Goal: Task Accomplishment & Management: Manage account settings

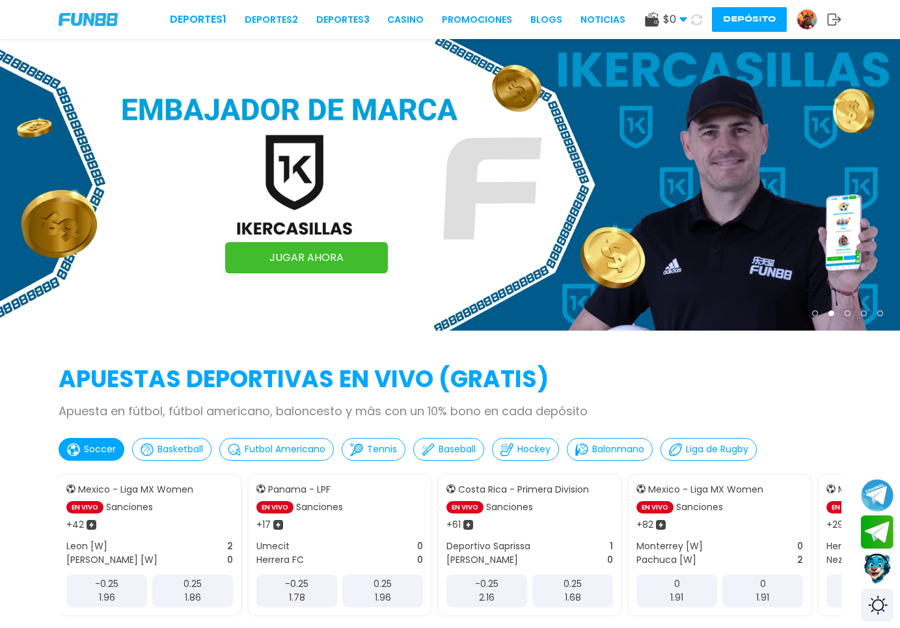
click at [803, 19] on img at bounding box center [807, 20] width 20 height 20
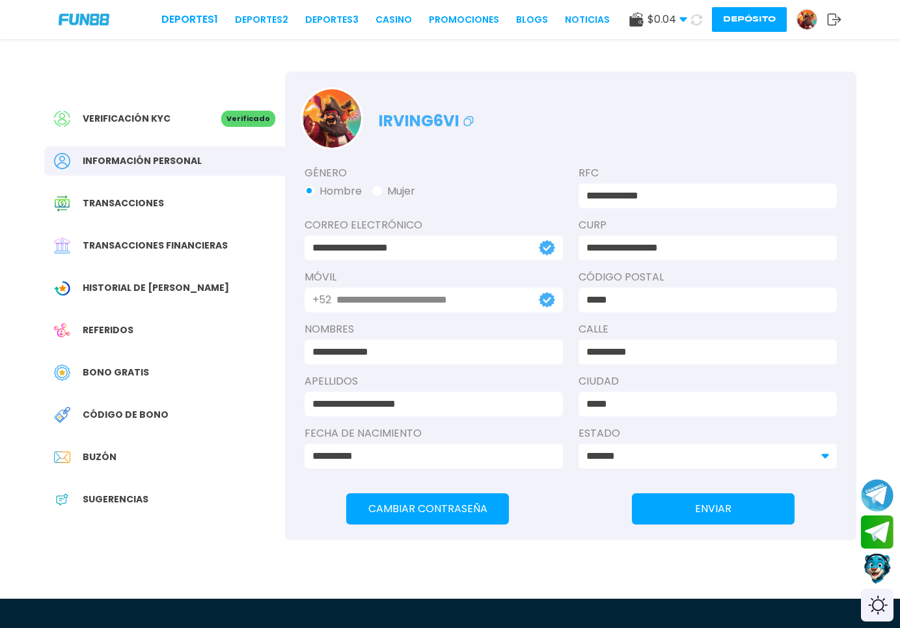
click at [130, 293] on span "Historial de [PERSON_NAME]" at bounding box center [156, 288] width 146 height 14
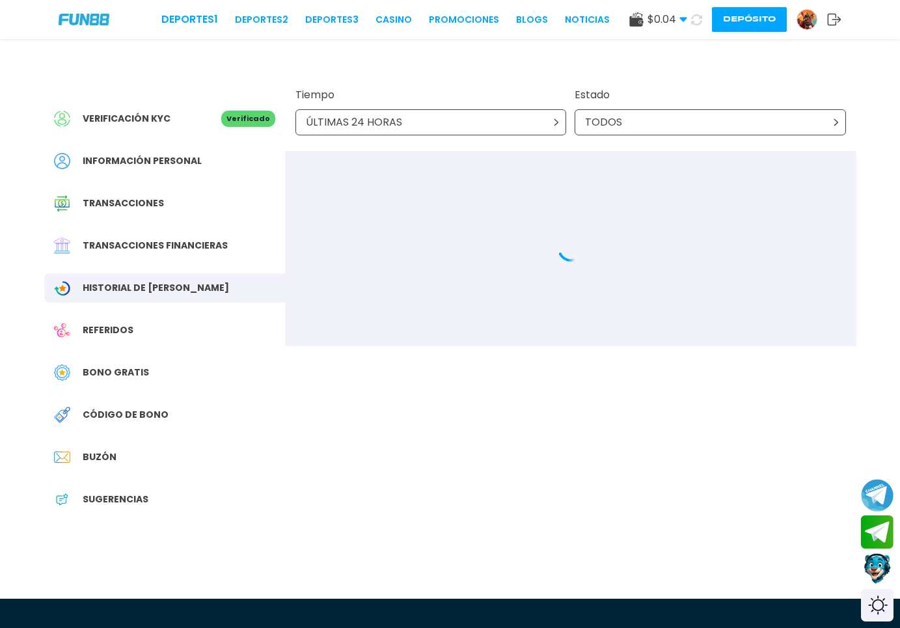
click at [181, 241] on span "Transacciones financieras" at bounding box center [155, 246] width 145 height 14
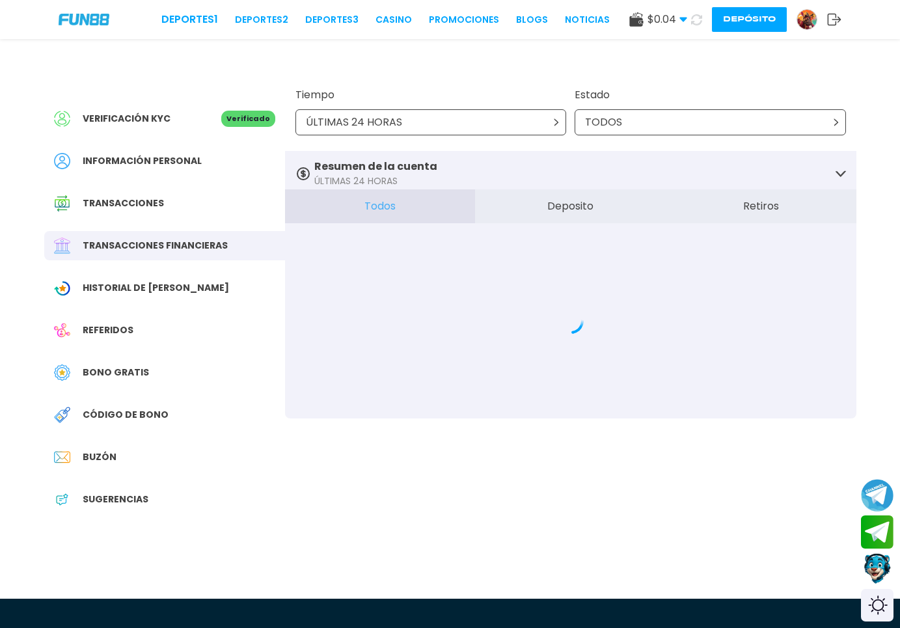
click at [732, 15] on button "Depósito" at bounding box center [749, 19] width 75 height 25
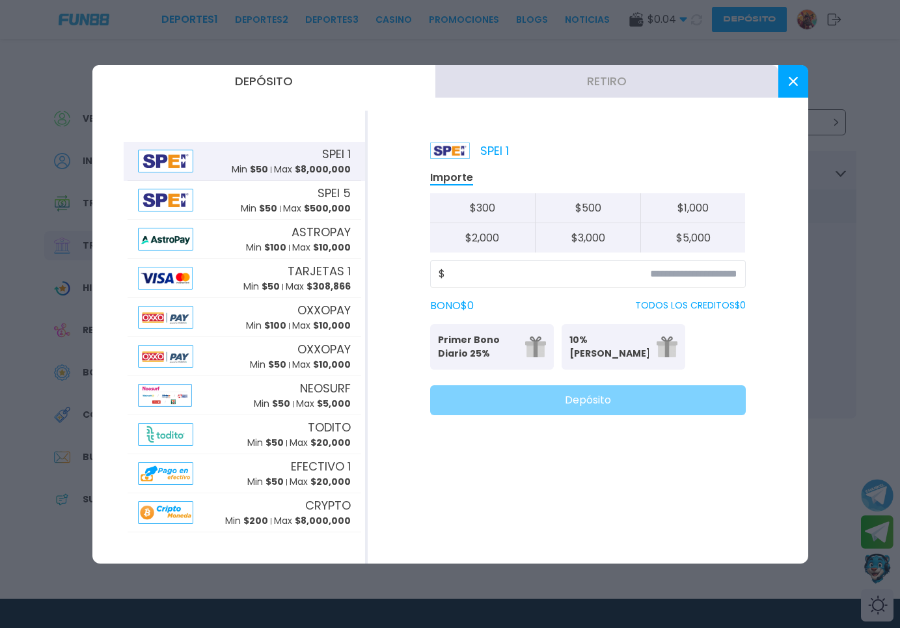
click at [555, 83] on button "Retiro" at bounding box center [606, 81] width 343 height 33
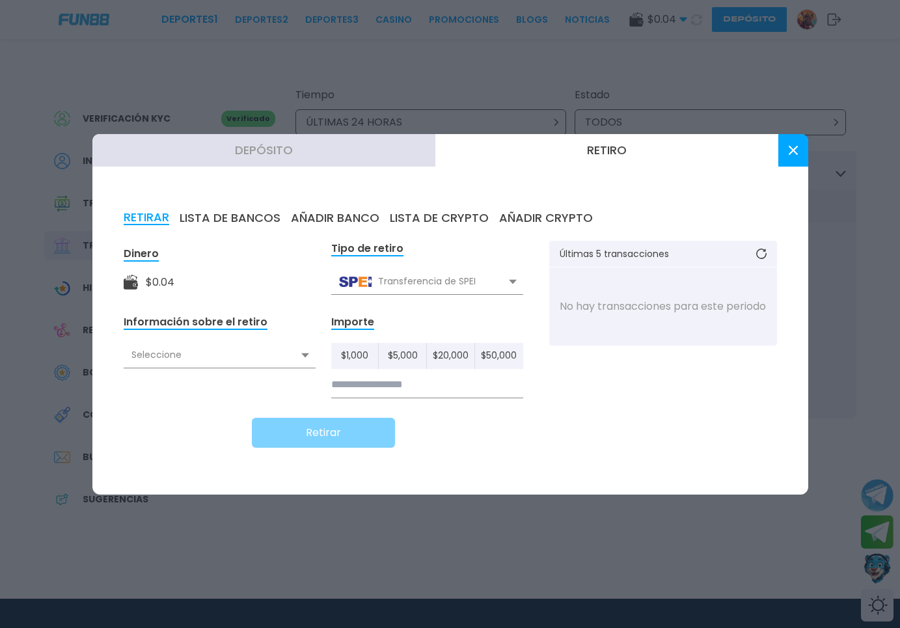
click at [239, 358] on div "Seleccione" at bounding box center [220, 355] width 192 height 25
click at [233, 216] on button "LISTA DE BANCOS" at bounding box center [230, 218] width 101 height 14
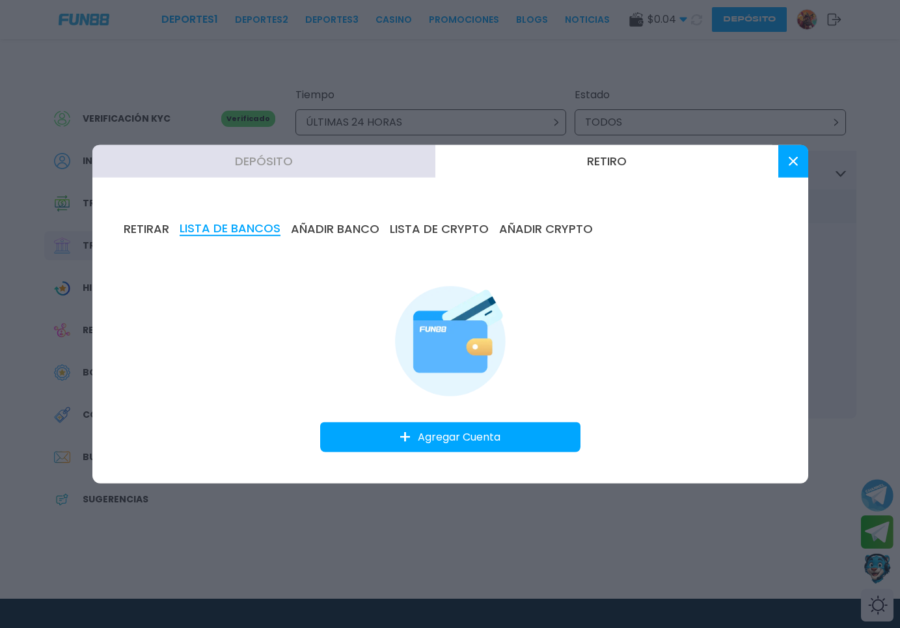
click at [118, 261] on div "RETIRAR LISTA DE BANCOS AÑADIR BANCO LISTA DE CRYPTO AÑADIR CRYPTO Agregar Cuen…" at bounding box center [450, 336] width 716 height 293
click at [141, 225] on button "RETIRAR" at bounding box center [147, 228] width 46 height 14
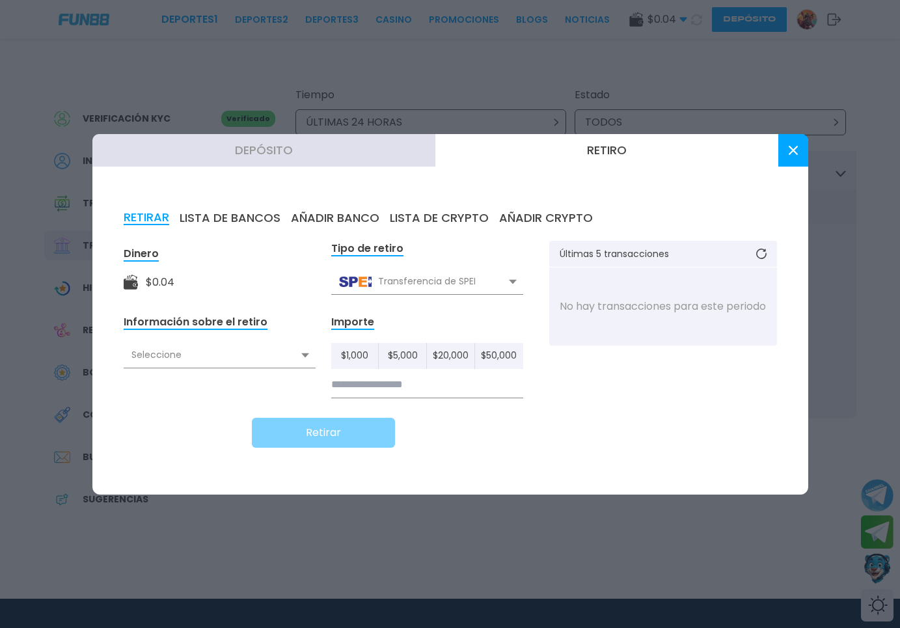
click at [789, 161] on button at bounding box center [793, 150] width 30 height 33
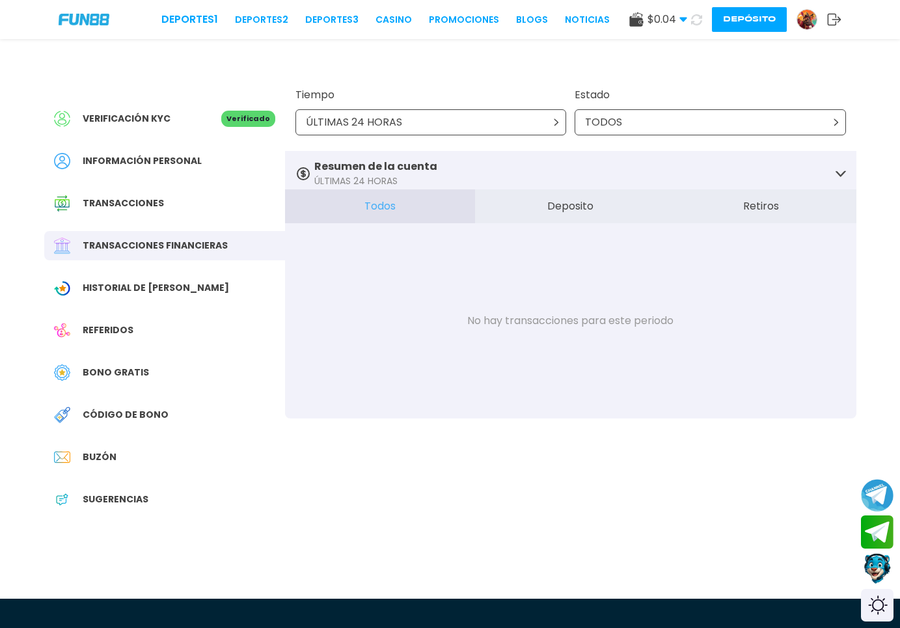
click at [629, 125] on div "TODOS" at bounding box center [709, 122] width 271 height 26
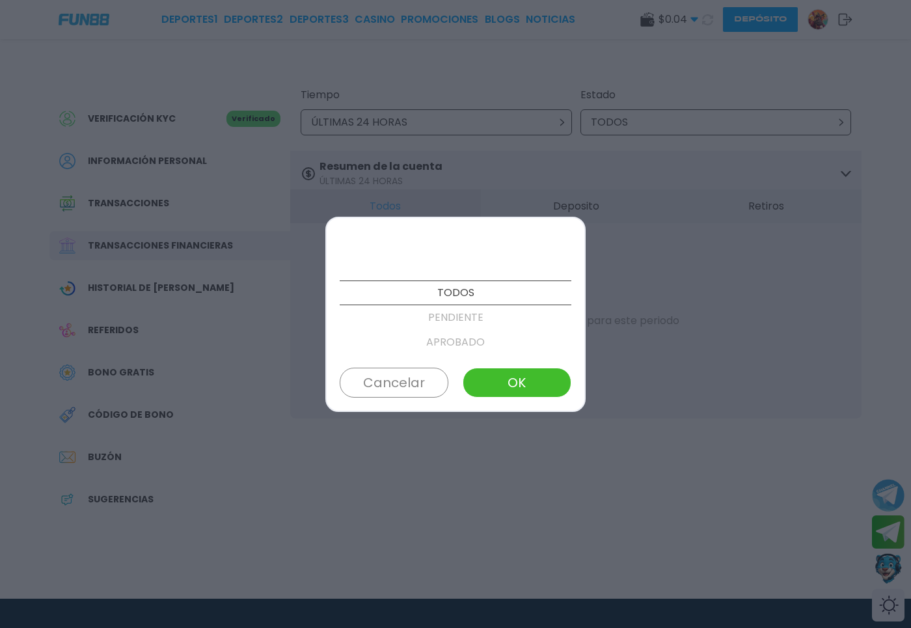
click at [518, 129] on div at bounding box center [455, 314] width 911 height 628
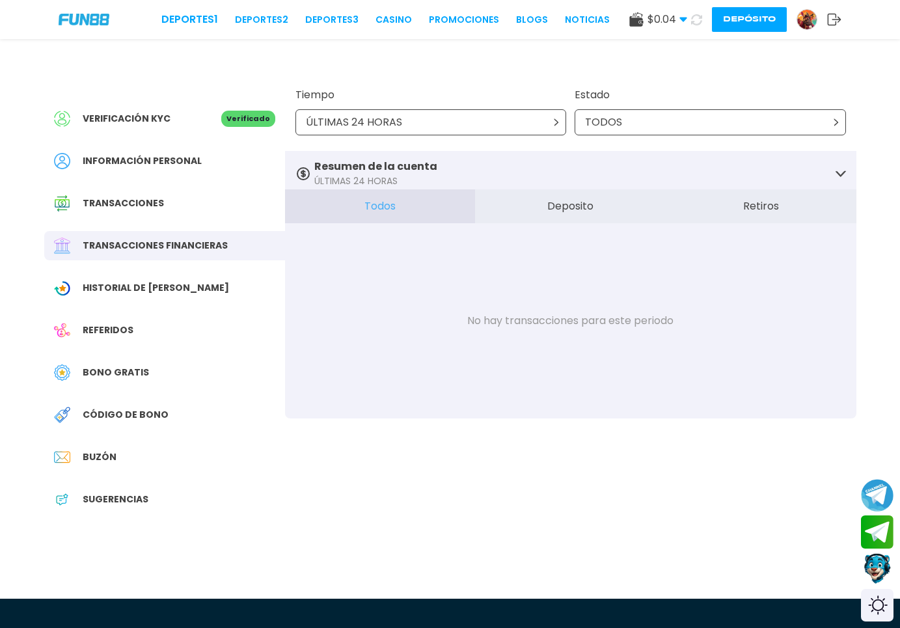
click at [519, 129] on div "ÚLTIMAS 24 HORAS" at bounding box center [430, 122] width 271 height 26
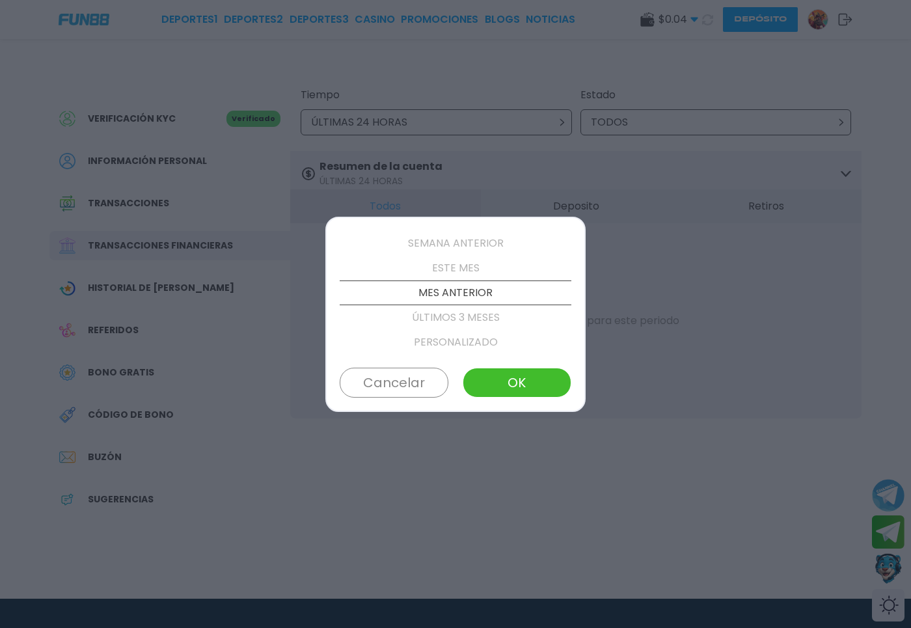
click at [457, 269] on p "ESTE MES" at bounding box center [456, 268] width 232 height 25
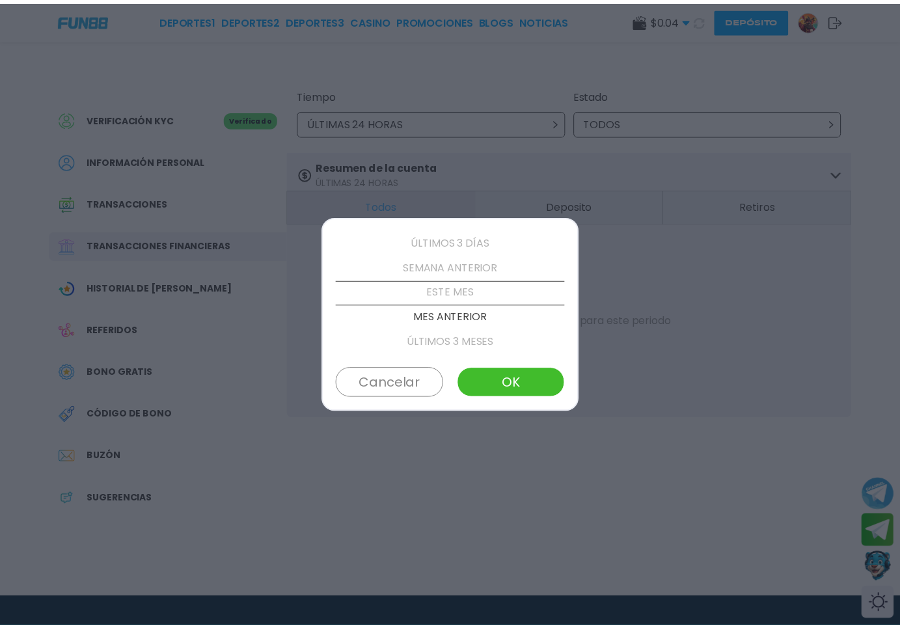
scroll to position [74, 0]
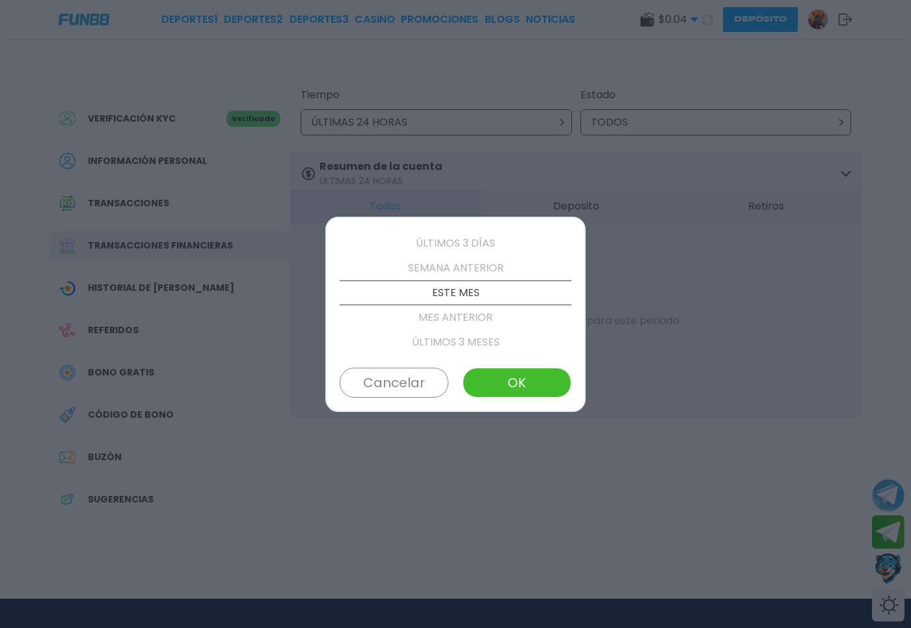
click at [503, 382] on button "OK" at bounding box center [516, 383] width 109 height 30
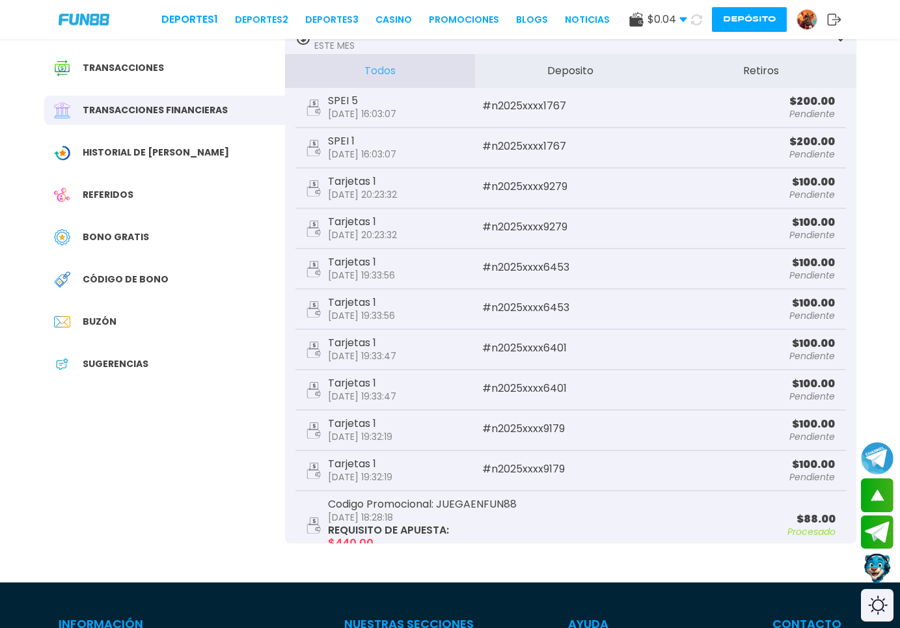
scroll to position [0, 0]
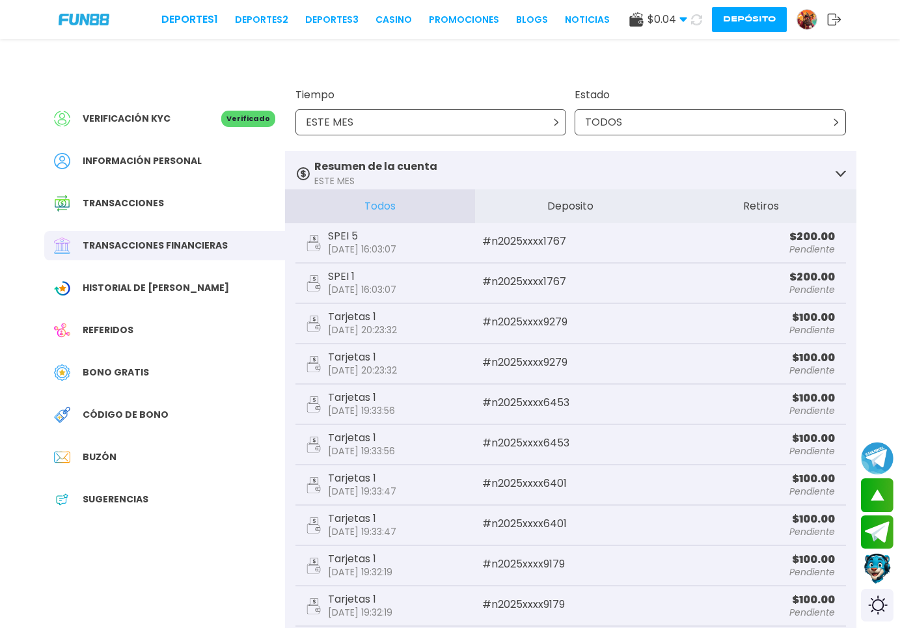
click at [751, 25] on button "Depósito" at bounding box center [749, 19] width 75 height 25
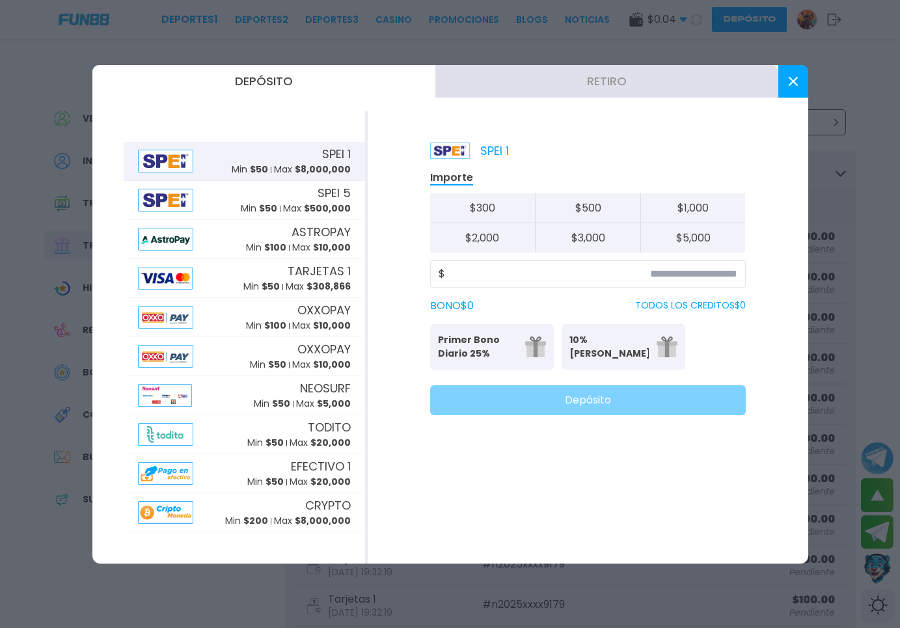
click at [731, 345] on div "Primer Bono Diario 25% Se puede solicitar una vez al día 10% Bono Ilimitado Bon…" at bounding box center [587, 347] width 315 height 46
click at [541, 278] on input at bounding box center [591, 274] width 292 height 16
click at [597, 206] on button "$ 500" at bounding box center [587, 208] width 105 height 30
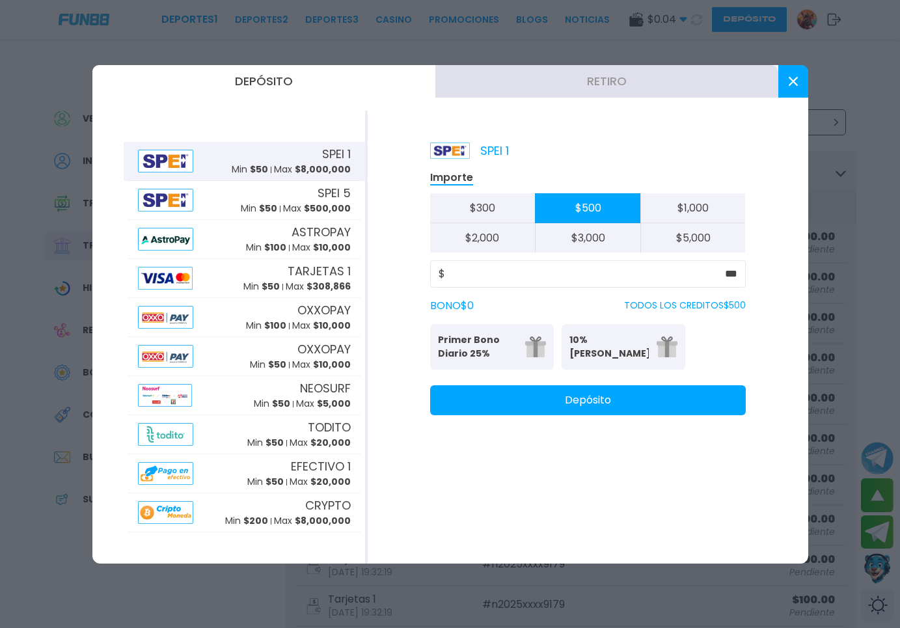
type input "***"
drag, startPoint x: 239, startPoint y: 250, endPoint x: 250, endPoint y: 277, distance: 28.9
click at [246, 272] on div "SPEI 1 Min $ 50 Max $ 8,000,000 SPEI 5 Min $ 50 Max $ 500,000 ASTROPAY Min $ 10…" at bounding box center [244, 337] width 241 height 390
click at [250, 277] on div "TARJETAS 1 Min $ 50 Max $ 308,866" at bounding box center [296, 277] width 107 height 31
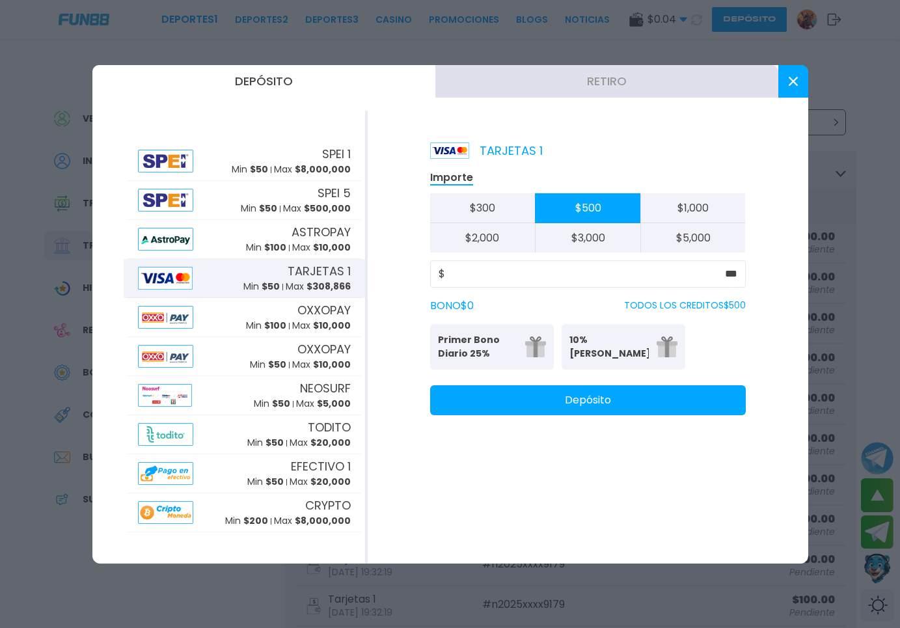
click at [565, 394] on button "Depósito" at bounding box center [587, 400] width 315 height 30
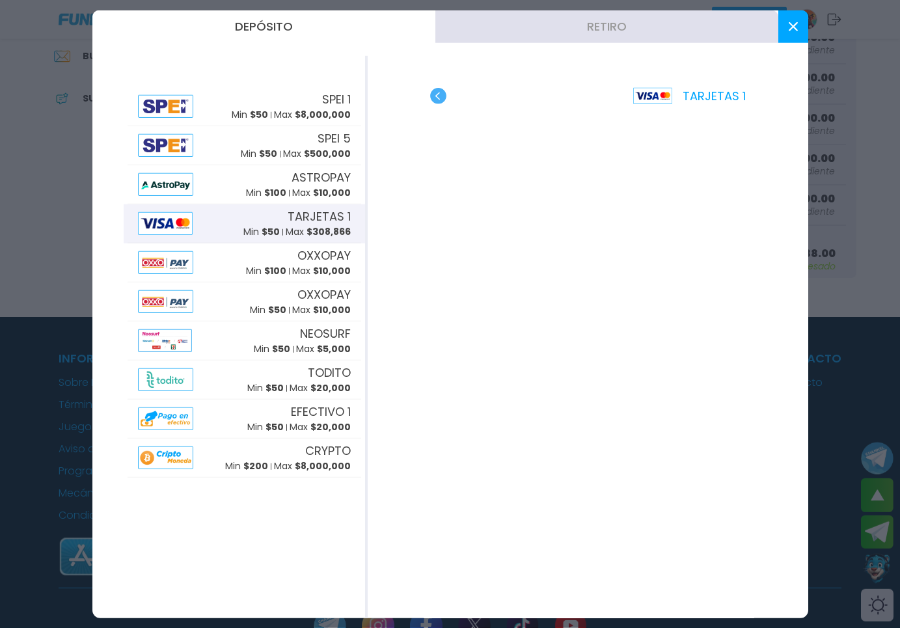
scroll to position [398, 0]
click at [794, 27] on icon at bounding box center [792, 26] width 9 height 9
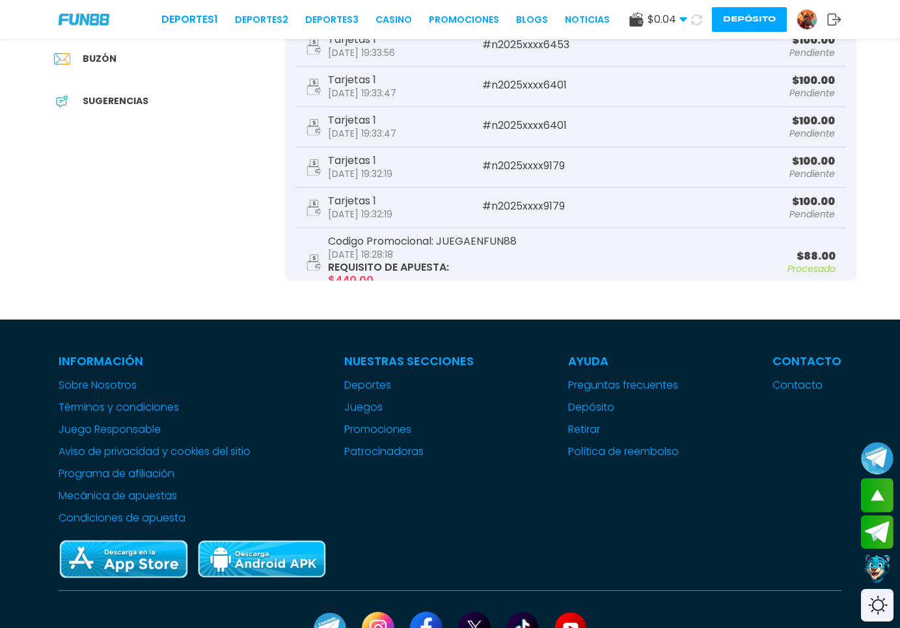
click at [694, 19] on icon at bounding box center [696, 19] width 12 height 12
click at [375, 18] on link "CASINO" at bounding box center [393, 20] width 36 height 14
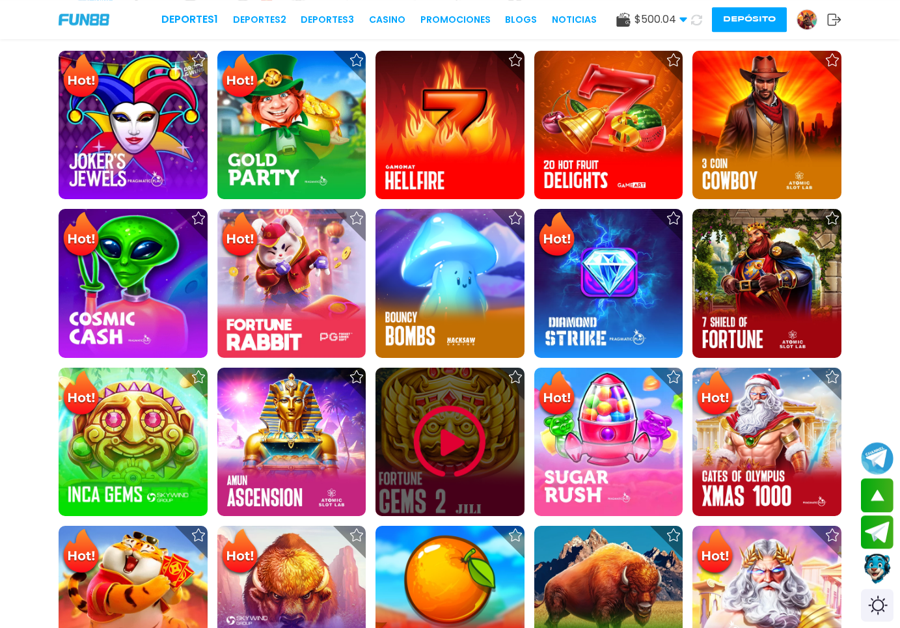
scroll to position [332, 0]
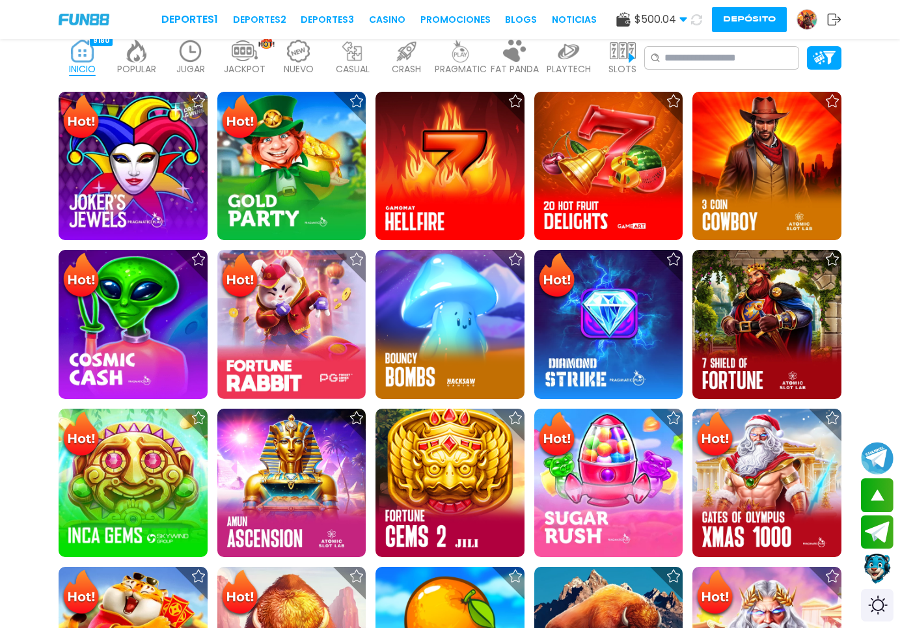
click at [176, 57] on div "JUGAR 0" at bounding box center [190, 58] width 47 height 52
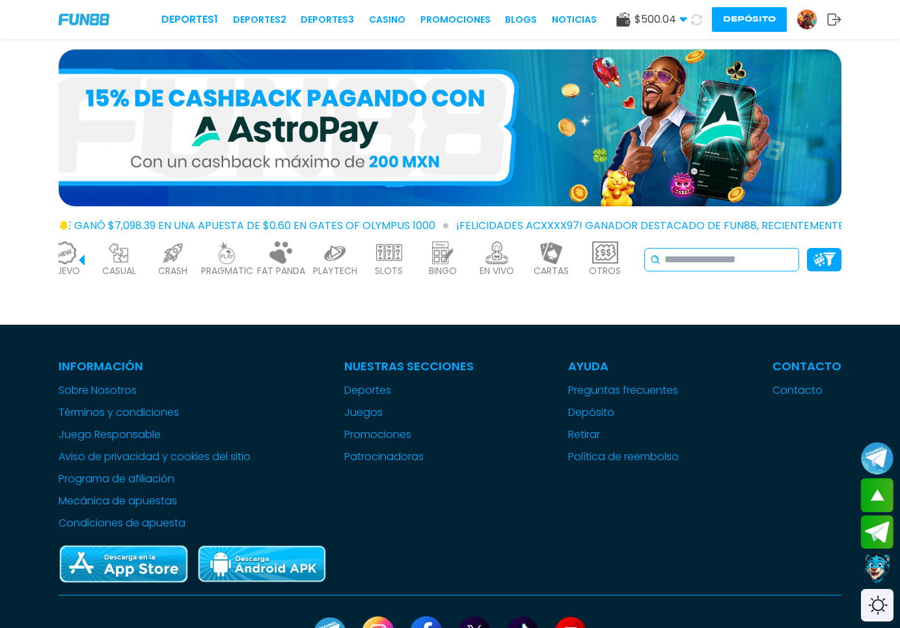
click at [698, 267] on input at bounding box center [728, 260] width 129 height 16
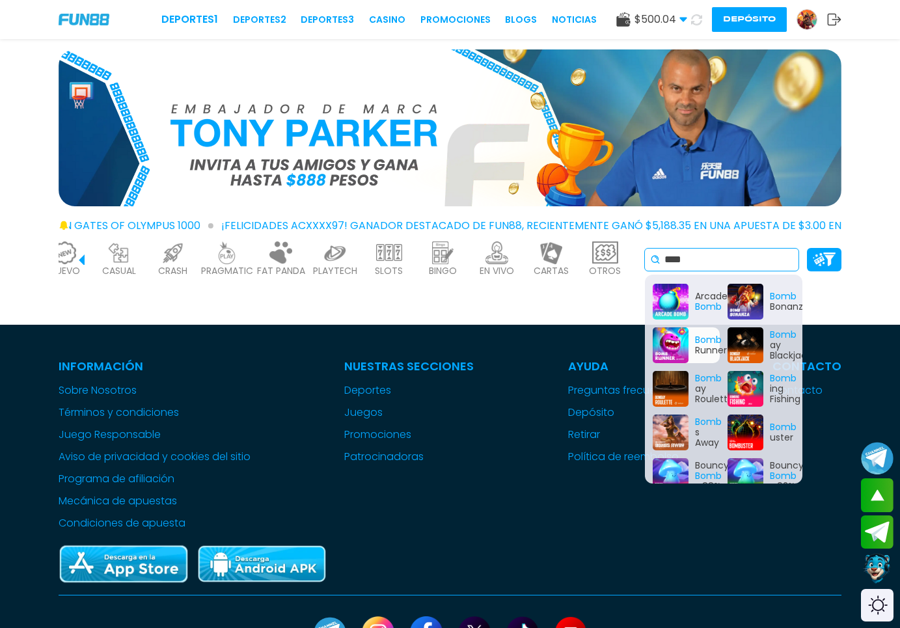
type input "****"
click at [695, 350] on div "Arcade Bomb Bomb Bonanza Bomb Runner Bomb ay Blackjack Bomb ay Roulette Bomb in…" at bounding box center [723, 378] width 157 height 209
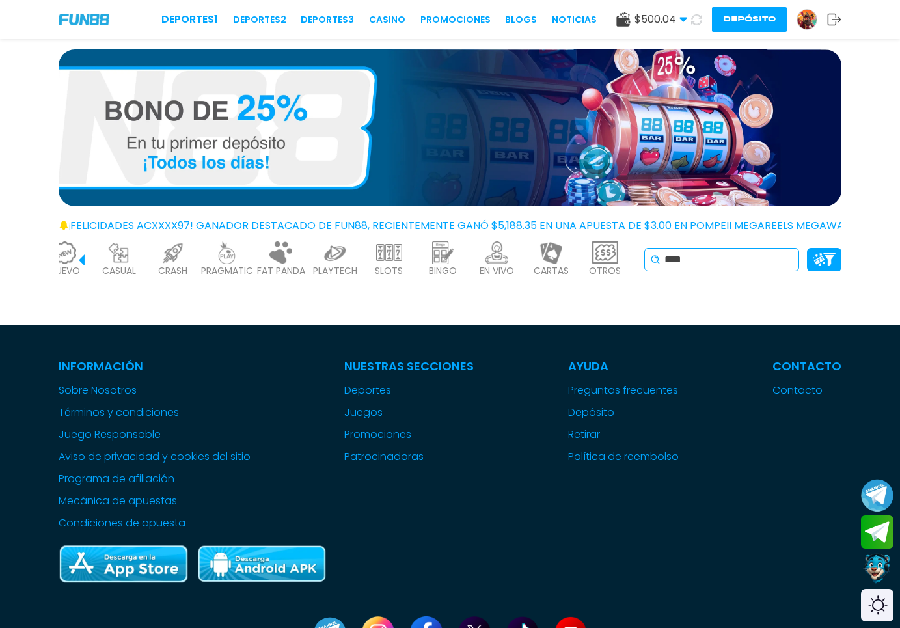
click at [708, 265] on input "****" at bounding box center [728, 260] width 129 height 16
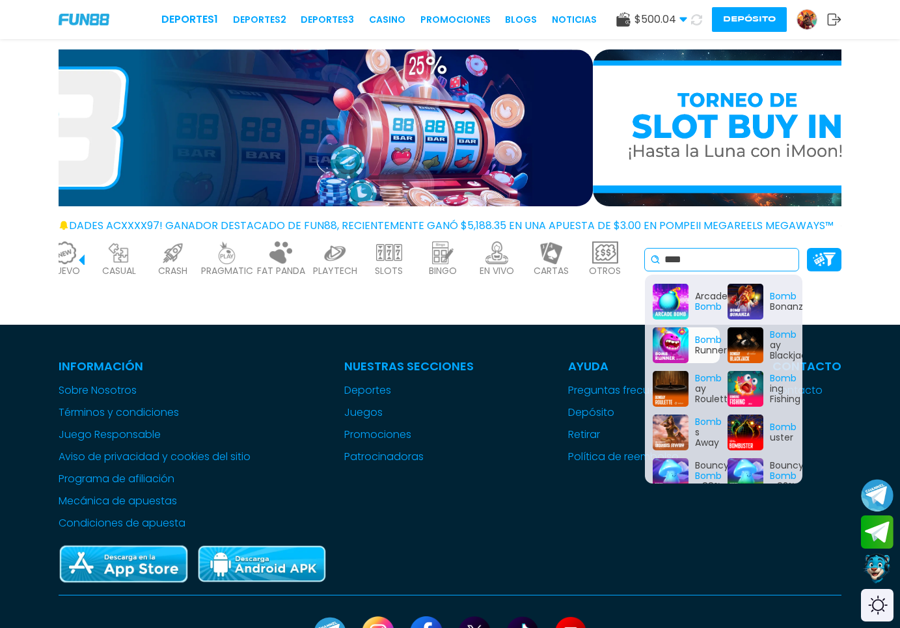
click at [675, 340] on div "Bomb Runner" at bounding box center [685, 345] width 67 height 36
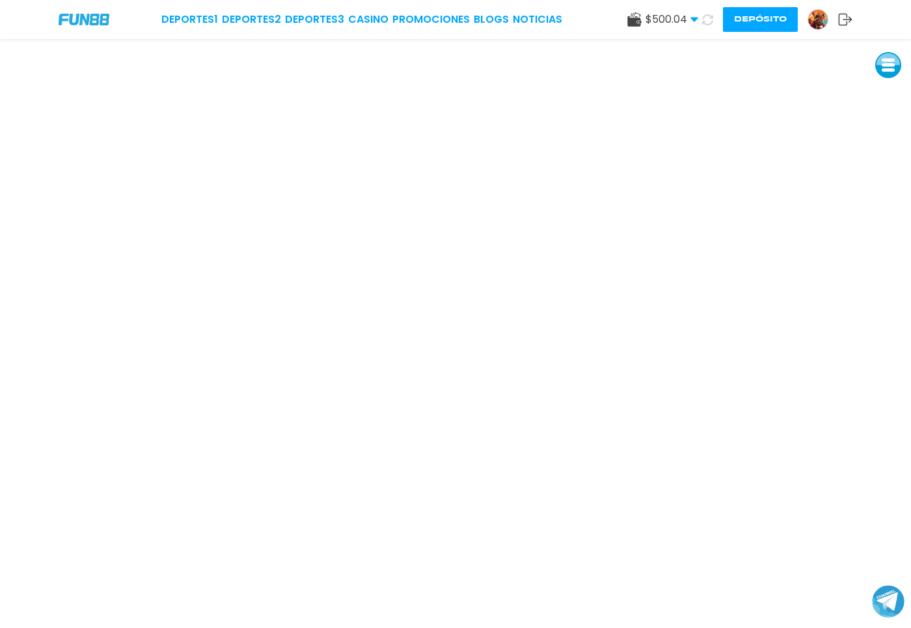
click at [775, 18] on button "Depósito" at bounding box center [760, 19] width 75 height 25
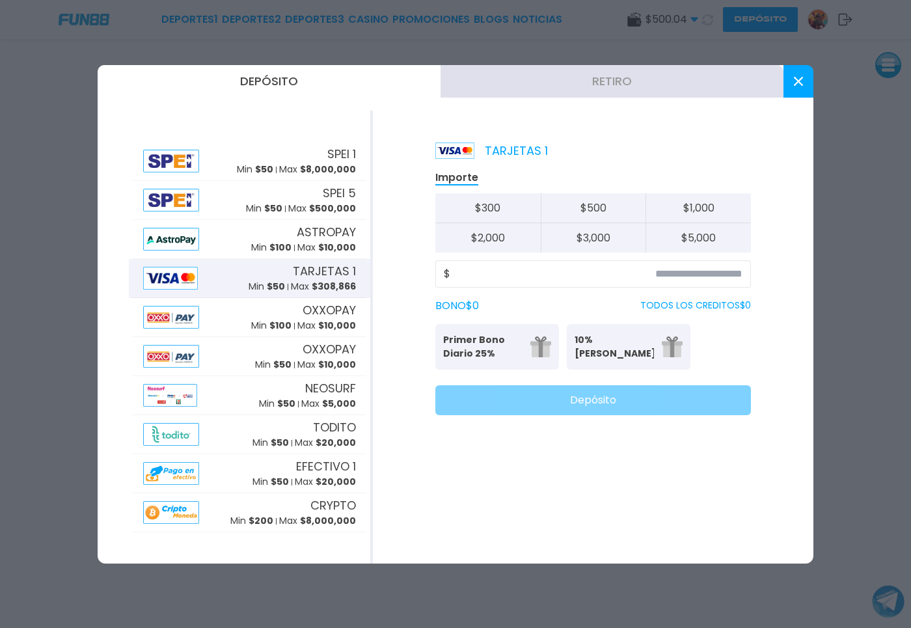
click at [801, 87] on button at bounding box center [798, 81] width 30 height 33
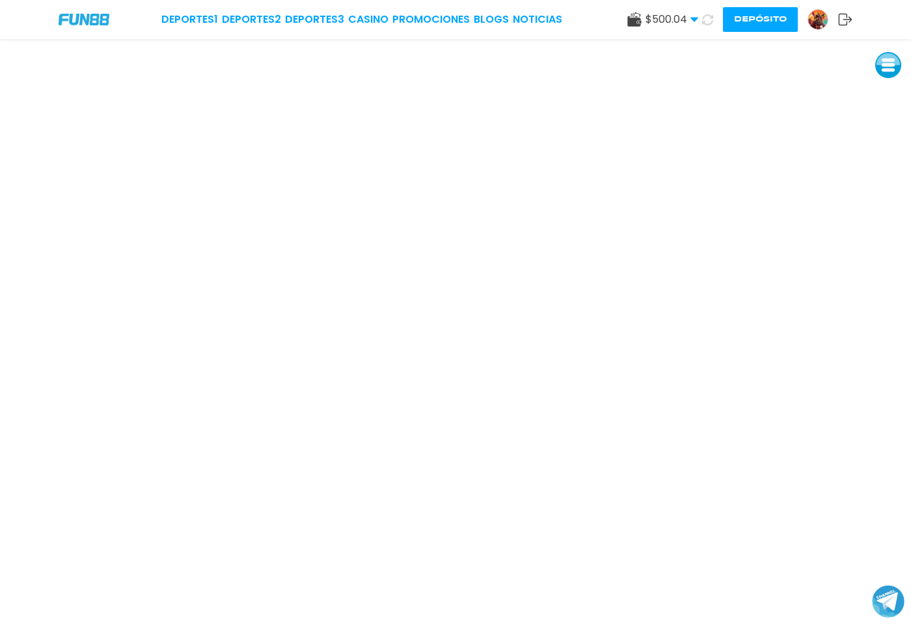
click at [738, 22] on button "Depósito" at bounding box center [760, 19] width 75 height 25
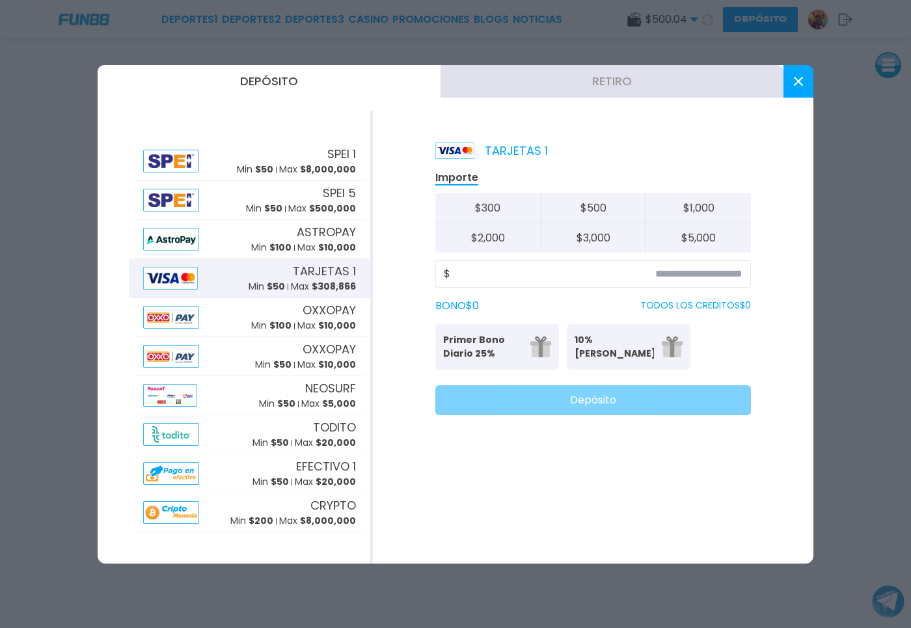
click at [559, 84] on button "Retiro" at bounding box center [611, 81] width 343 height 33
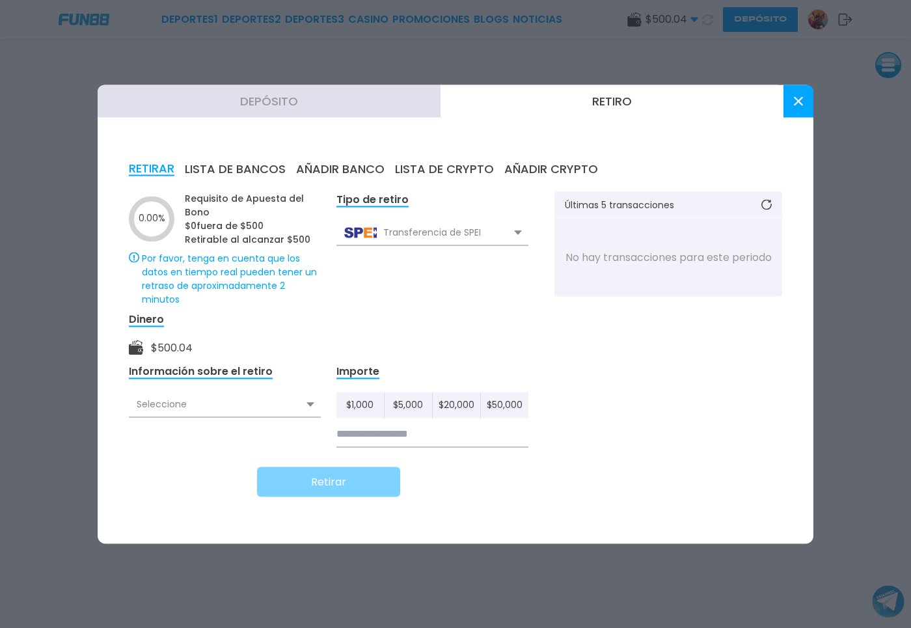
click at [261, 401] on div "Seleccione" at bounding box center [225, 404] width 192 height 25
click at [807, 100] on button at bounding box center [798, 101] width 30 height 33
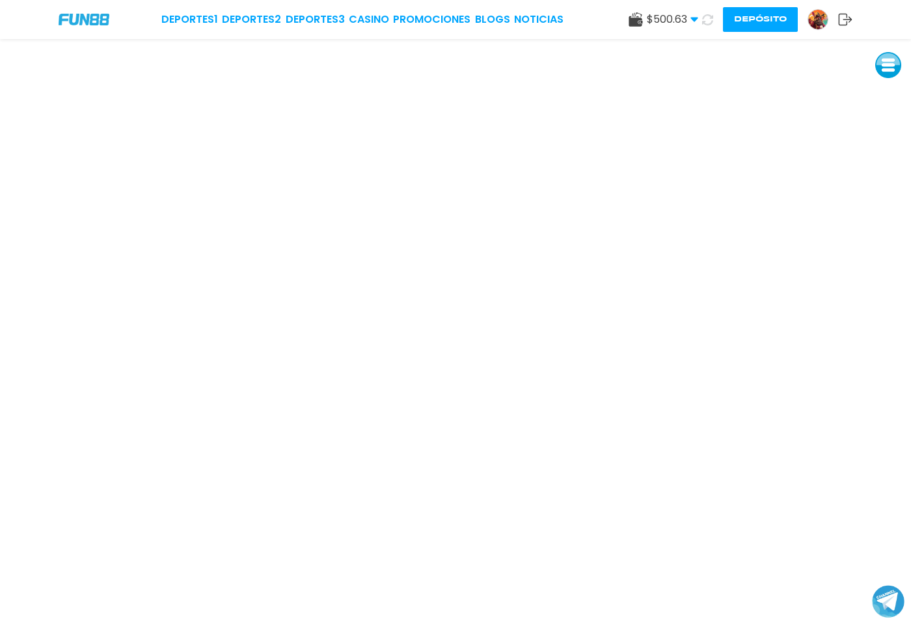
click at [743, 19] on button "Depósito" at bounding box center [760, 19] width 75 height 25
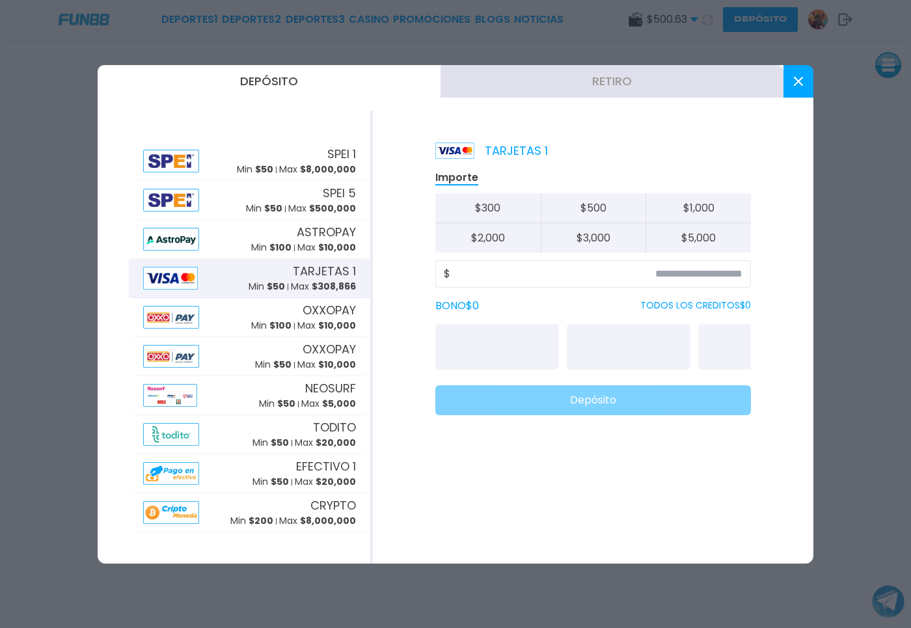
click at [525, 89] on button "Retiro" at bounding box center [611, 81] width 343 height 33
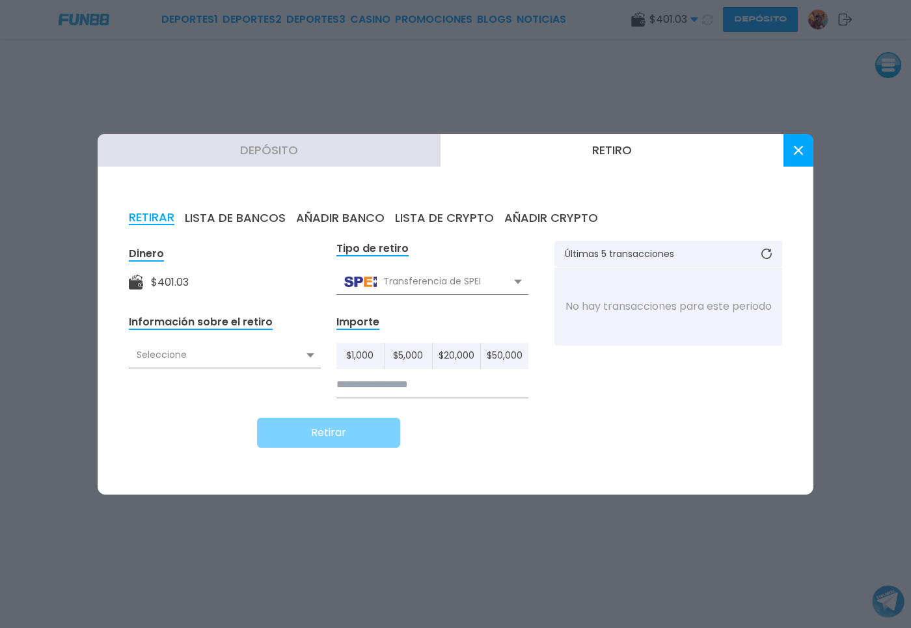
click at [286, 356] on div "Seleccione" at bounding box center [225, 355] width 192 height 25
click at [359, 207] on div "RETIRAR LISTA DE BANCOS AÑADIR BANCO LISTA DE CRYPTO AÑADIR CRYPTO Dinero $ 401…" at bounding box center [456, 337] width 716 height 315
click at [348, 217] on button "AÑADIR BANCO" at bounding box center [340, 218] width 88 height 14
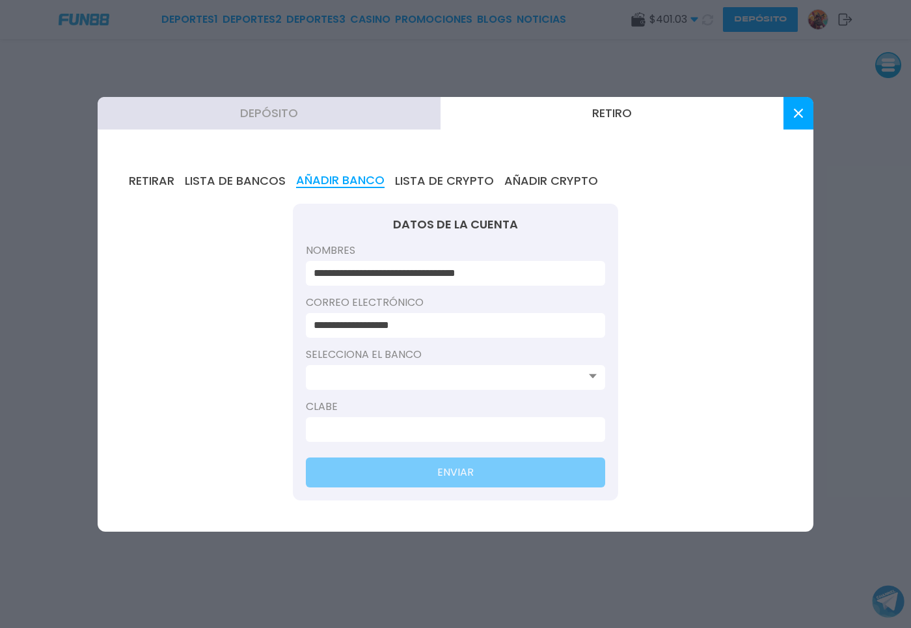
click at [373, 377] on input at bounding box center [452, 377] width 276 height 16
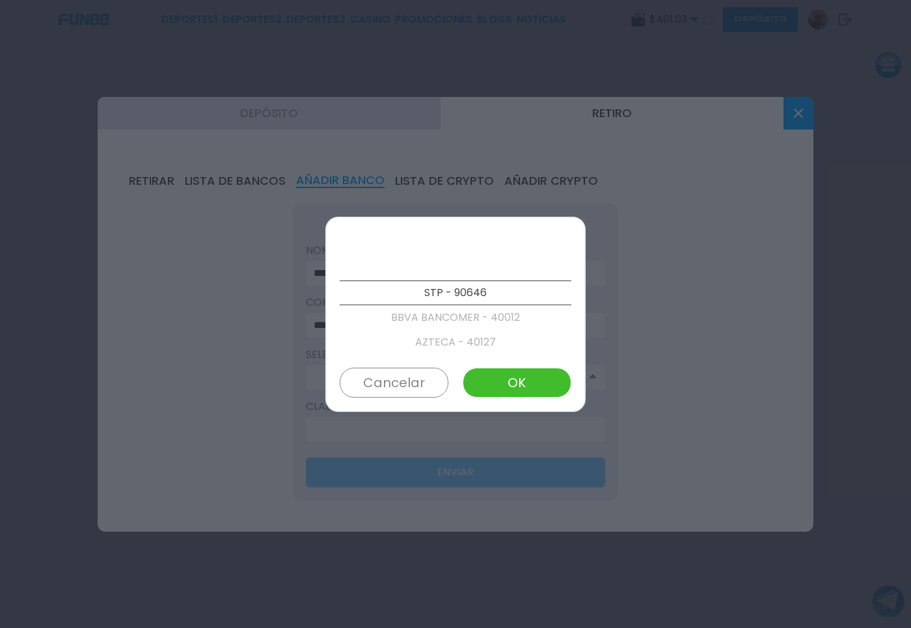
click at [453, 315] on p "BBVA BANCOMER - 40012" at bounding box center [456, 317] width 232 height 25
click at [498, 373] on button "OK" at bounding box center [516, 383] width 109 height 30
type input "**********"
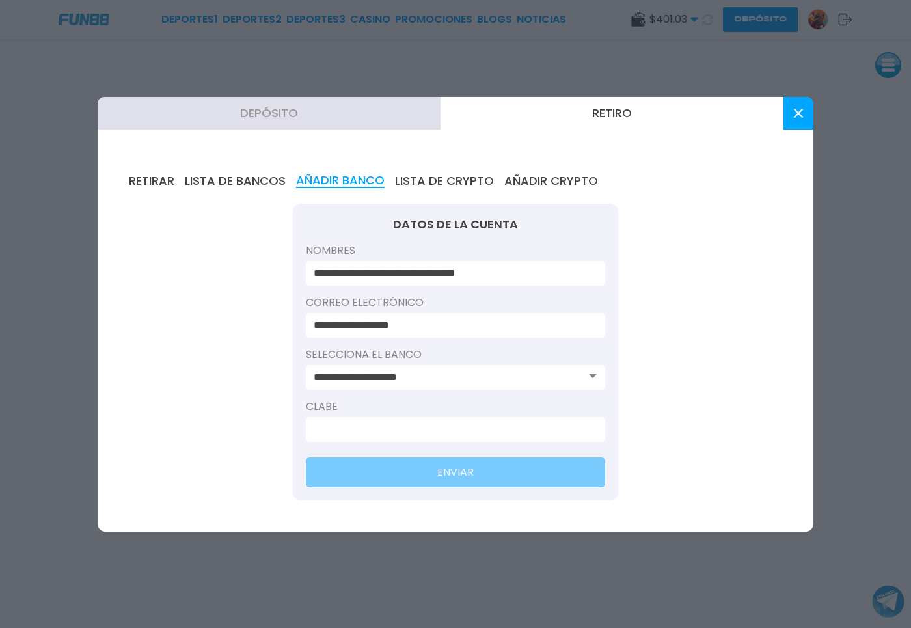
click at [390, 427] on input at bounding box center [452, 429] width 276 height 16
paste input "**********"
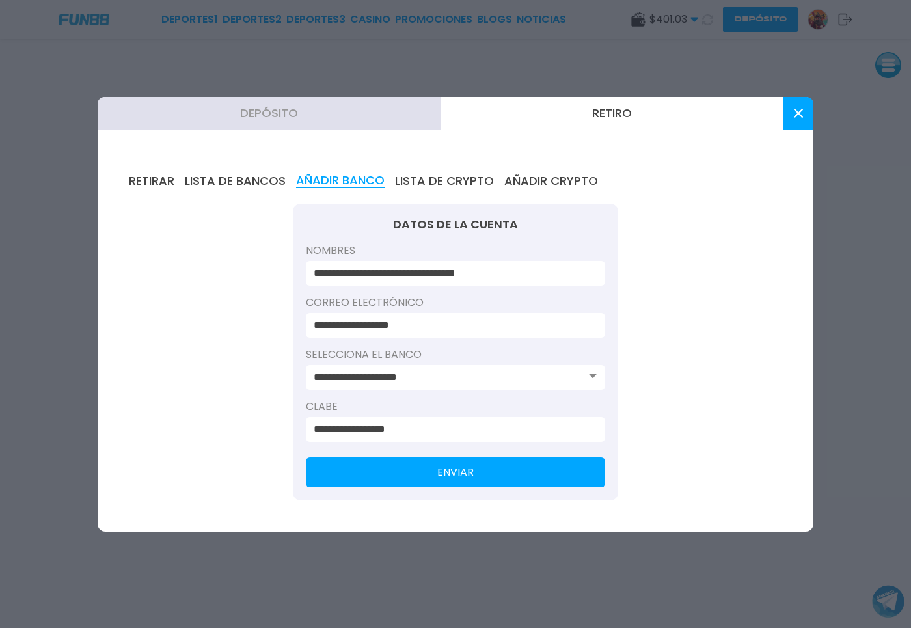
click at [403, 468] on button "ENVIAR" at bounding box center [455, 472] width 299 height 30
click at [419, 425] on input "**********" at bounding box center [452, 429] width 276 height 16
click at [418, 425] on input "**********" at bounding box center [452, 429] width 276 height 16
drag, startPoint x: 252, startPoint y: 183, endPoint x: 352, endPoint y: 330, distance: 178.1
click at [319, 269] on div "**********" at bounding box center [456, 336] width 716 height 389
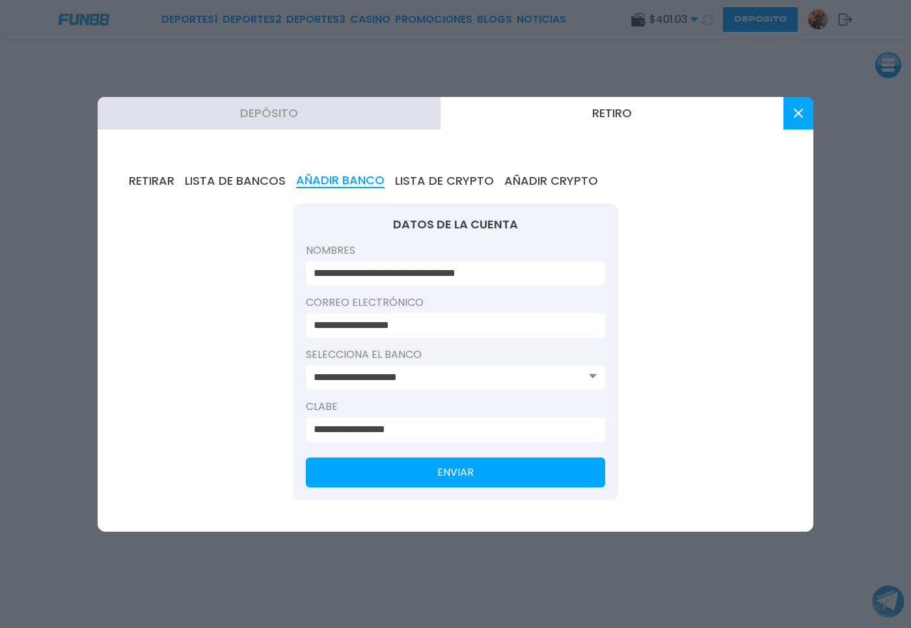
click at [386, 424] on input "**********" at bounding box center [452, 429] width 276 height 16
click at [380, 434] on input "****" at bounding box center [452, 429] width 276 height 16
type input "**********"
click at [475, 477] on button "ENVIAR" at bounding box center [455, 472] width 299 height 30
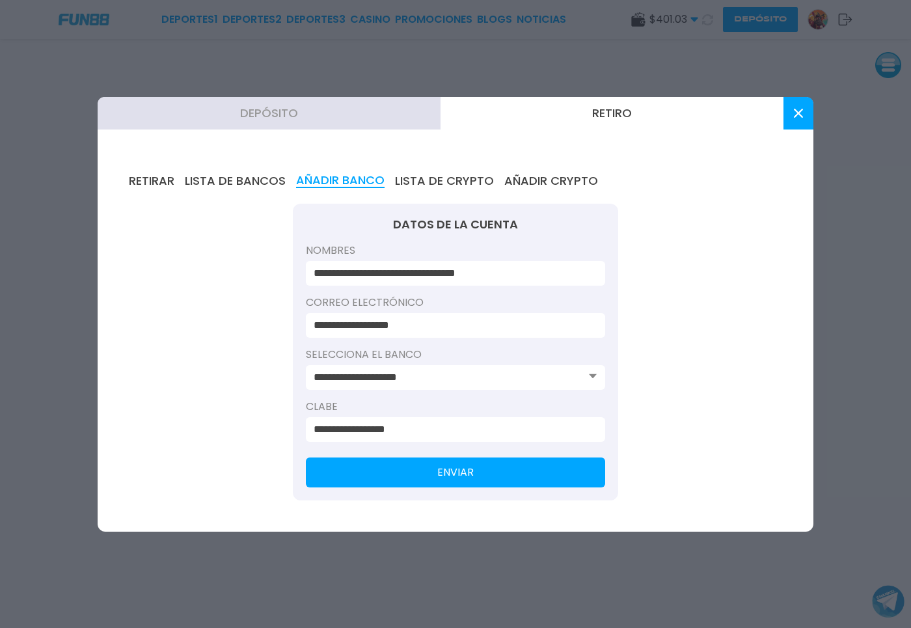
click at [442, 368] on div "**********" at bounding box center [455, 377] width 299 height 25
click at [450, 379] on input "**********" at bounding box center [452, 377] width 276 height 16
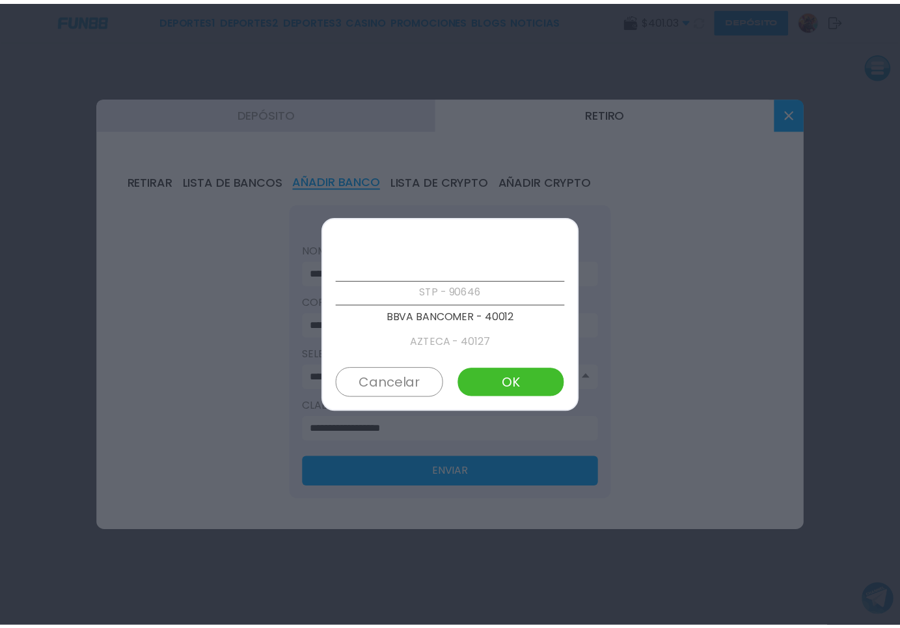
scroll to position [0, 0]
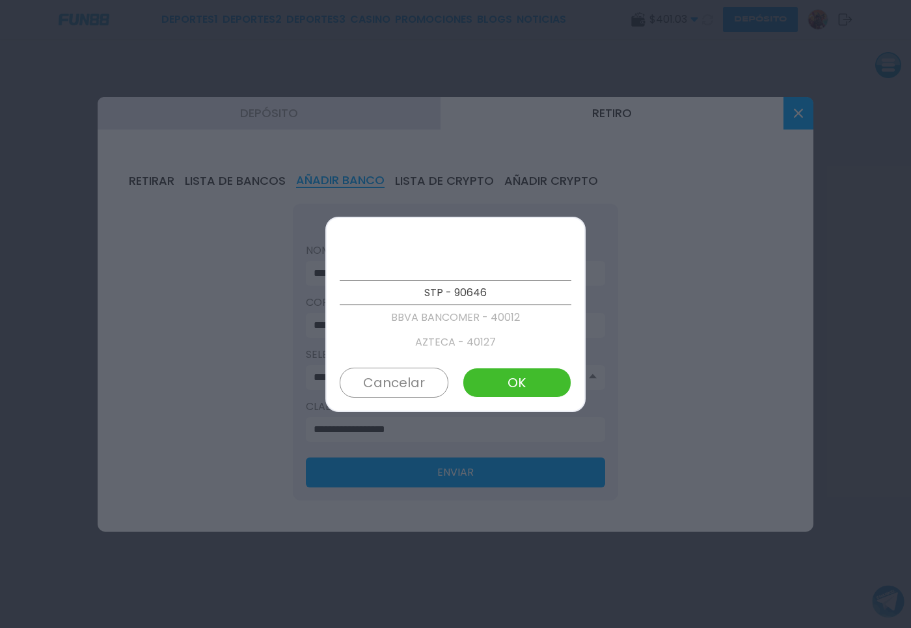
click at [455, 297] on p "STP - 90646" at bounding box center [456, 292] width 232 height 25
click at [521, 376] on button "OK" at bounding box center [516, 383] width 109 height 30
type input "**********"
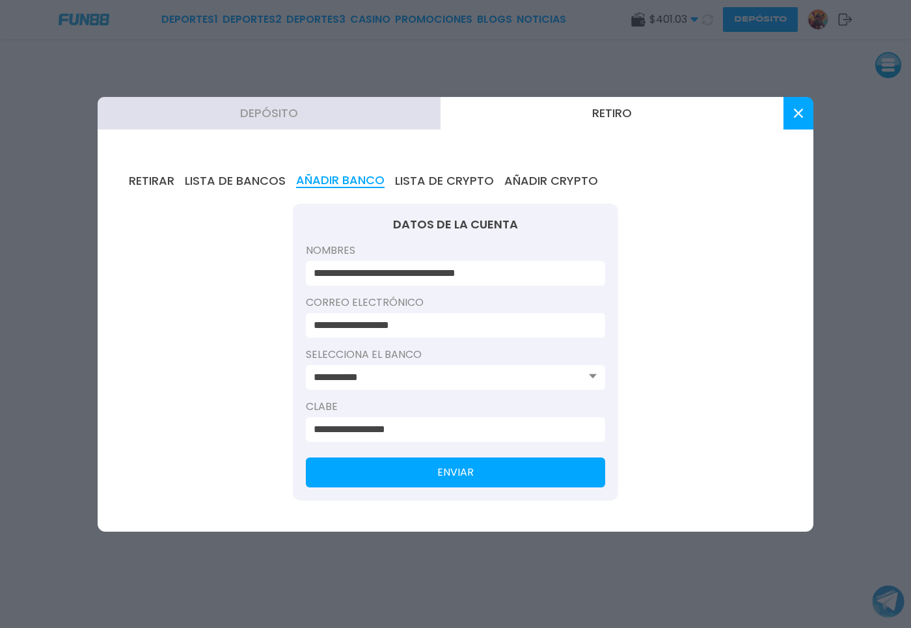
click at [414, 429] on input "**********" at bounding box center [452, 429] width 276 height 16
click at [392, 425] on input "****" at bounding box center [452, 429] width 276 height 16
click at [392, 424] on input "****" at bounding box center [452, 429] width 276 height 16
paste input "**********"
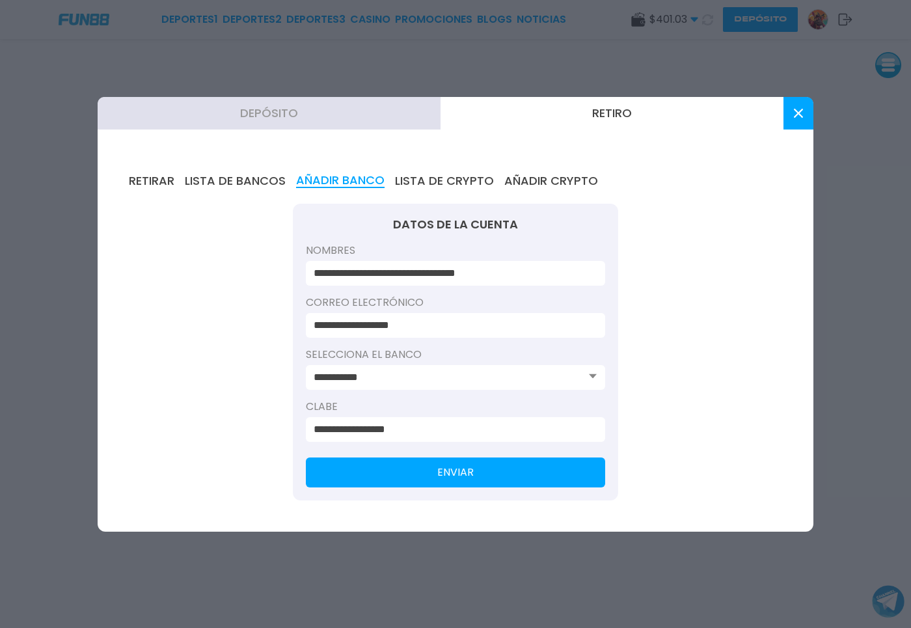
type input "**********"
click at [424, 477] on button "ENVIAR" at bounding box center [455, 472] width 299 height 30
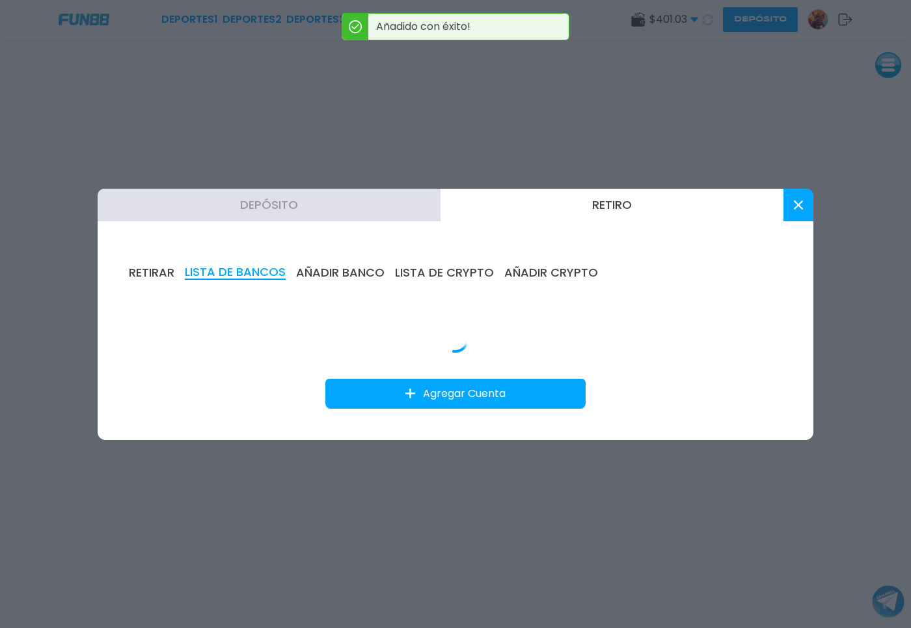
click at [159, 271] on div "RETIRAR LISTA DE BANCOS AÑADIR BANCO LISTA DE CRYPTO AÑADIR CRYPTO Agregar Cuen…" at bounding box center [456, 337] width 716 height 206
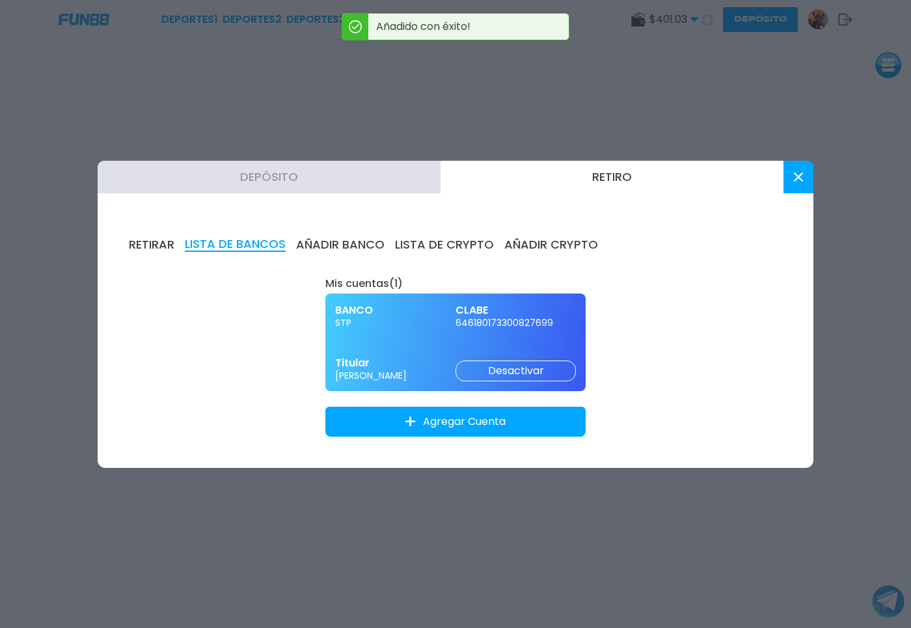
click at [155, 243] on button "RETIRAR" at bounding box center [152, 244] width 46 height 14
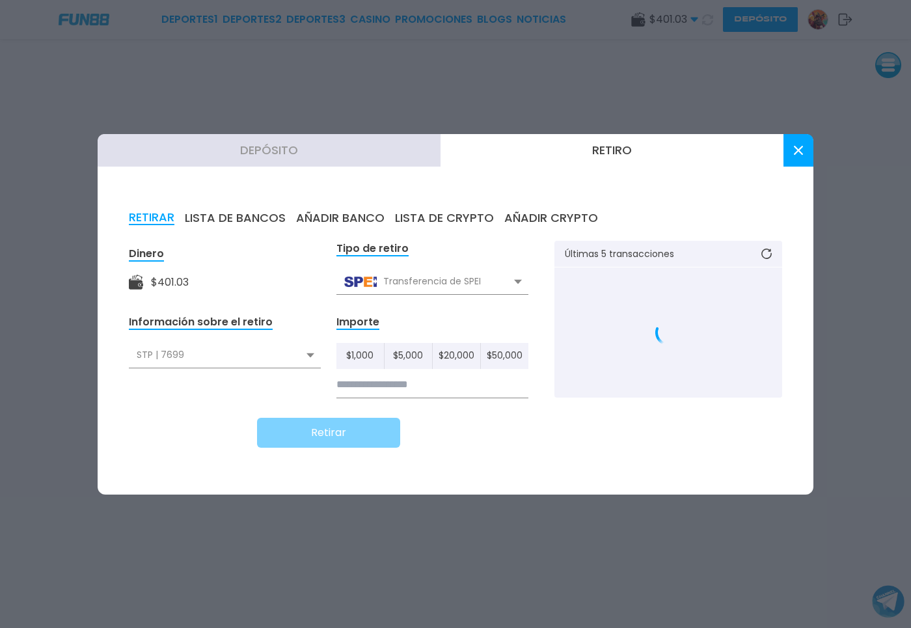
click at [217, 352] on div "STP | 7699" at bounding box center [225, 355] width 192 height 25
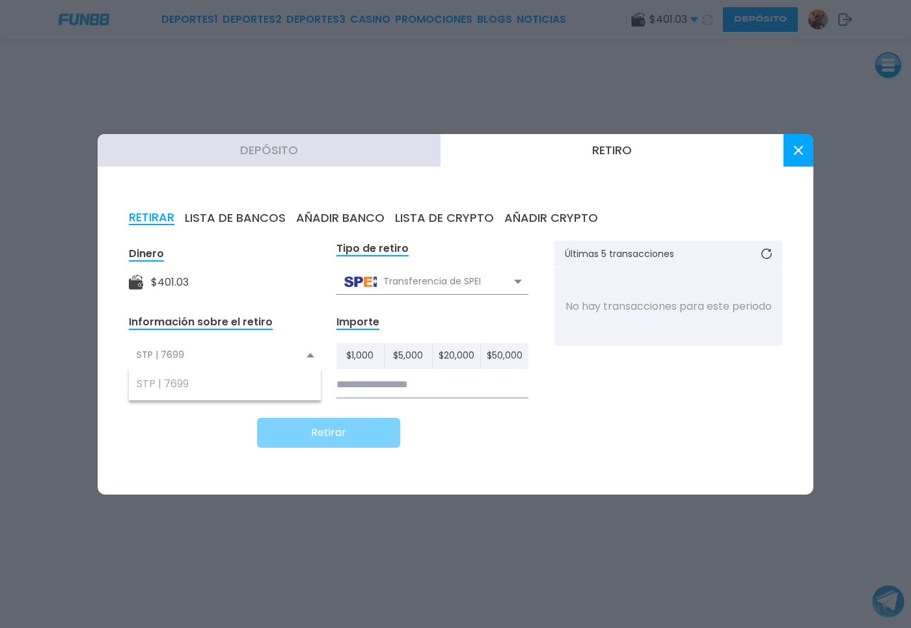
click at [392, 383] on input at bounding box center [432, 384] width 192 height 27
type input "***"
click at [371, 431] on button "Retirar" at bounding box center [328, 433] width 143 height 30
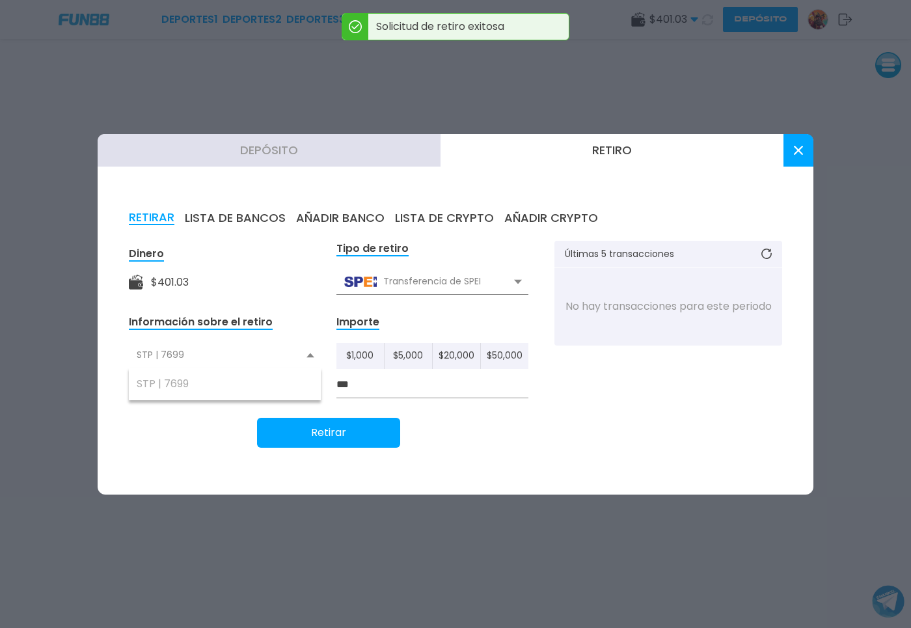
click at [793, 146] on button at bounding box center [798, 150] width 30 height 33
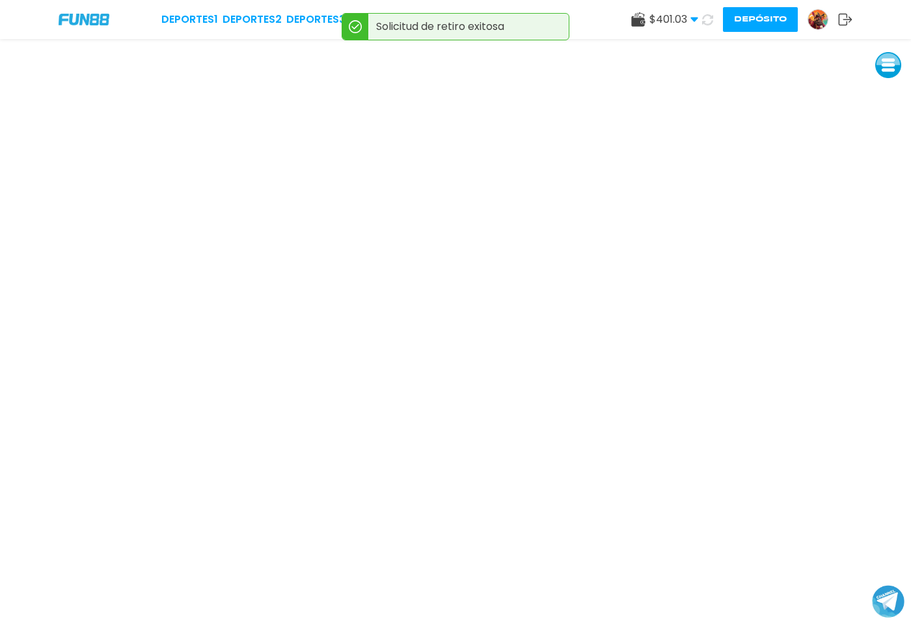
click at [816, 16] on img at bounding box center [818, 20] width 20 height 20
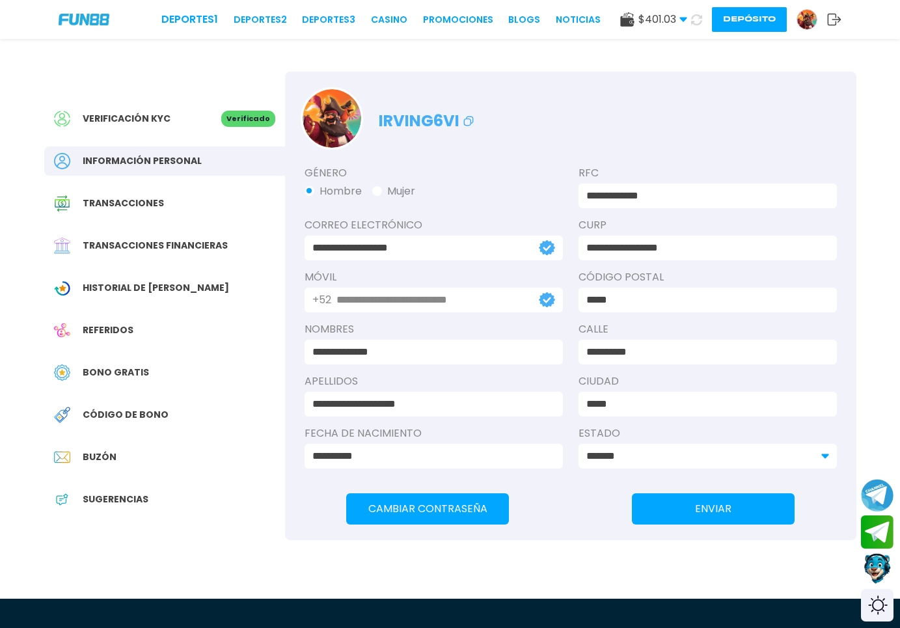
click at [137, 209] on span "Transacciones" at bounding box center [123, 203] width 81 height 14
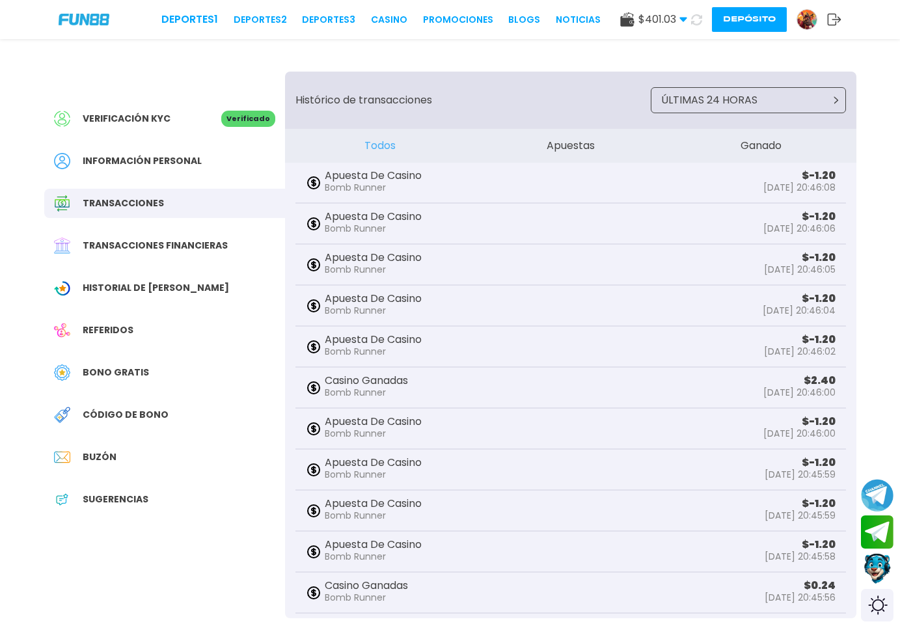
click at [100, 431] on div "Verificación KYC Verificado Información personal Transacciones Transacciones fi…" at bounding box center [164, 316] width 241 height 488
click at [116, 373] on span "Bono Gratis" at bounding box center [116, 373] width 66 height 14
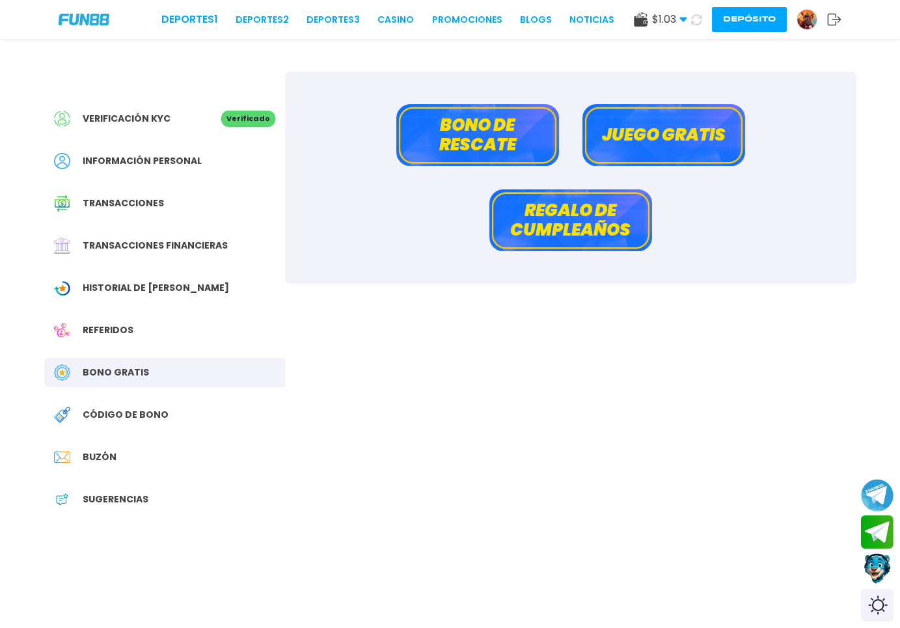
click at [632, 140] on button "Juego gratis" at bounding box center [663, 135] width 163 height 62
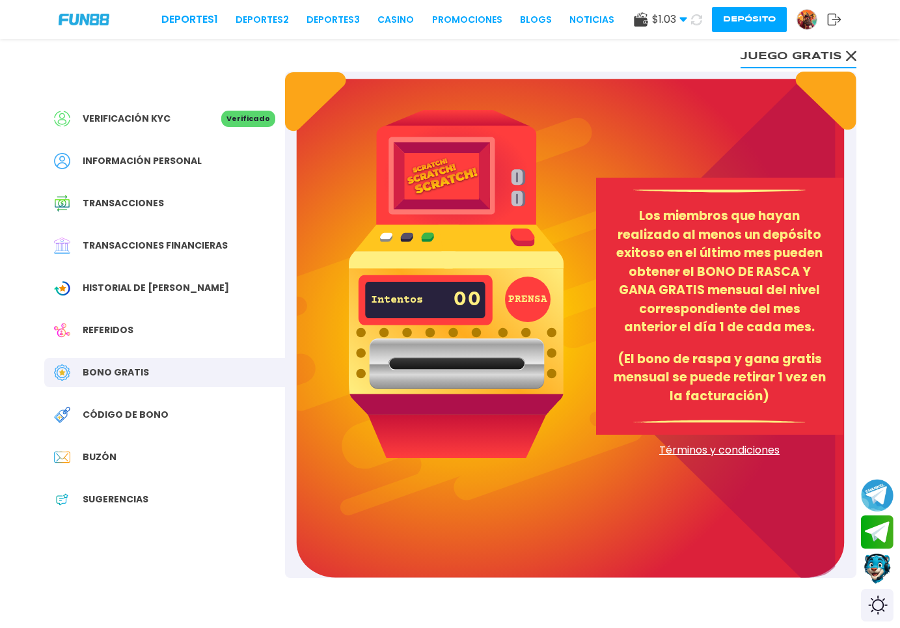
click at [768, 66] on button "Juego gratis" at bounding box center [798, 55] width 116 height 26
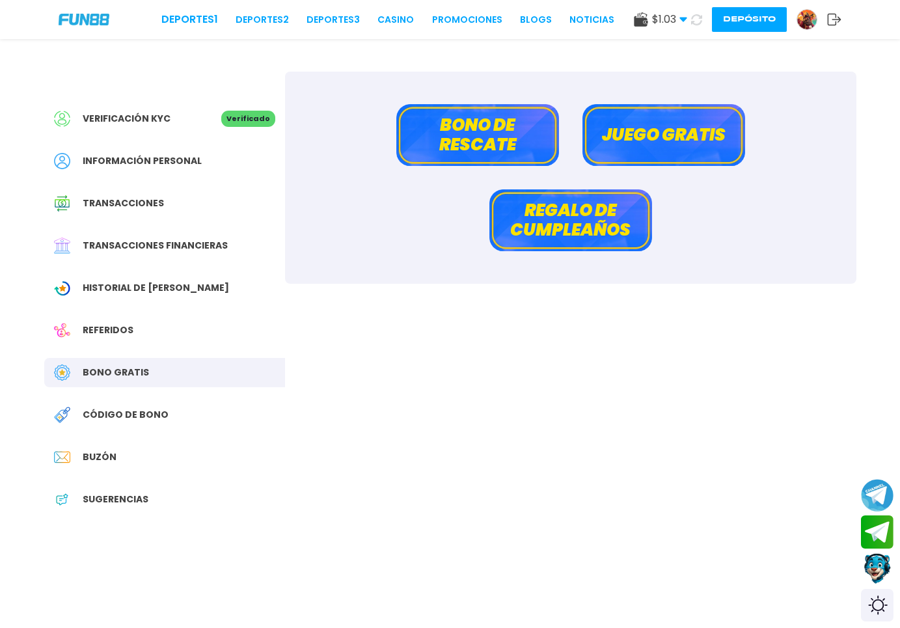
click at [136, 423] on div "Código de bono" at bounding box center [164, 414] width 241 height 29
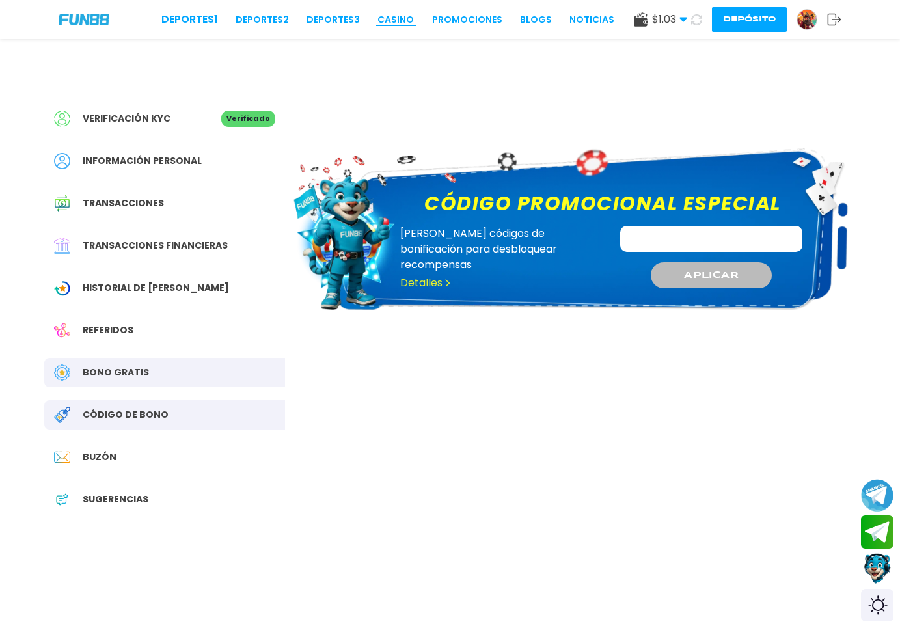
click at [377, 24] on link "CASINO" at bounding box center [395, 20] width 36 height 14
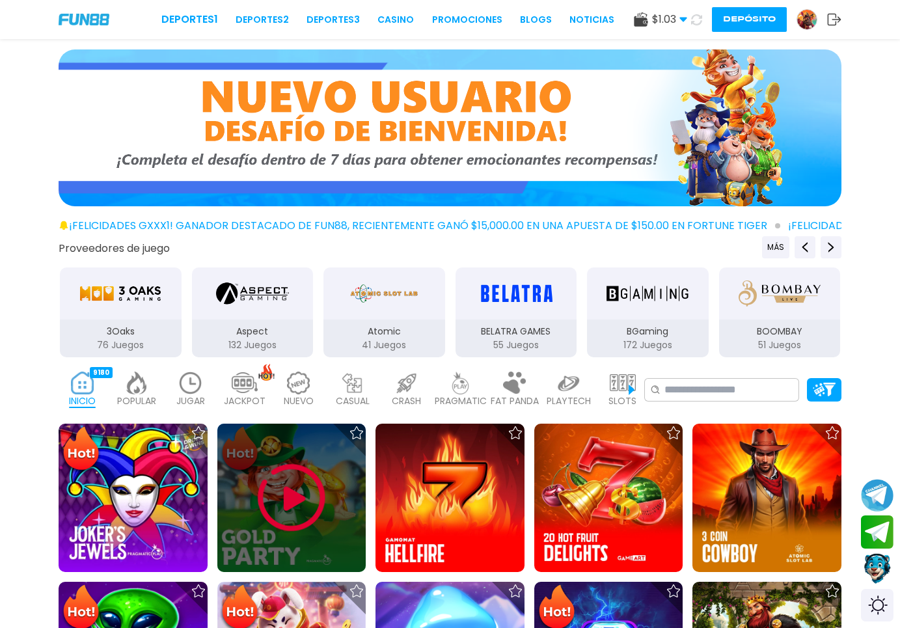
click at [283, 537] on img at bounding box center [291, 498] width 78 height 78
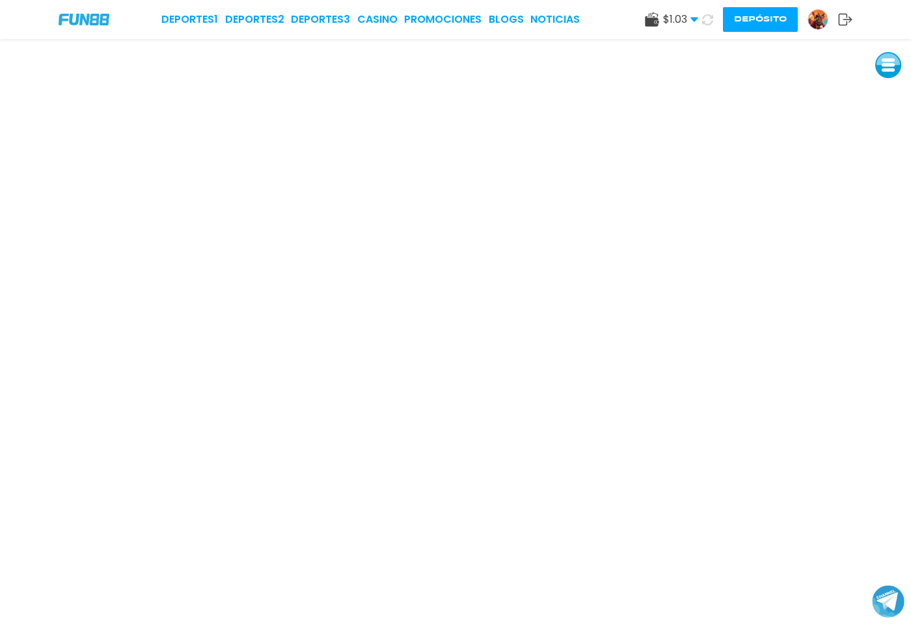
click at [808, 14] on link at bounding box center [822, 19] width 31 height 21
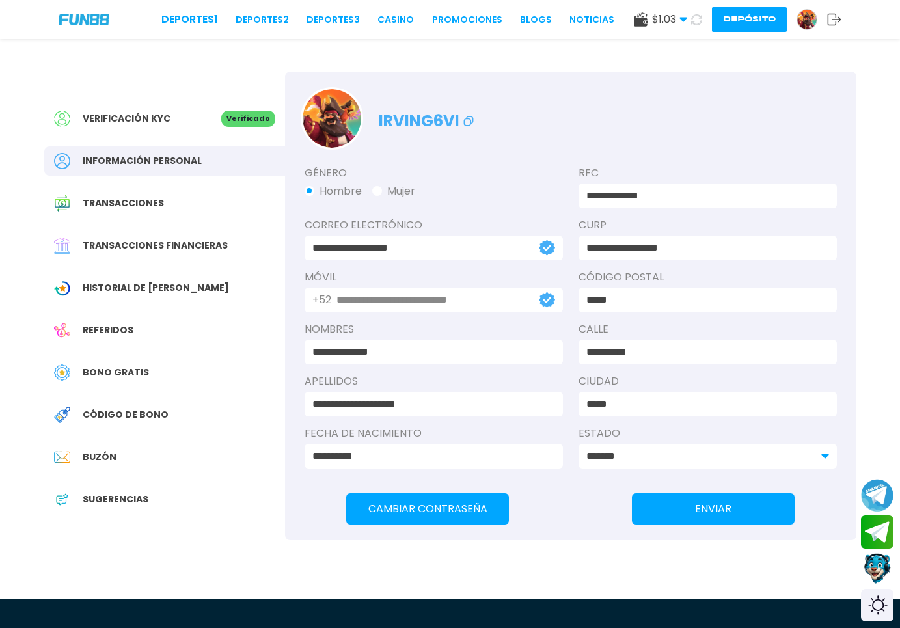
click at [112, 358] on div "Bono Gratis" at bounding box center [164, 372] width 241 height 29
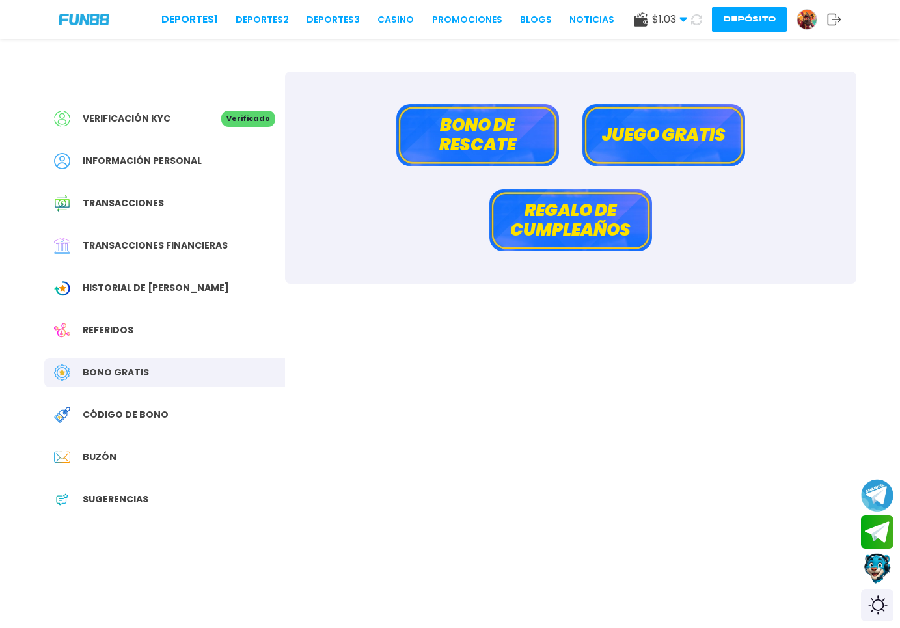
click at [470, 150] on button "Bono de rescate" at bounding box center [477, 135] width 163 height 62
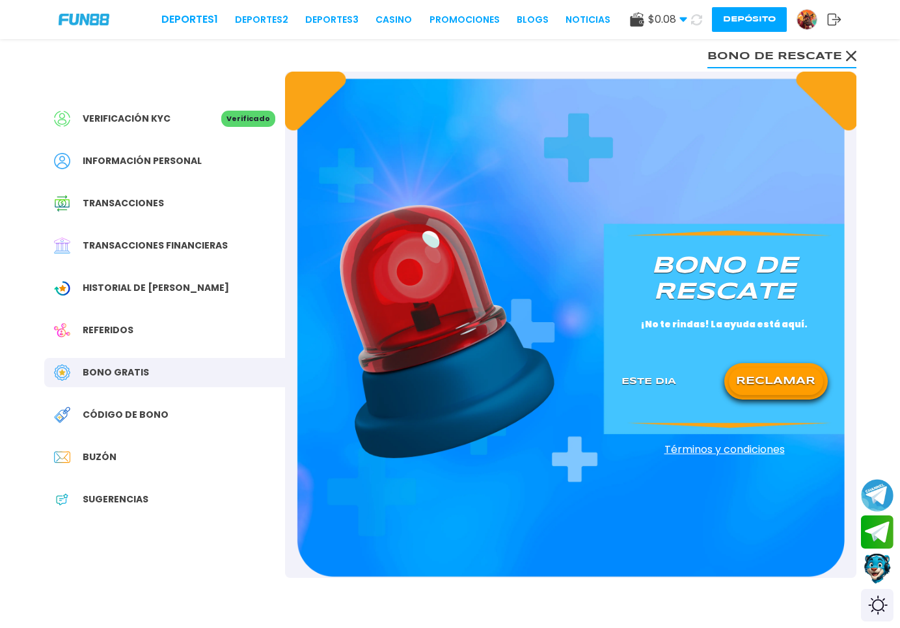
click at [779, 381] on button "RECLAMAR" at bounding box center [776, 381] width 94 height 27
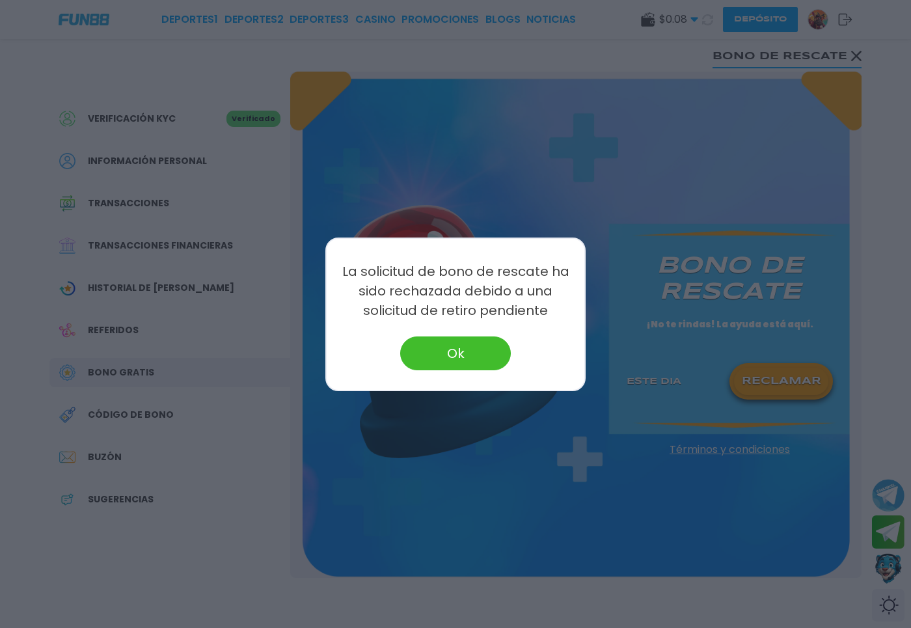
click at [437, 354] on button "Ok" at bounding box center [455, 353] width 111 height 34
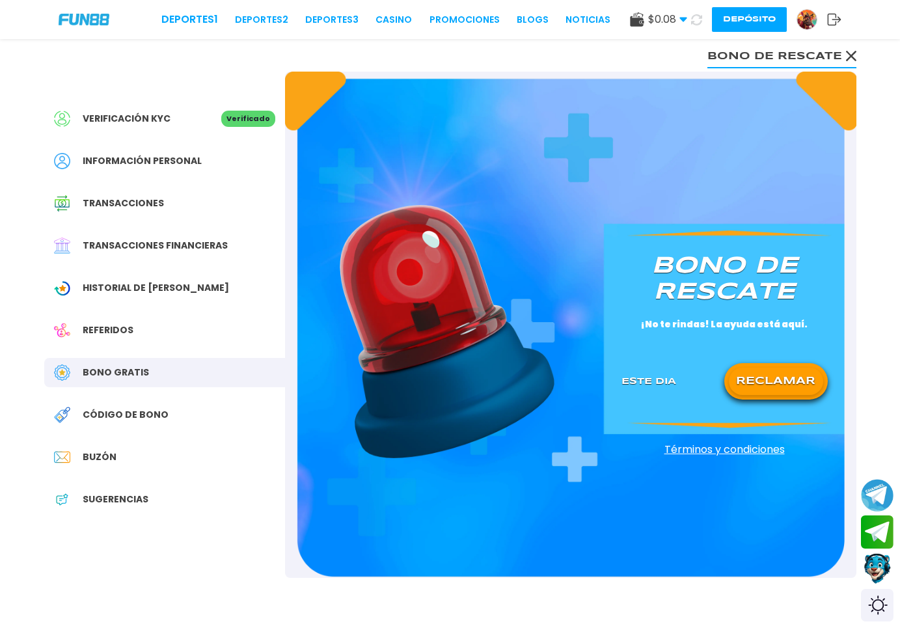
click at [136, 282] on span "Historial de [PERSON_NAME]" at bounding box center [156, 288] width 146 height 14
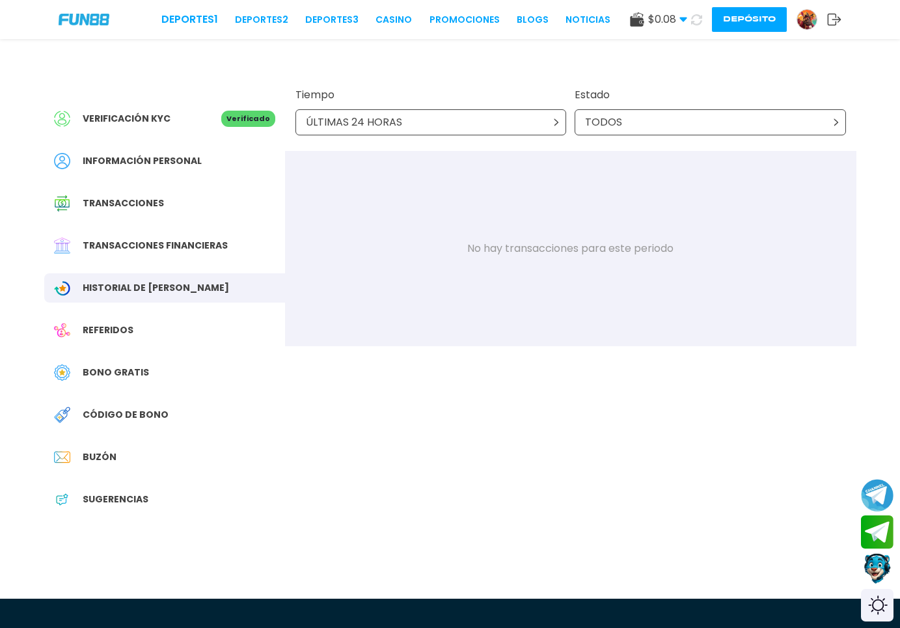
click at [227, 241] on div "Transacciones financieras" at bounding box center [164, 245] width 241 height 29
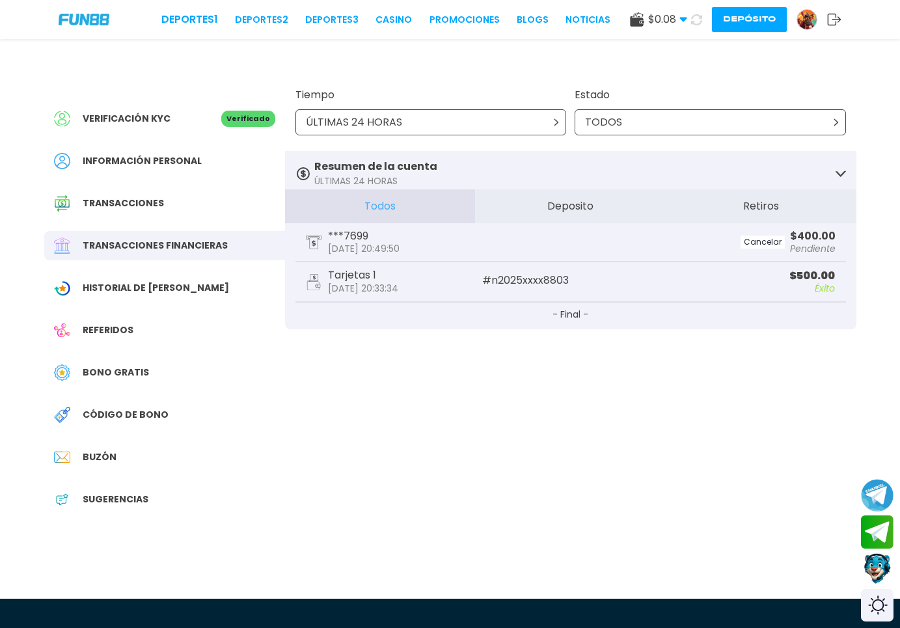
click at [695, 19] on icon at bounding box center [696, 19] width 12 height 12
click at [375, 18] on link "CASINO" at bounding box center [393, 20] width 36 height 14
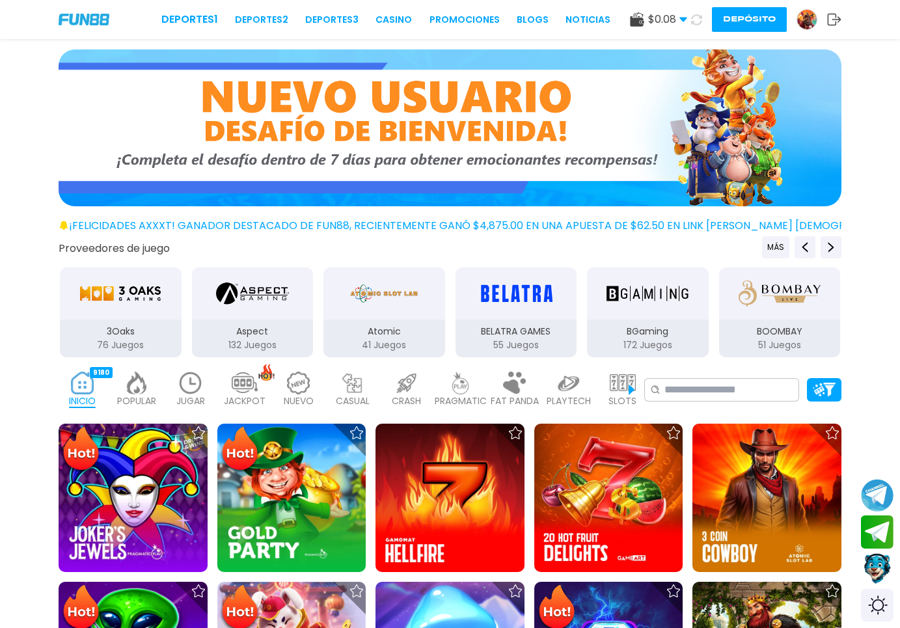
click at [809, 20] on img at bounding box center [807, 20] width 20 height 20
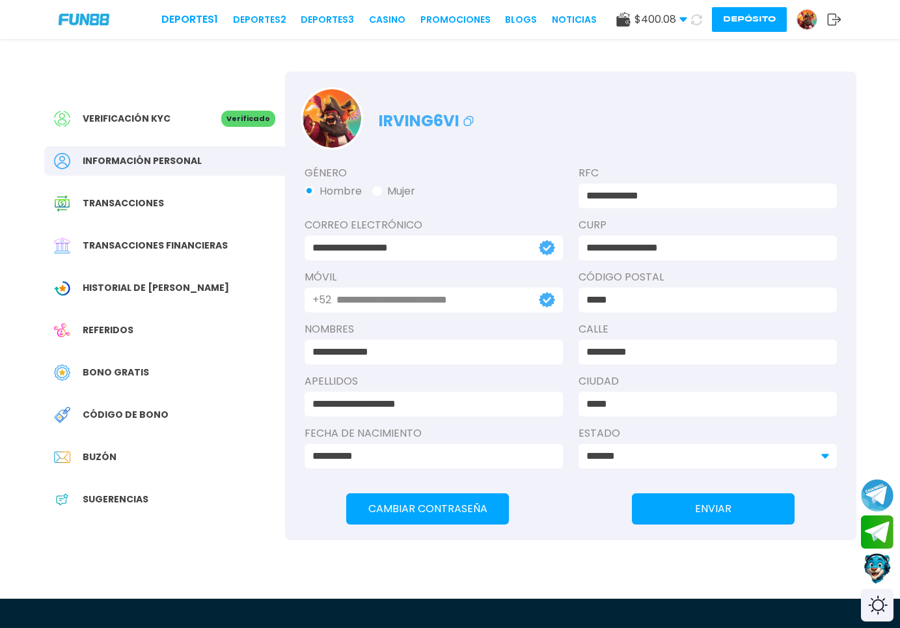
click at [118, 207] on span "Transacciones" at bounding box center [123, 203] width 81 height 14
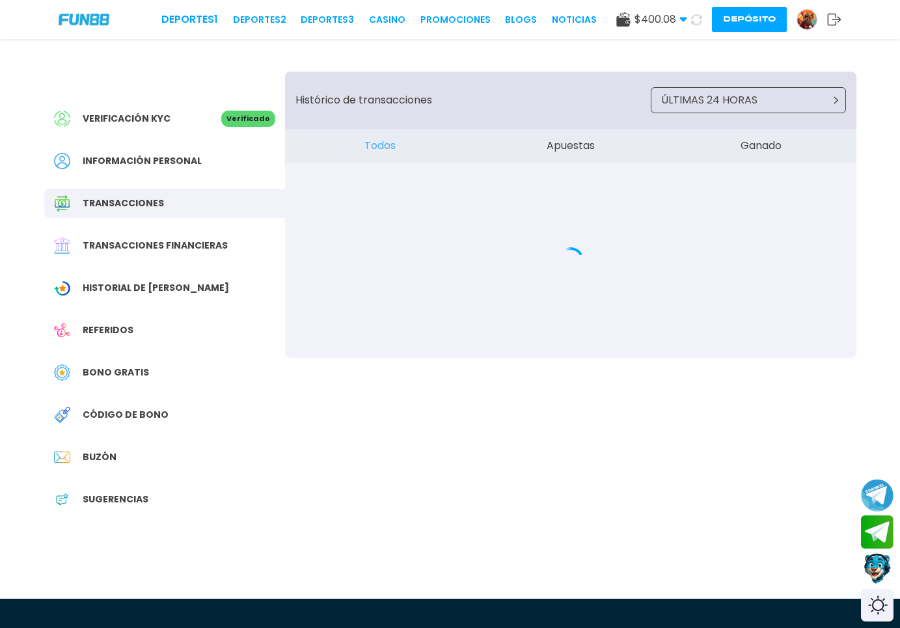
click at [136, 278] on div "Historial de [PERSON_NAME]" at bounding box center [164, 287] width 241 height 29
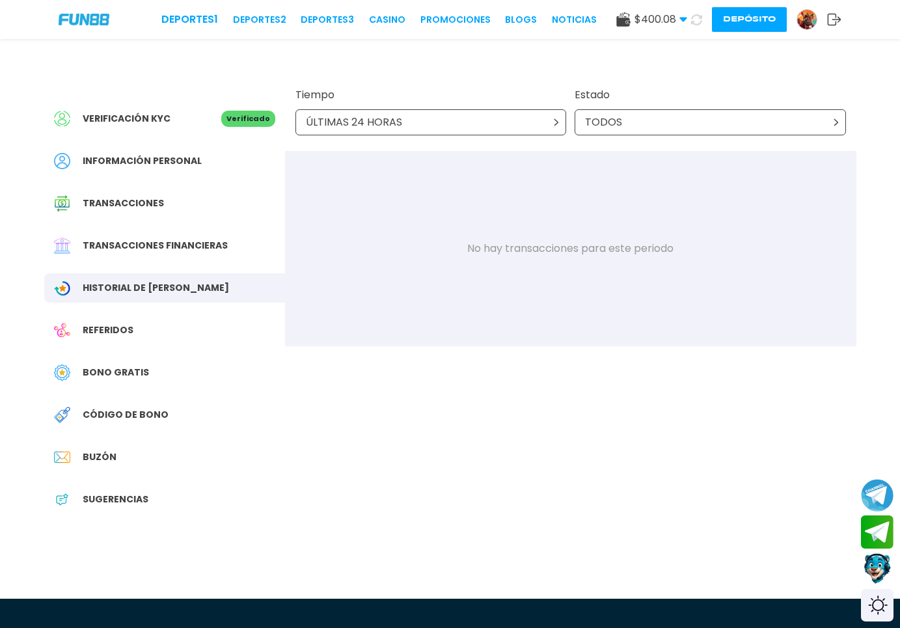
click at [137, 207] on span "Transacciones" at bounding box center [123, 203] width 81 height 14
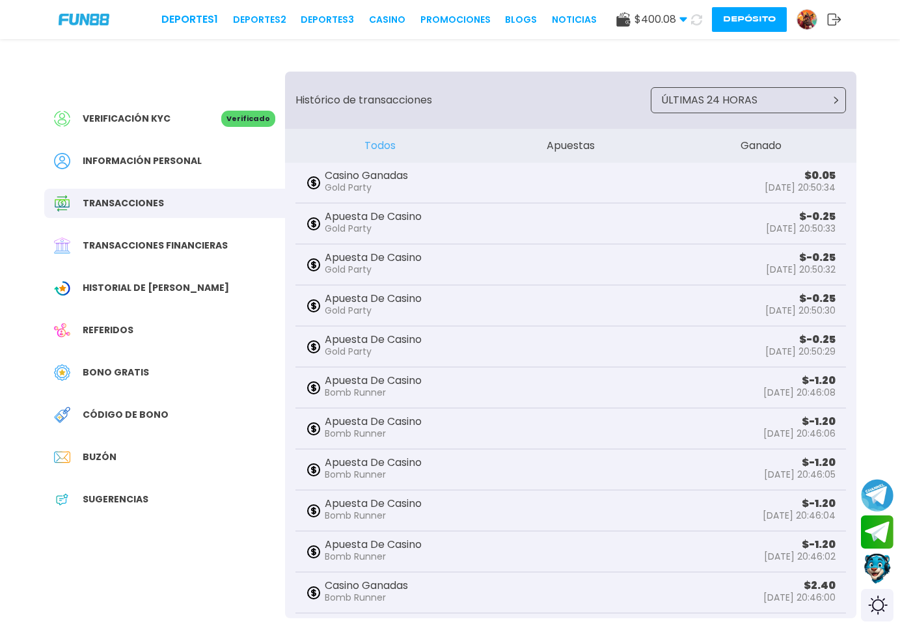
click at [211, 250] on span "Transacciones financieras" at bounding box center [155, 246] width 145 height 14
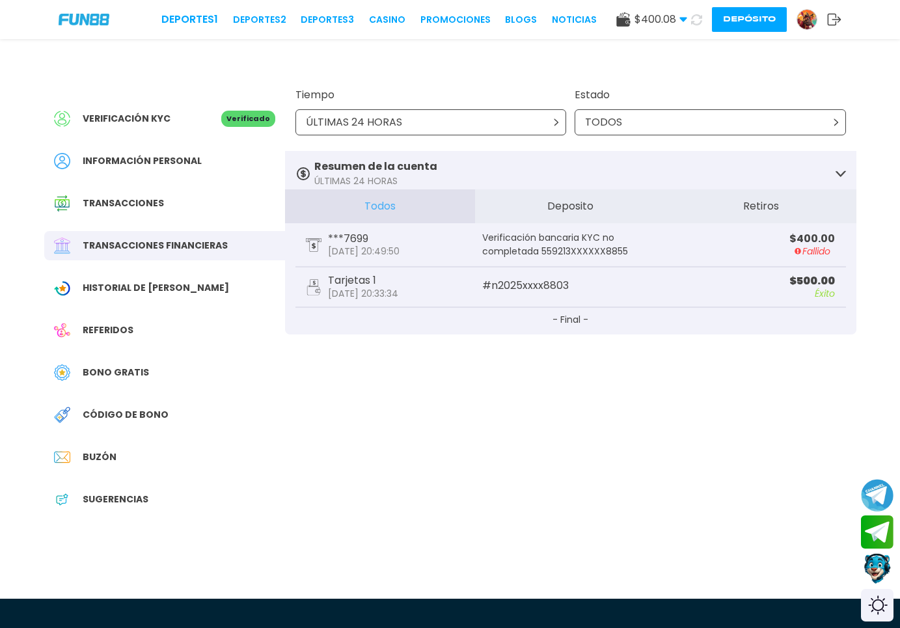
click at [228, 130] on div "Verificación KYC Verificado" at bounding box center [164, 118] width 241 height 29
click at [193, 107] on div "Verificación KYC Verificado" at bounding box center [164, 118] width 241 height 29
drag, startPoint x: 193, startPoint y: 107, endPoint x: 238, endPoint y: 107, distance: 44.9
click at [194, 107] on div "Verificación KYC Verificado" at bounding box center [164, 118] width 241 height 29
drag, startPoint x: 284, startPoint y: 109, endPoint x: 247, endPoint y: 114, distance: 38.1
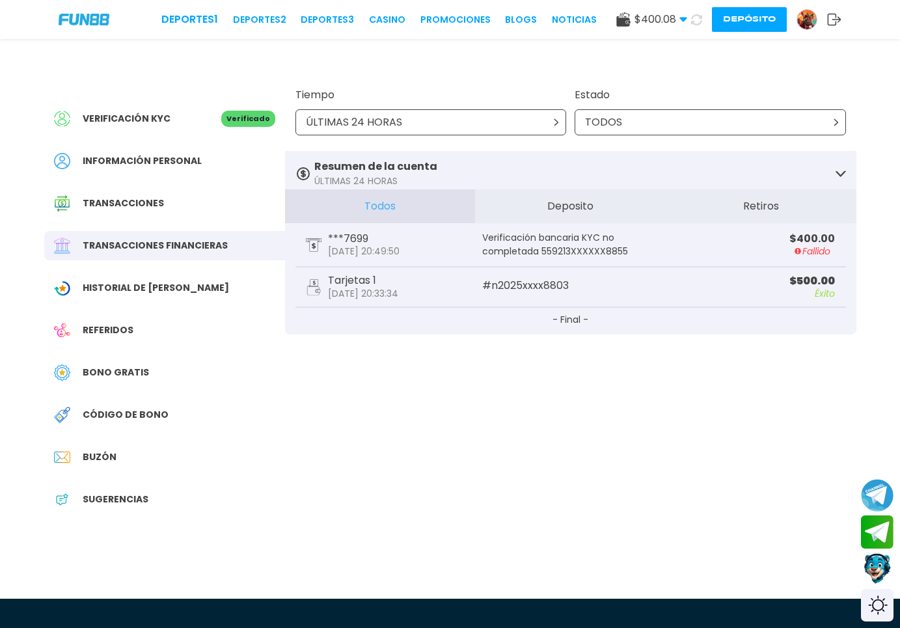
click at [284, 110] on div "Verificación KYC Verificado" at bounding box center [164, 118] width 241 height 29
click at [240, 116] on p "Verificado" at bounding box center [248, 119] width 54 height 16
click at [139, 122] on span "Verificación KYC" at bounding box center [127, 119] width 88 height 14
click at [613, 245] on p "Verificación bancaria KYC no completada 559213XXXXXX8855" at bounding box center [570, 244] width 176 height 27
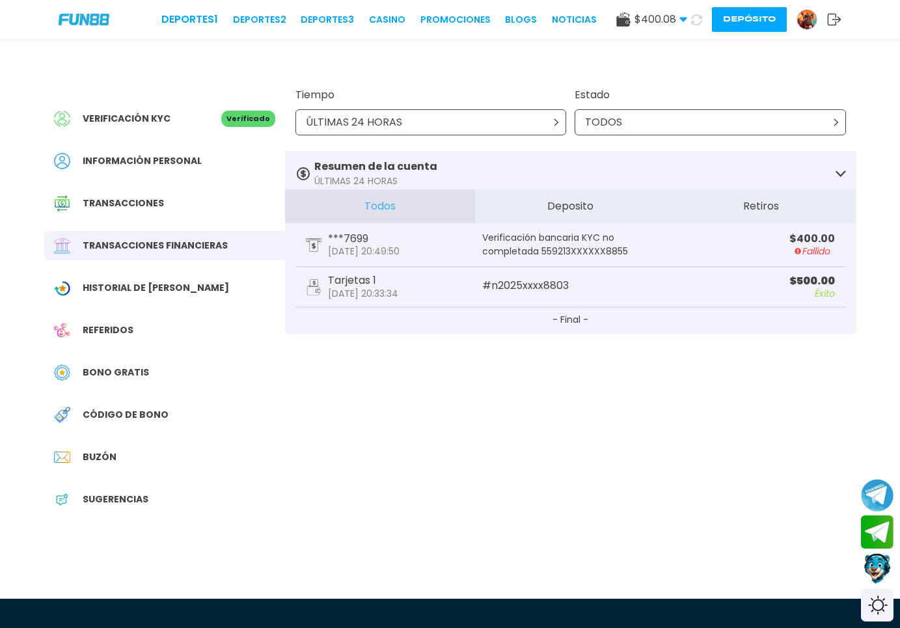
click at [763, 22] on button "Depósito" at bounding box center [749, 19] width 75 height 25
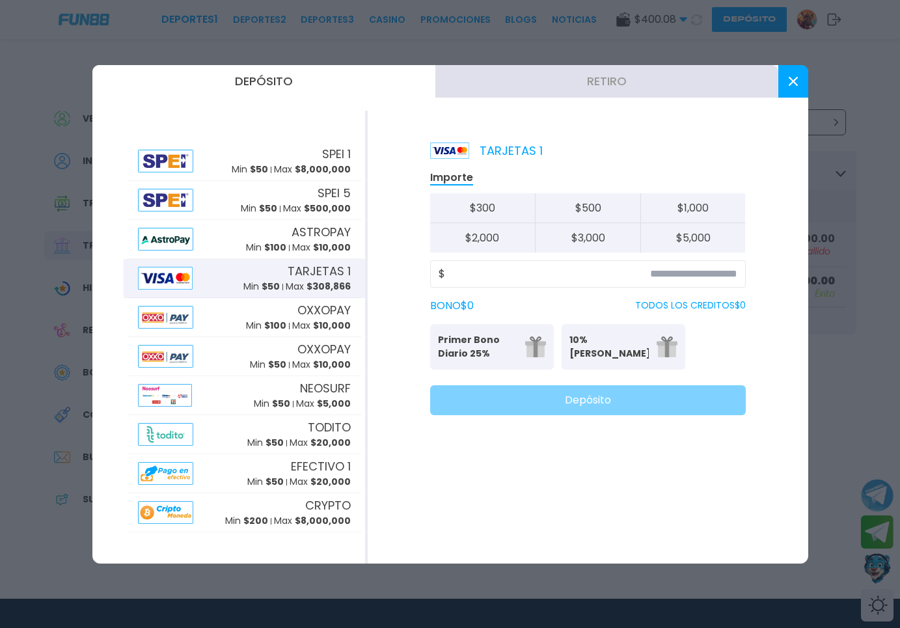
click at [596, 87] on button "Retiro" at bounding box center [606, 81] width 343 height 33
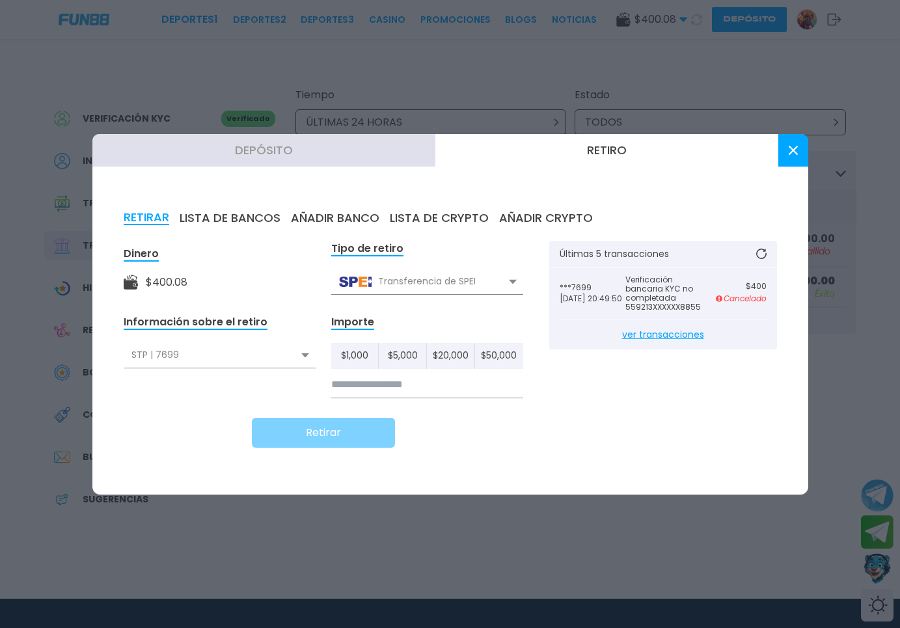
click at [647, 331] on span "ver transacciones" at bounding box center [662, 334] width 207 height 29
click at [786, 162] on button at bounding box center [793, 150] width 30 height 33
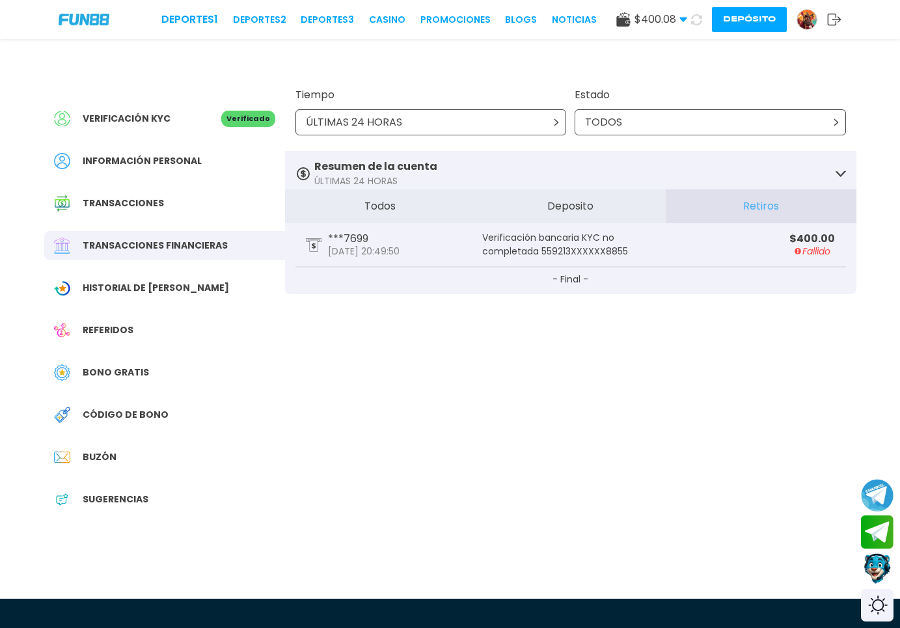
click at [766, 207] on button "Retiros" at bounding box center [760, 206] width 191 height 34
click at [887, 570] on button "Contact customer service" at bounding box center [877, 568] width 34 height 35
click at [375, 381] on div "Verificación KYC Verificado Información personal Transacciones Transacciones fi…" at bounding box center [450, 299] width 843 height 520
click at [165, 118] on span "Verificación KYC" at bounding box center [127, 119] width 88 height 14
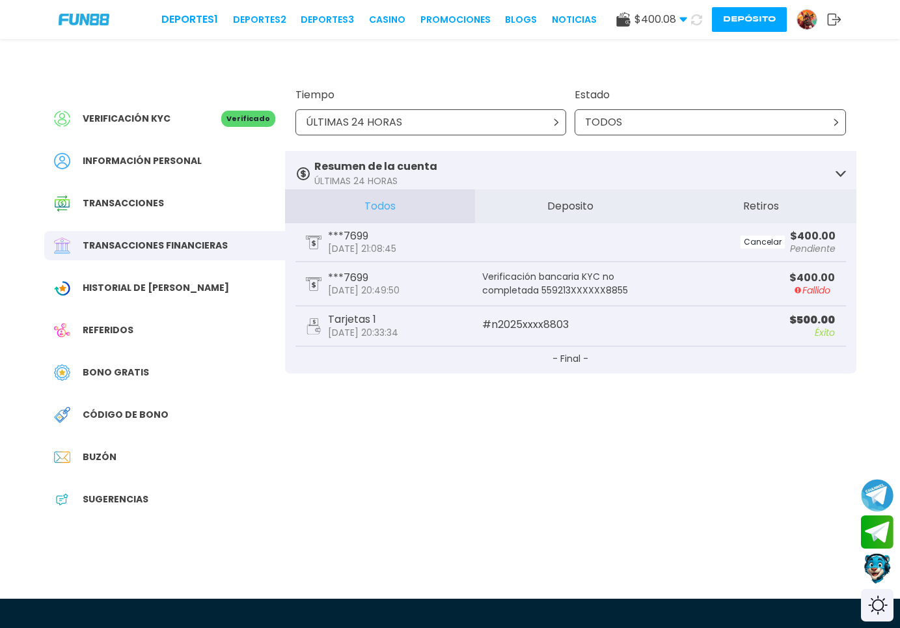
click at [154, 212] on div "Transacciones" at bounding box center [164, 203] width 241 height 29
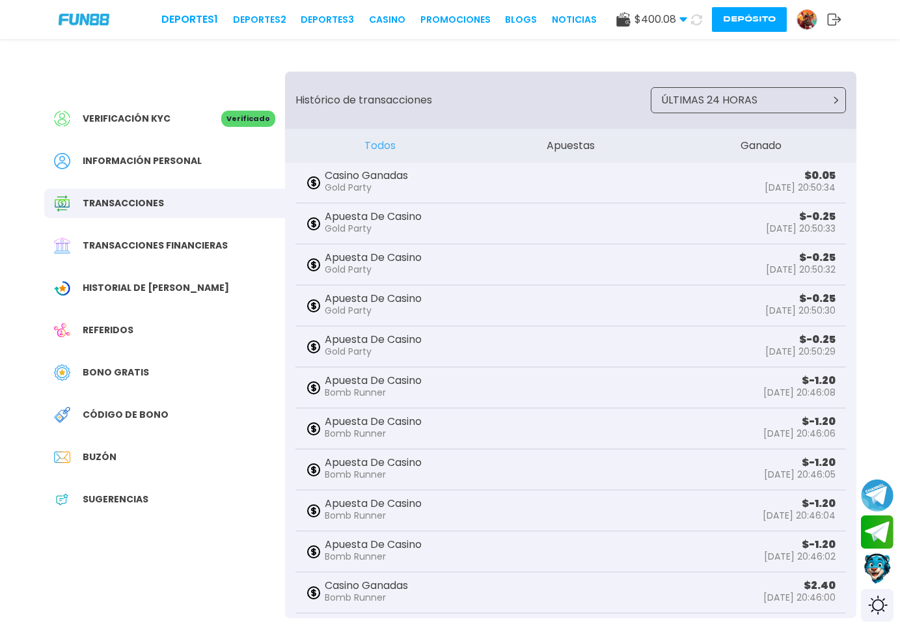
click at [262, 108] on div "Verificación KYC Verificado" at bounding box center [164, 118] width 241 height 29
click at [128, 158] on span "Información personal" at bounding box center [142, 161] width 119 height 14
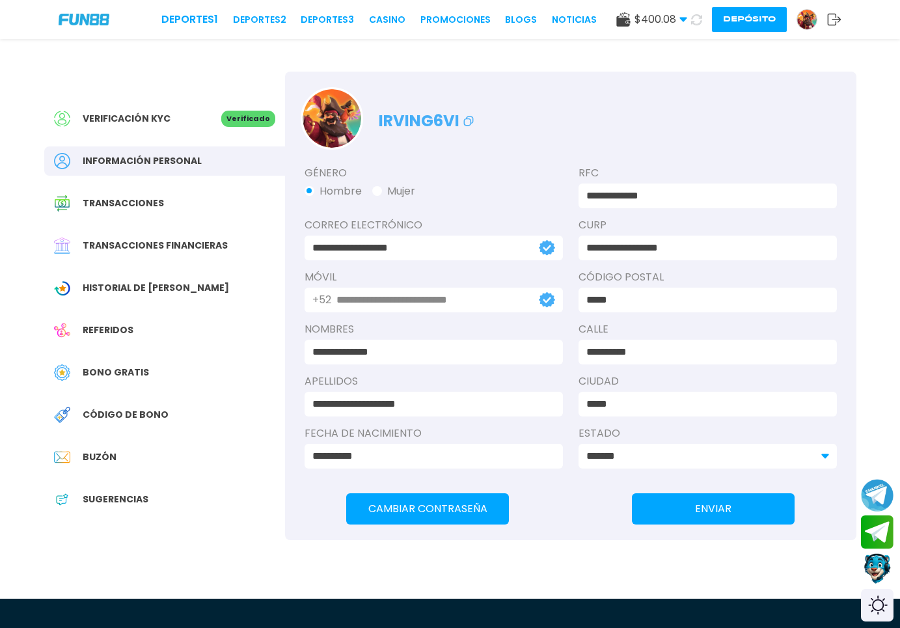
click at [105, 377] on span "Bono Gratis" at bounding box center [116, 373] width 66 height 14
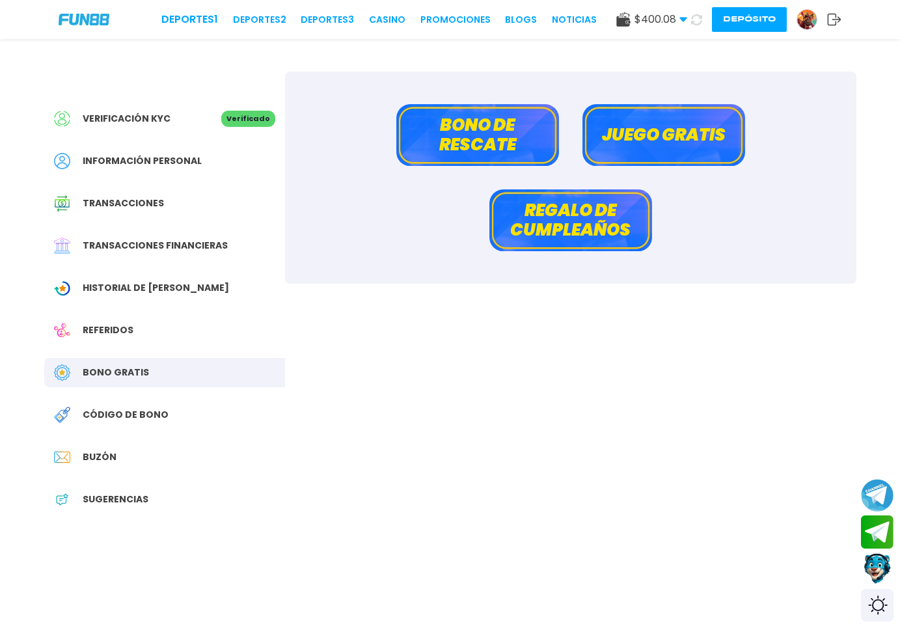
click at [125, 124] on span "Verificación KYC" at bounding box center [127, 119] width 88 height 14
click at [122, 163] on span "Información personal" at bounding box center [142, 161] width 119 height 14
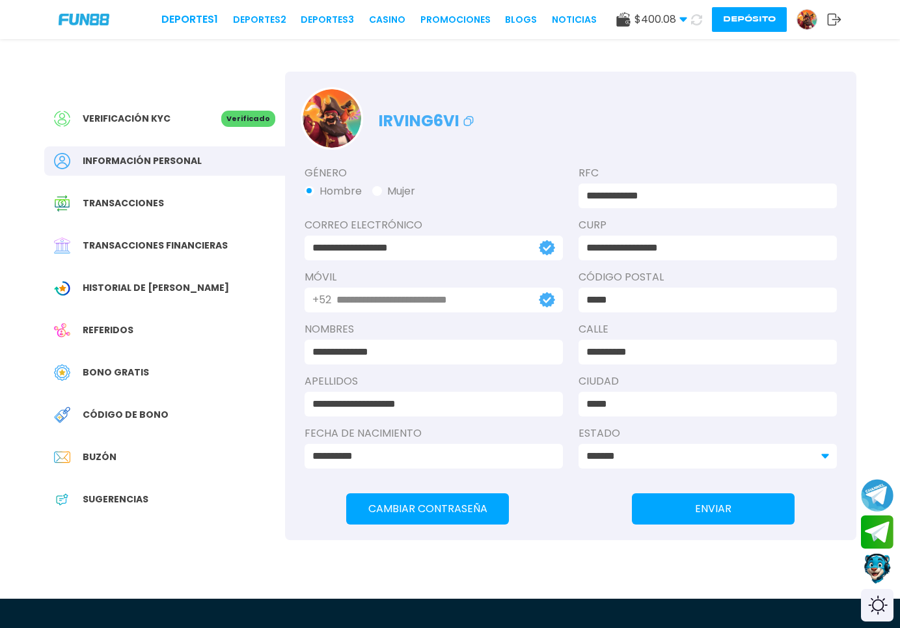
click at [121, 242] on span "Transacciones financieras" at bounding box center [155, 246] width 145 height 14
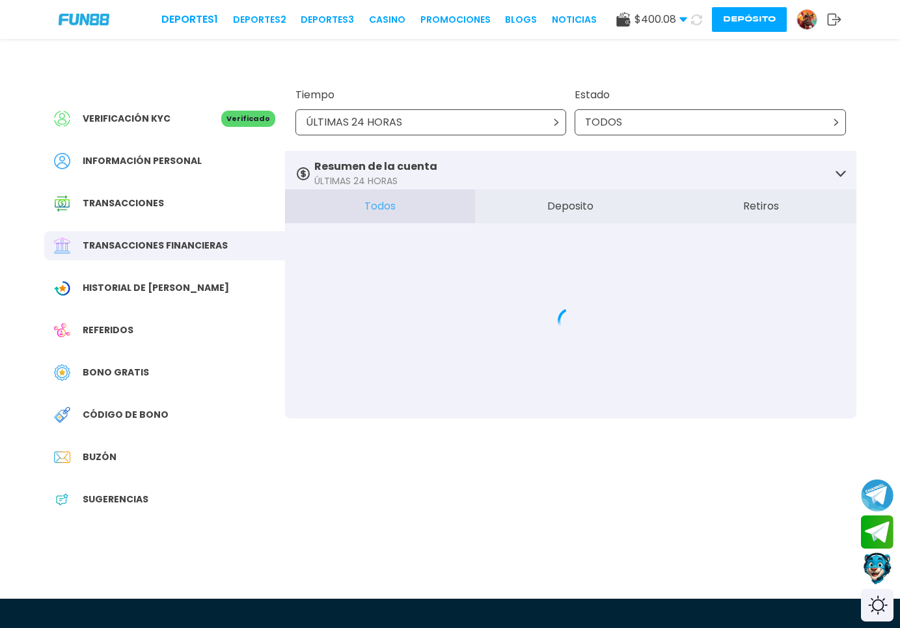
click at [879, 568] on button "Contact customer service" at bounding box center [877, 568] width 34 height 35
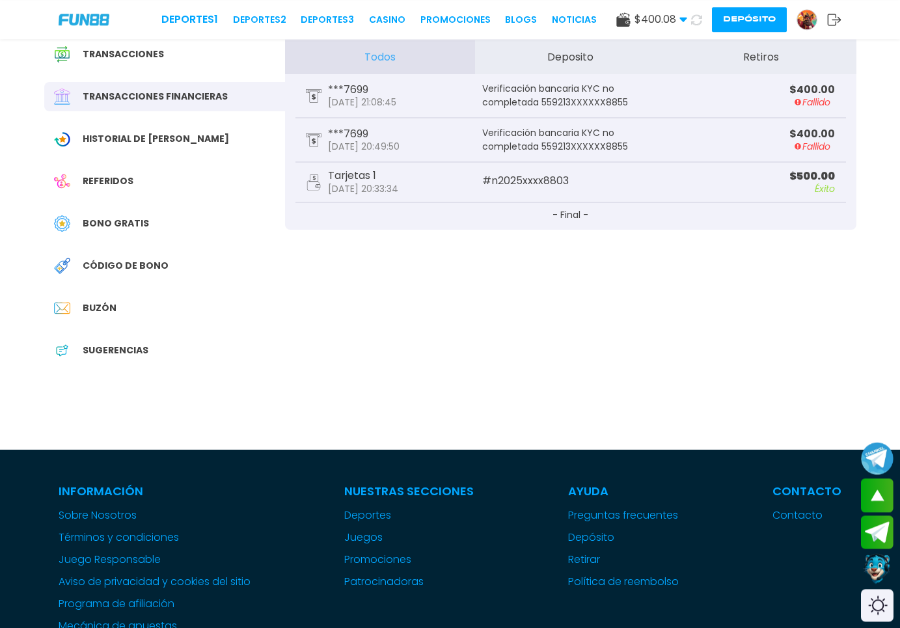
scroll to position [133, 0]
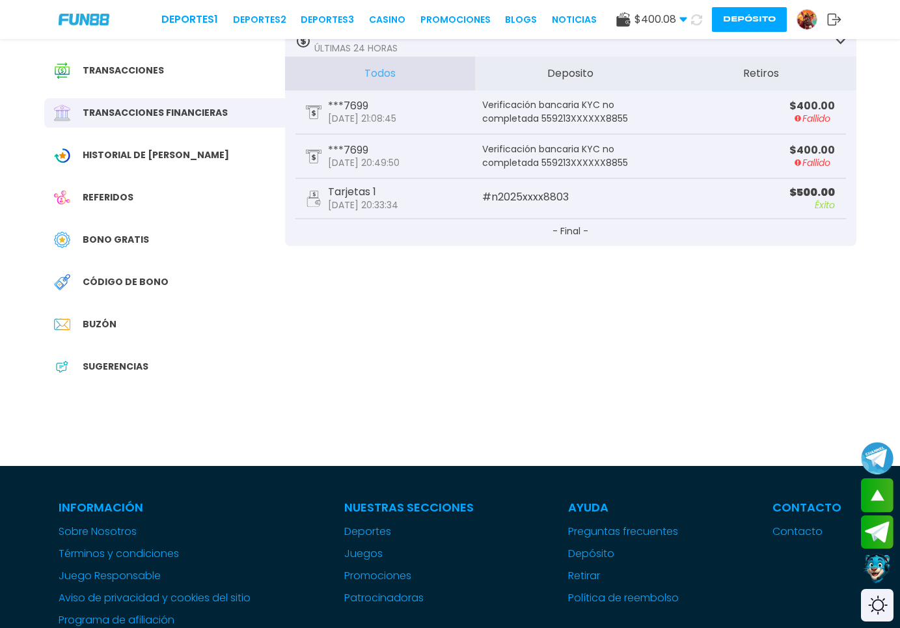
click at [604, 168] on p "Verificación bancaria KYC no completada 559213XXXXXX8855" at bounding box center [570, 155] width 176 height 27
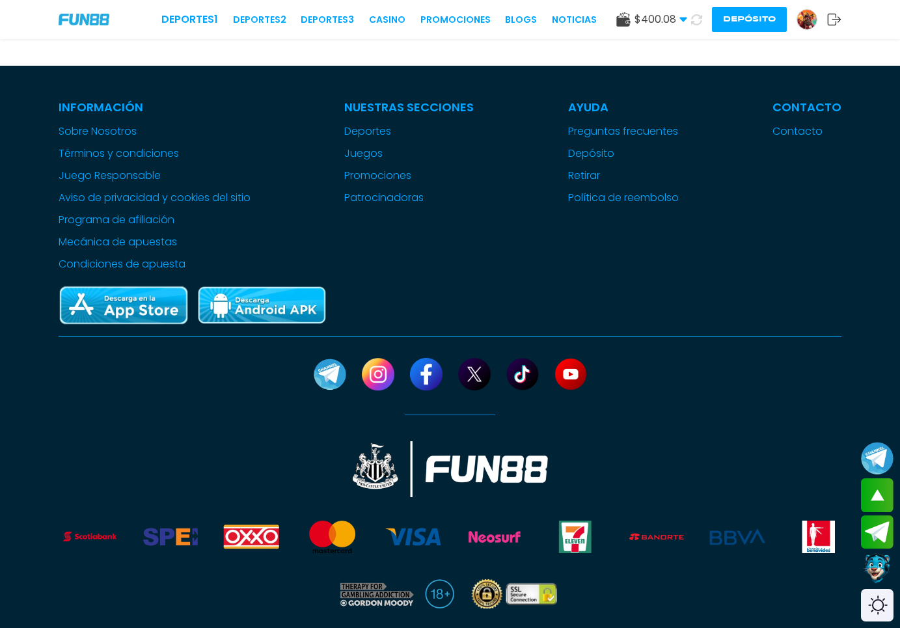
scroll to position [464, 0]
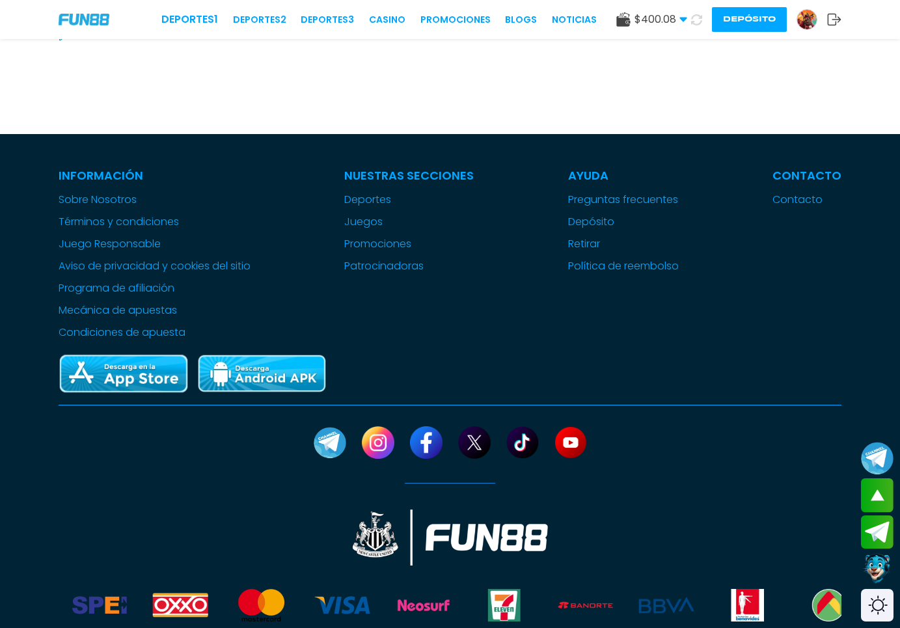
click at [680, 22] on icon at bounding box center [683, 20] width 8 height 8
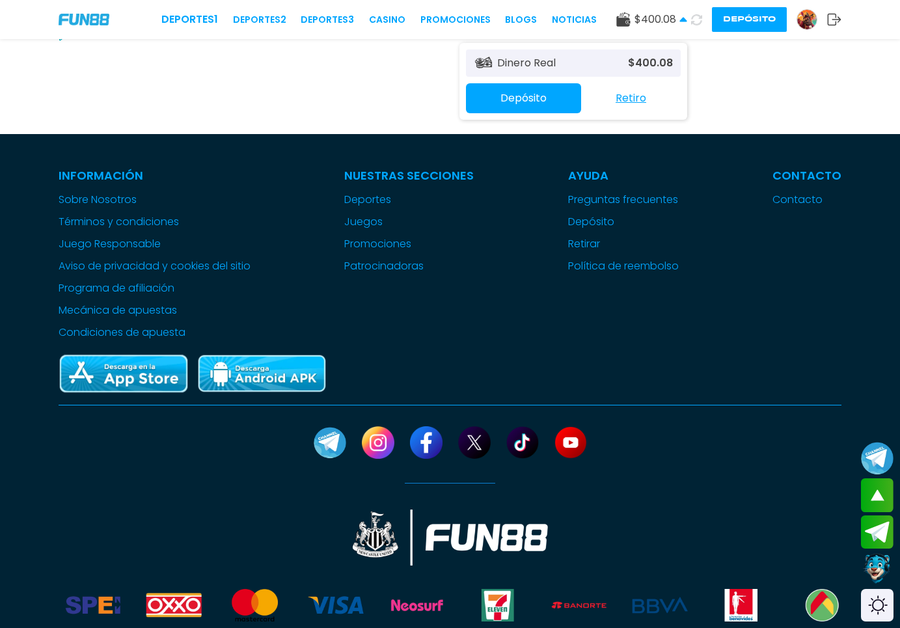
click at [680, 22] on icon at bounding box center [683, 20] width 8 height 8
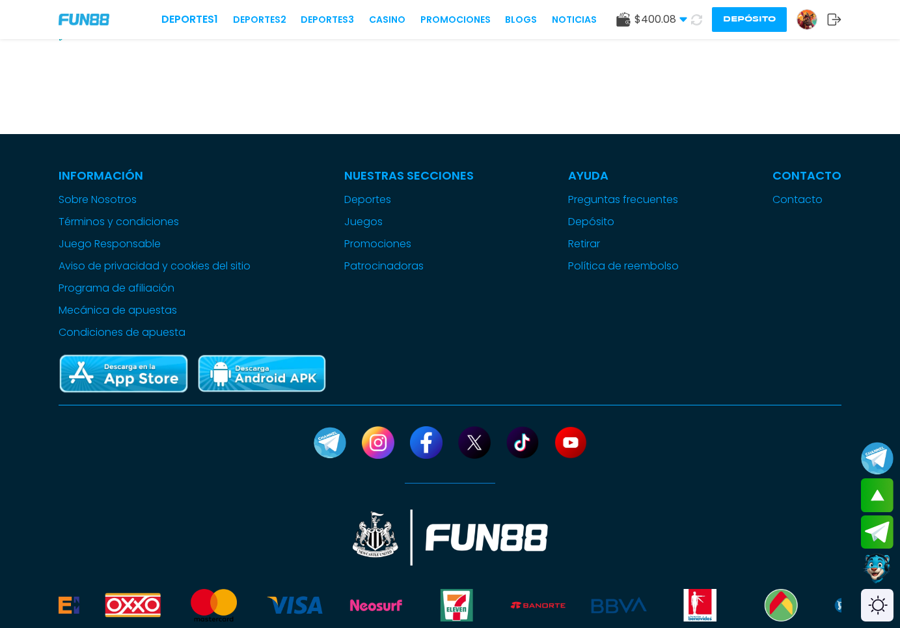
click at [680, 22] on icon at bounding box center [683, 20] width 8 height 8
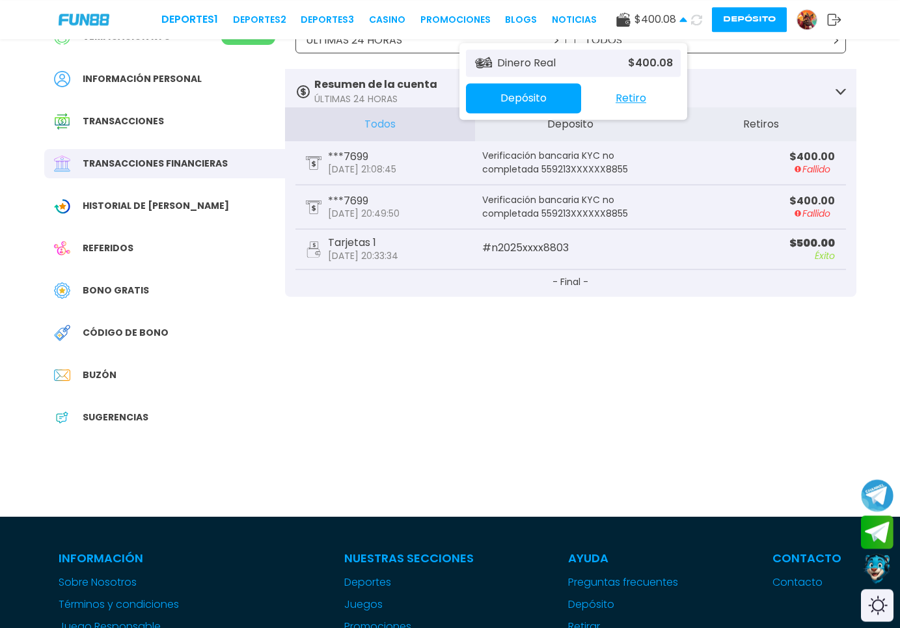
scroll to position [0, 0]
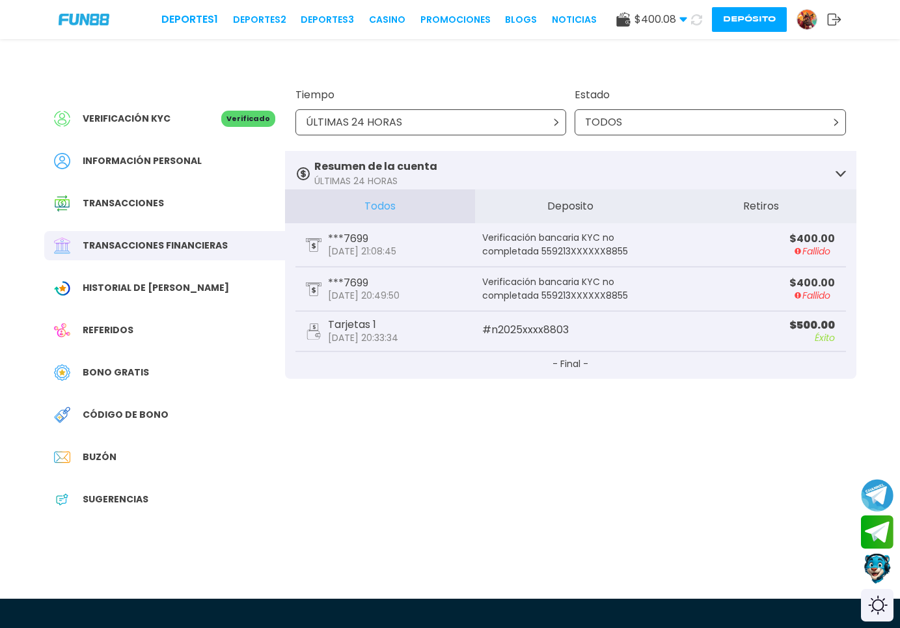
click at [567, 237] on p "Verificación bancaria KYC no completada 559213XXXXXX8855" at bounding box center [570, 244] width 176 height 27
click at [369, 21] on link "CASINO" at bounding box center [387, 20] width 36 height 14
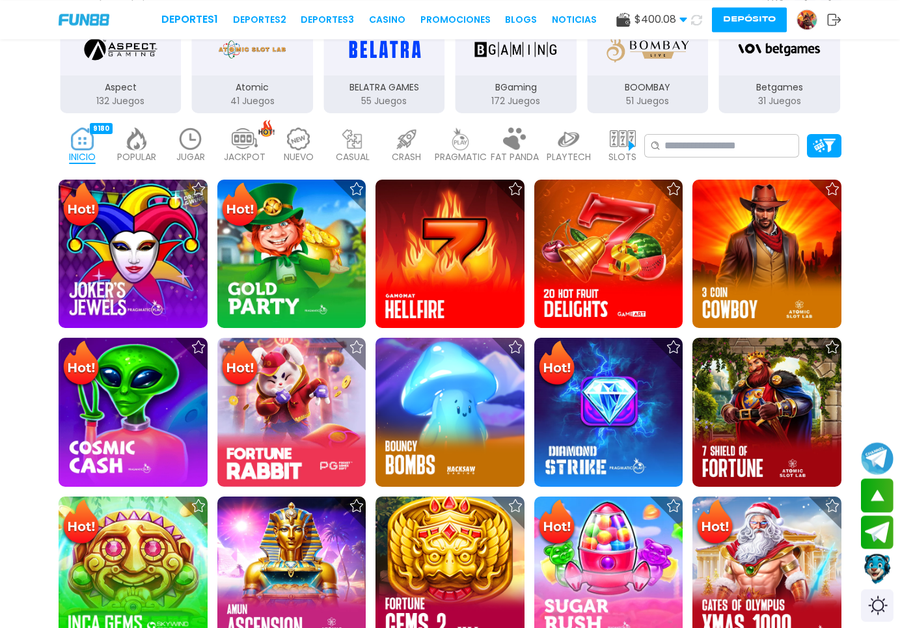
scroll to position [265, 0]
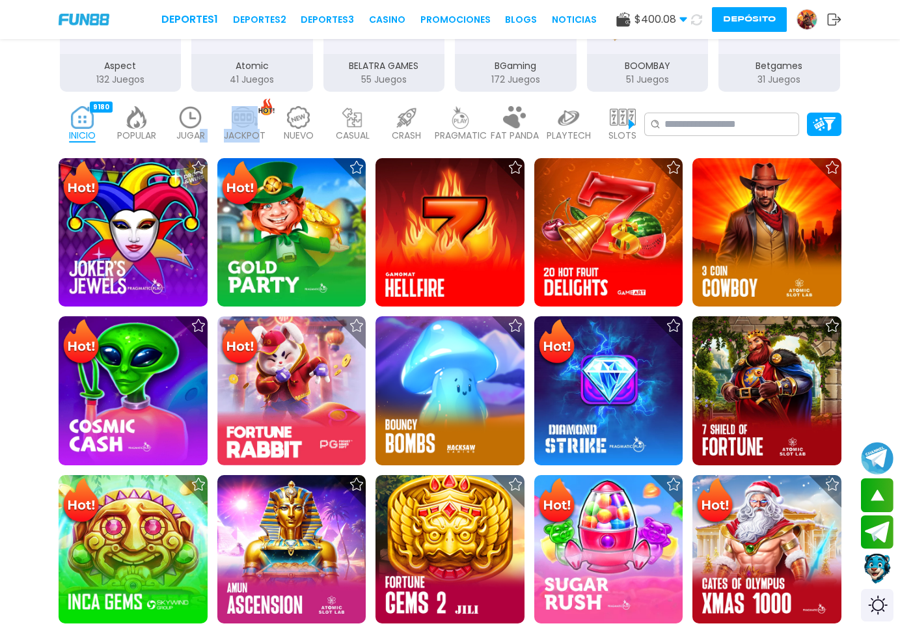
drag, startPoint x: 199, startPoint y: 131, endPoint x: 275, endPoint y: 165, distance: 83.0
click at [275, 150] on div "INICIO 9180 POPULAR 40 JUGAR 0 JACKPOT 133 NUEVO 1666 CASUAL 17 CRASH 50 PRAGMA…" at bounding box center [351, 124] width 585 height 52
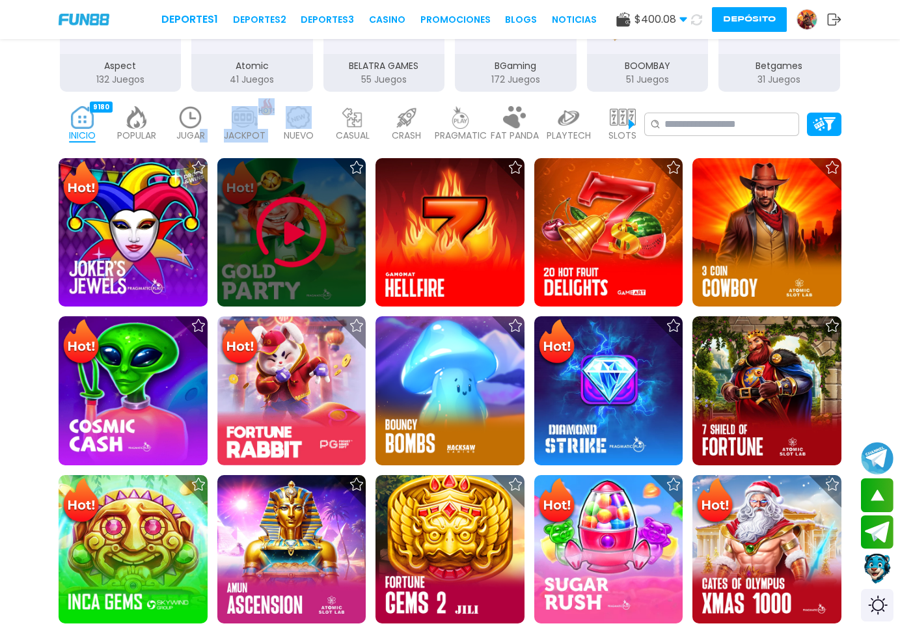
click at [319, 224] on img at bounding box center [291, 232] width 78 height 78
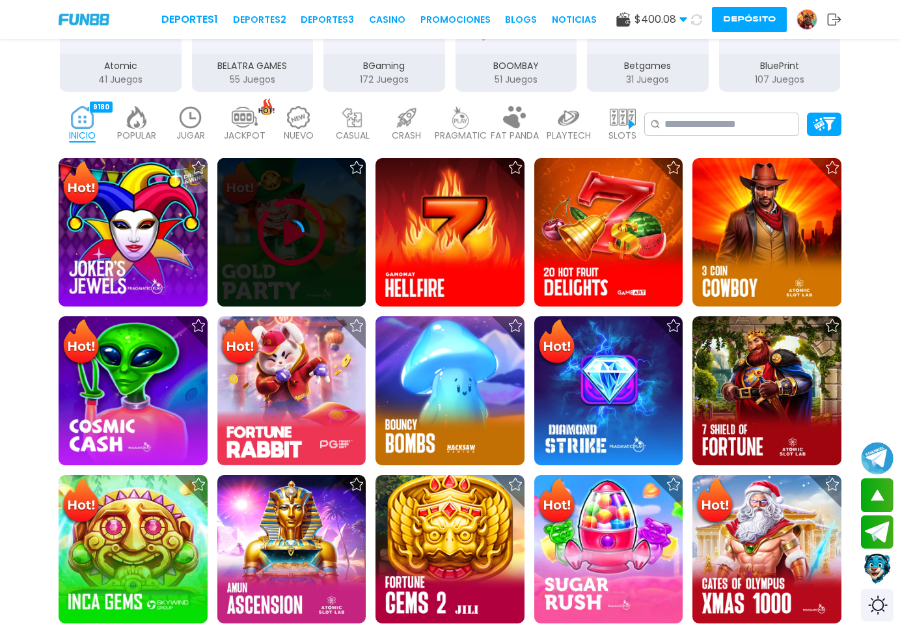
click at [311, 269] on div at bounding box center [291, 232] width 149 height 149
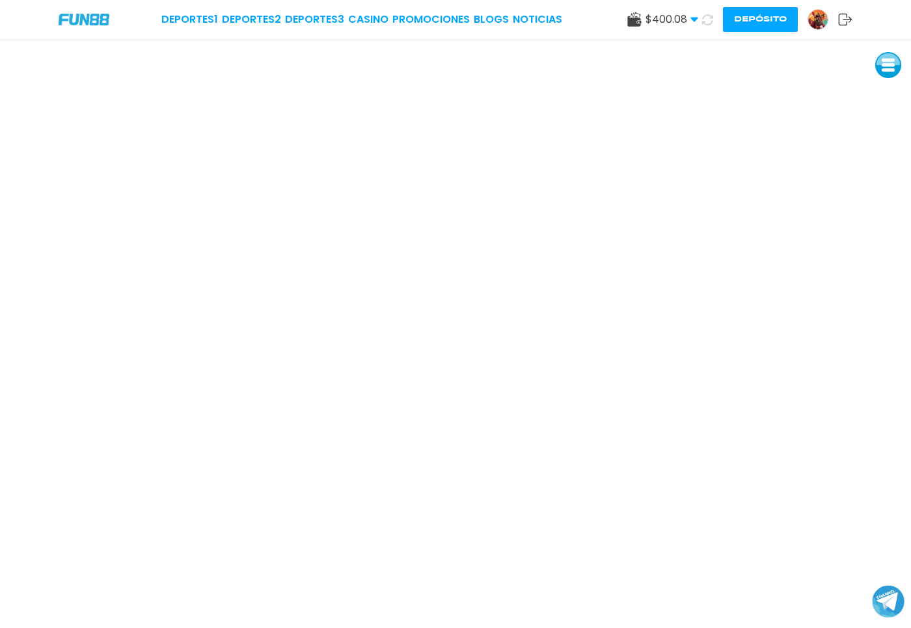
click at [708, 25] on use at bounding box center [707, 19] width 12 height 12
click at [356, 21] on link "CASINO" at bounding box center [370, 20] width 40 height 16
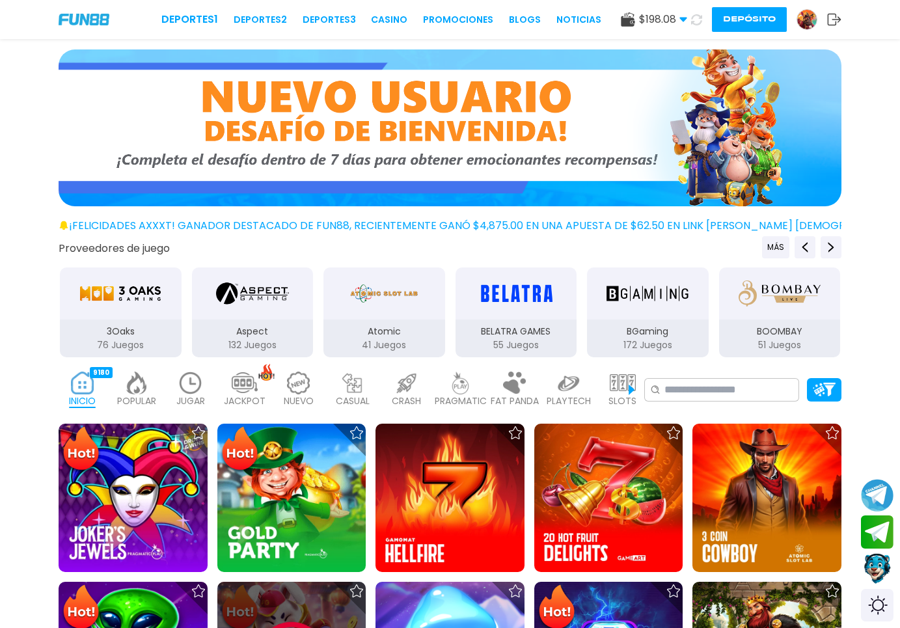
scroll to position [199, 0]
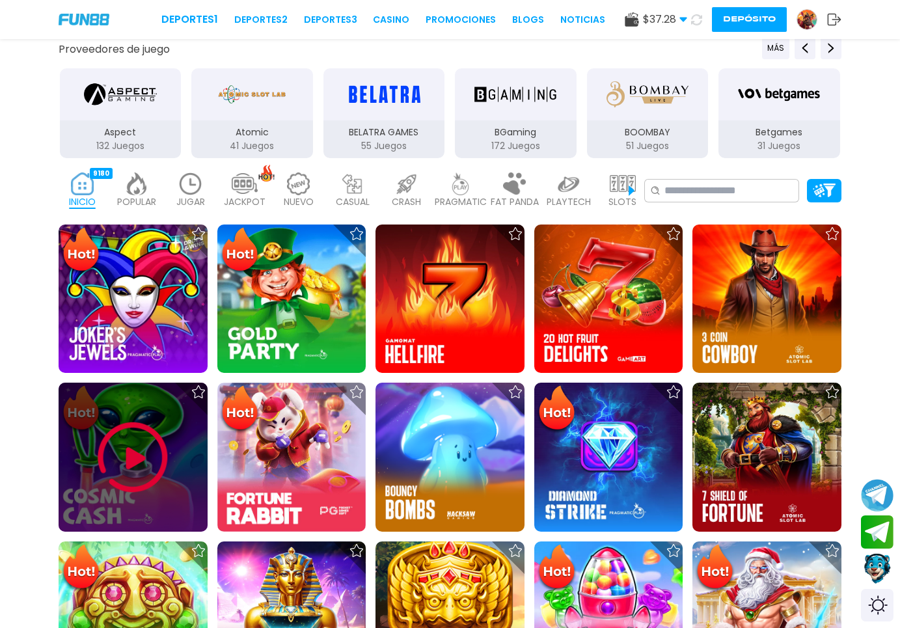
click at [133, 474] on img at bounding box center [133, 457] width 78 height 78
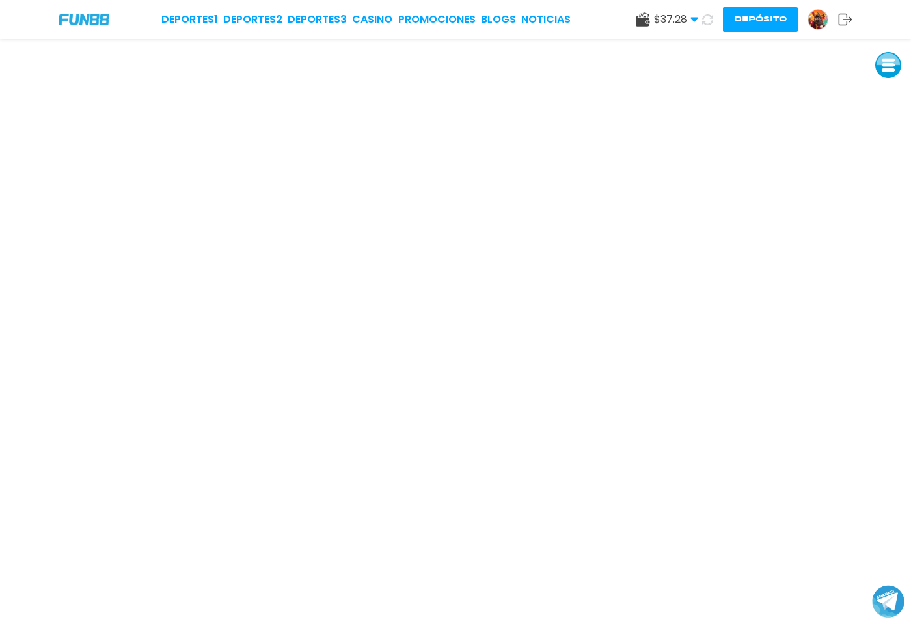
click at [686, 17] on span "$ 37.28" at bounding box center [676, 20] width 44 height 16
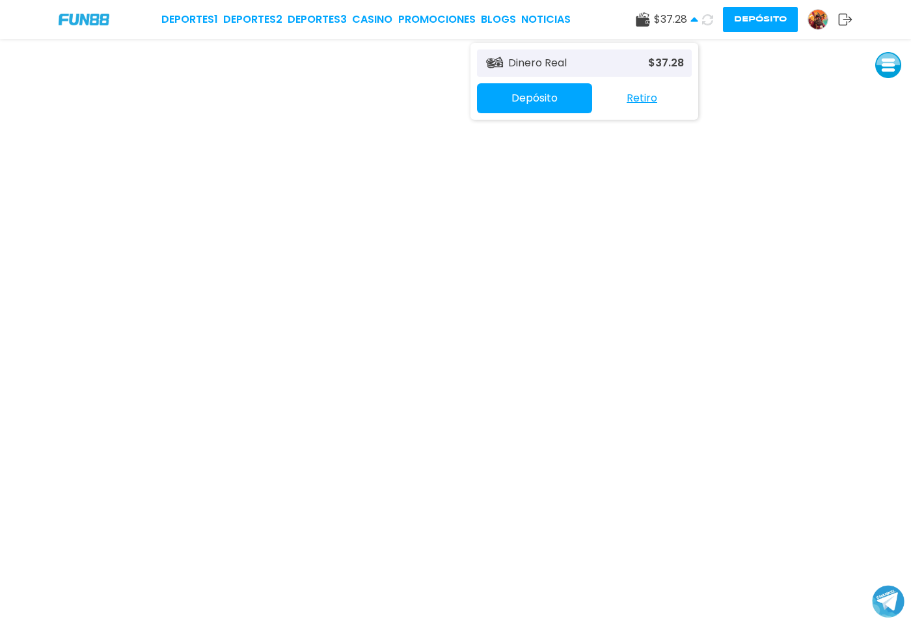
click at [686, 17] on span "$ 37.28" at bounding box center [676, 20] width 44 height 16
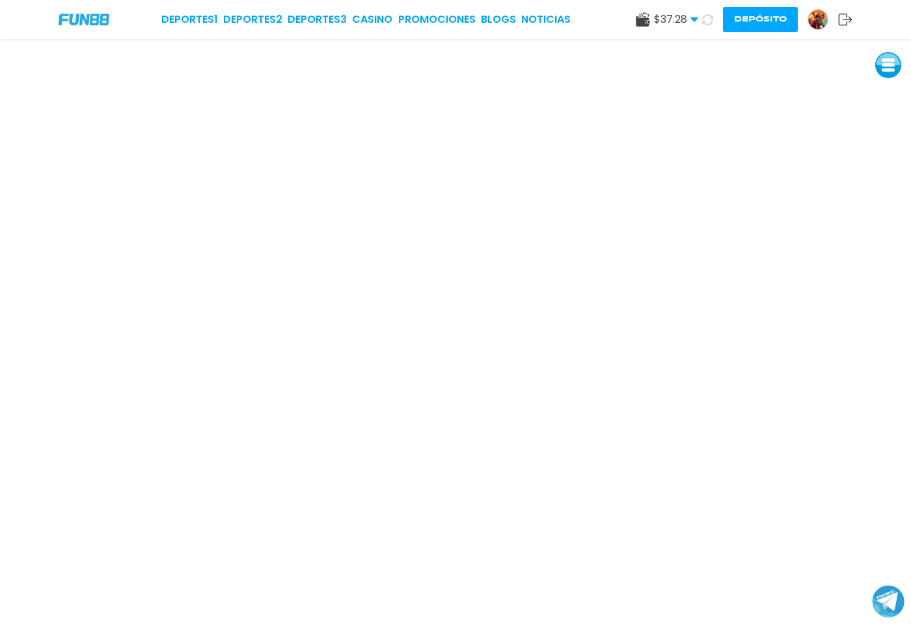
click at [894, 63] on button at bounding box center [888, 65] width 26 height 26
click at [697, 20] on icon at bounding box center [694, 20] width 8 height 8
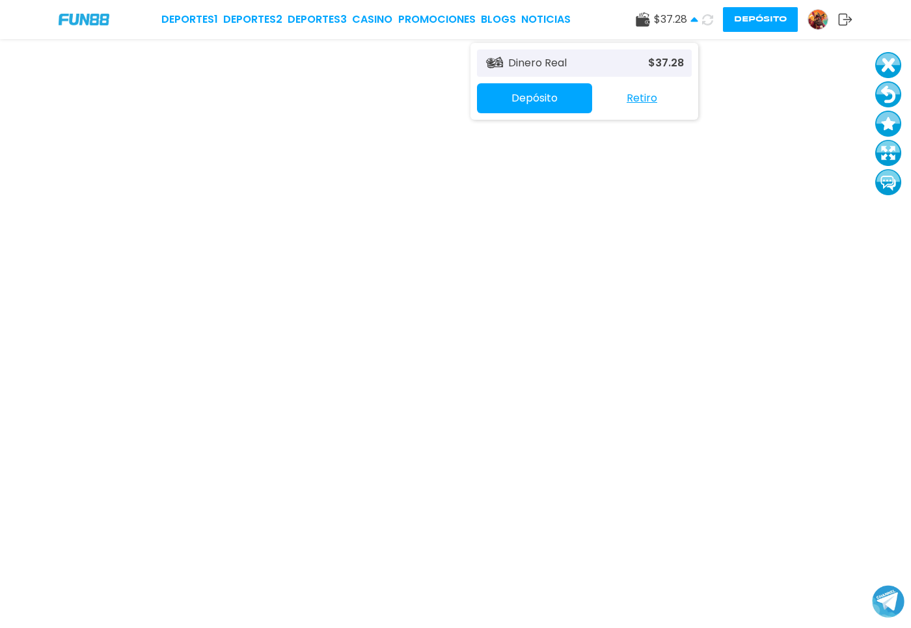
click at [697, 20] on icon at bounding box center [694, 20] width 8 height 8
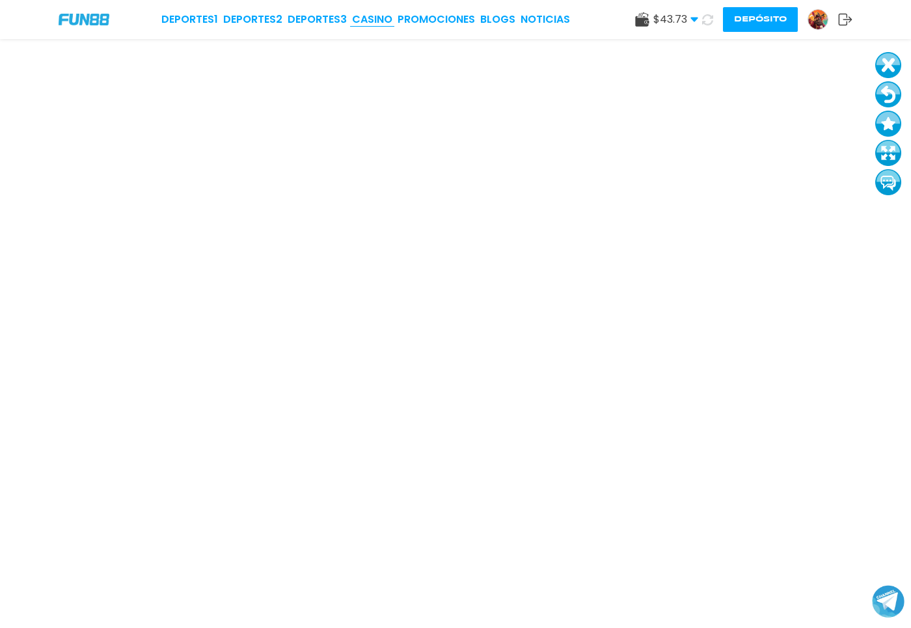
click at [380, 19] on link "CASINO" at bounding box center [372, 20] width 40 height 16
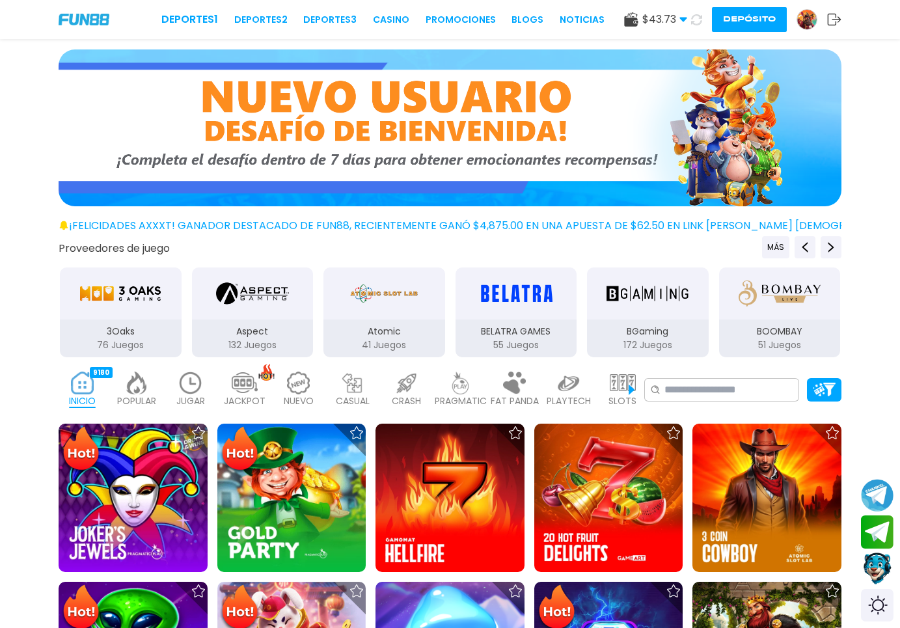
click at [877, 565] on button "Contact customer service" at bounding box center [877, 568] width 34 height 35
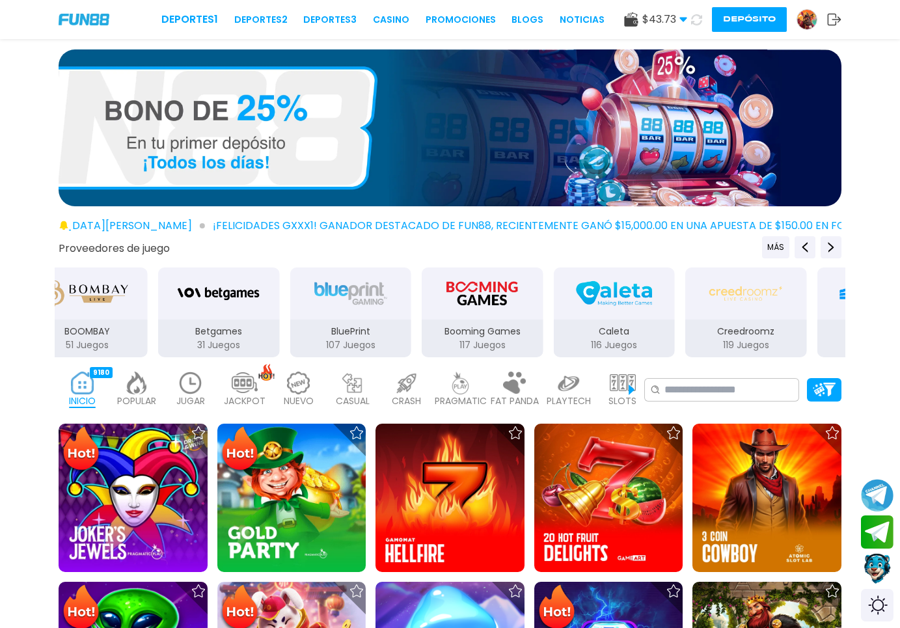
click at [315, 32] on div "Deportes 1 Deportes 2 Deportes 3 CASINO Promociones BLOGS NOTICIAS $ 43.73 Dine…" at bounding box center [450, 19] width 900 height 39
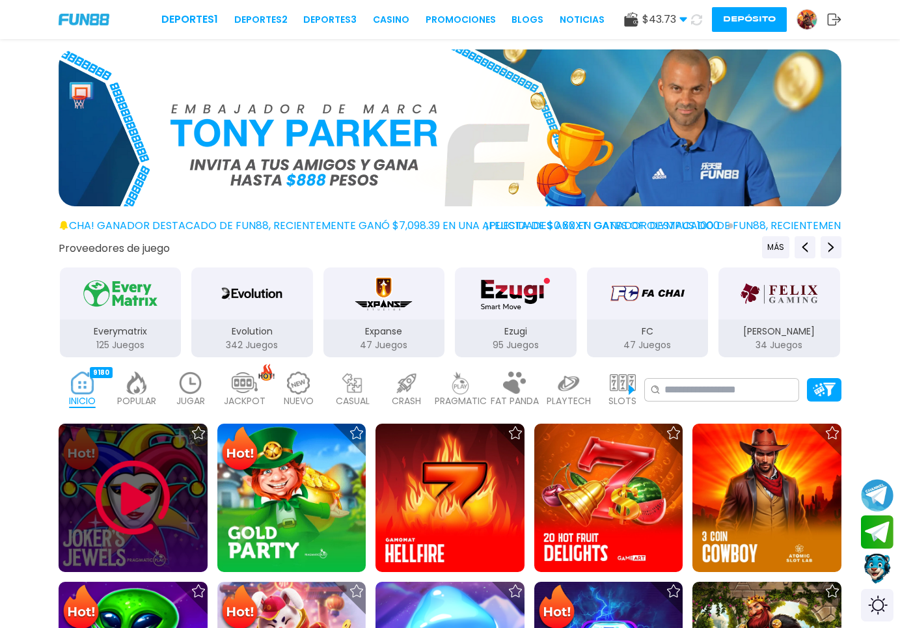
click at [146, 508] on img at bounding box center [133, 498] width 78 height 78
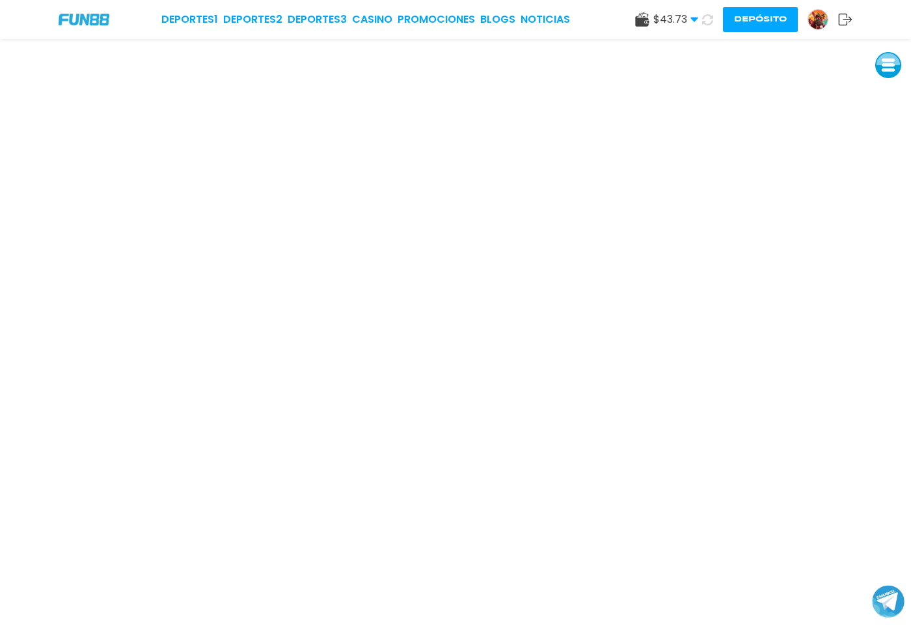
click at [820, 25] on img at bounding box center [818, 20] width 20 height 20
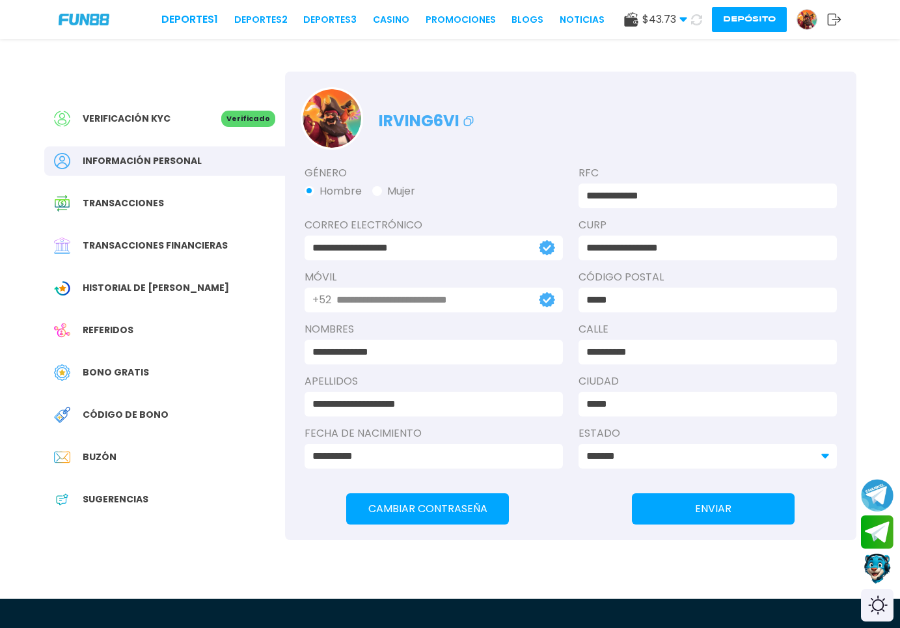
click at [153, 292] on span "Historial de [PERSON_NAME]" at bounding box center [156, 288] width 146 height 14
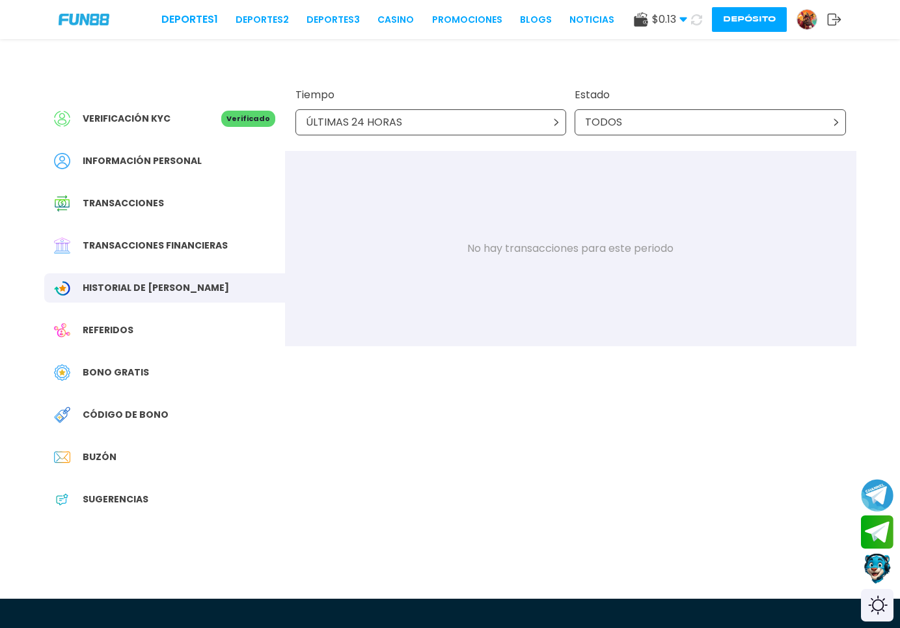
drag, startPoint x: 157, startPoint y: 374, endPoint x: 509, endPoint y: 319, distance: 355.6
click at [157, 375] on div "Bono Gratis" at bounding box center [164, 372] width 241 height 29
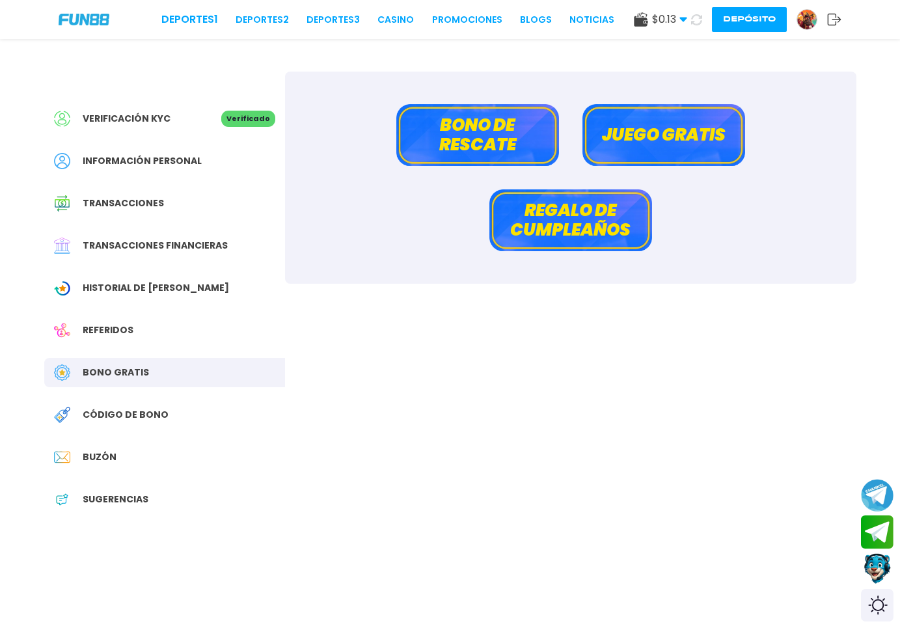
click at [693, 144] on button "Juego gratis" at bounding box center [663, 135] width 163 height 62
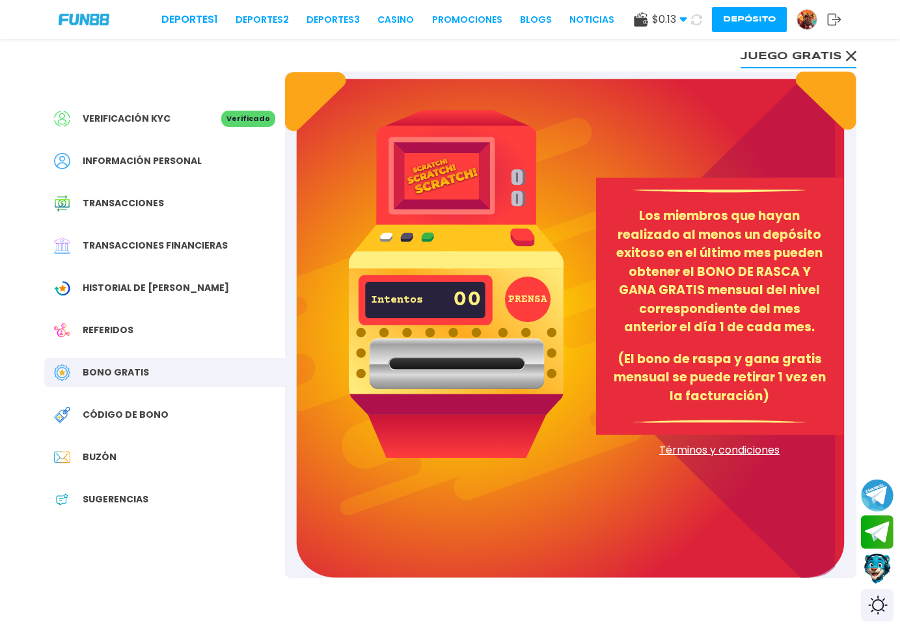
click at [819, 51] on button "Juego gratis" at bounding box center [798, 55] width 116 height 26
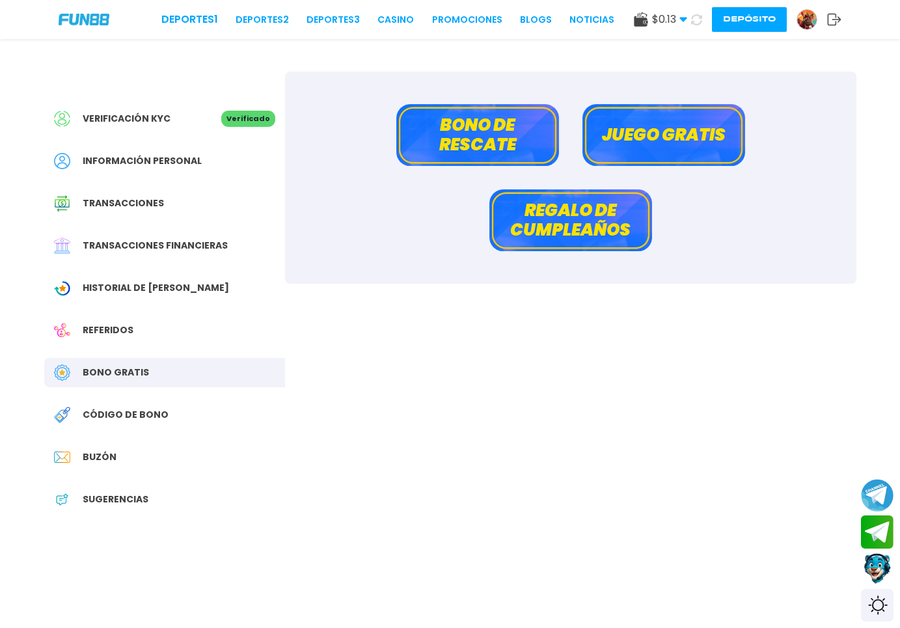
click at [519, 145] on button "Bono de rescate" at bounding box center [477, 135] width 163 height 62
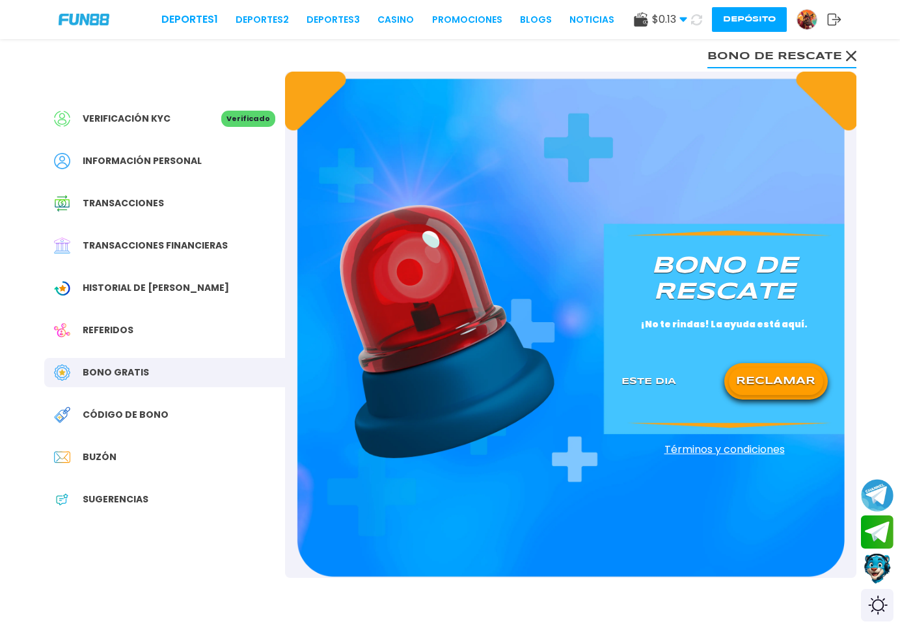
click at [796, 388] on button "RECLAMAR" at bounding box center [776, 381] width 94 height 27
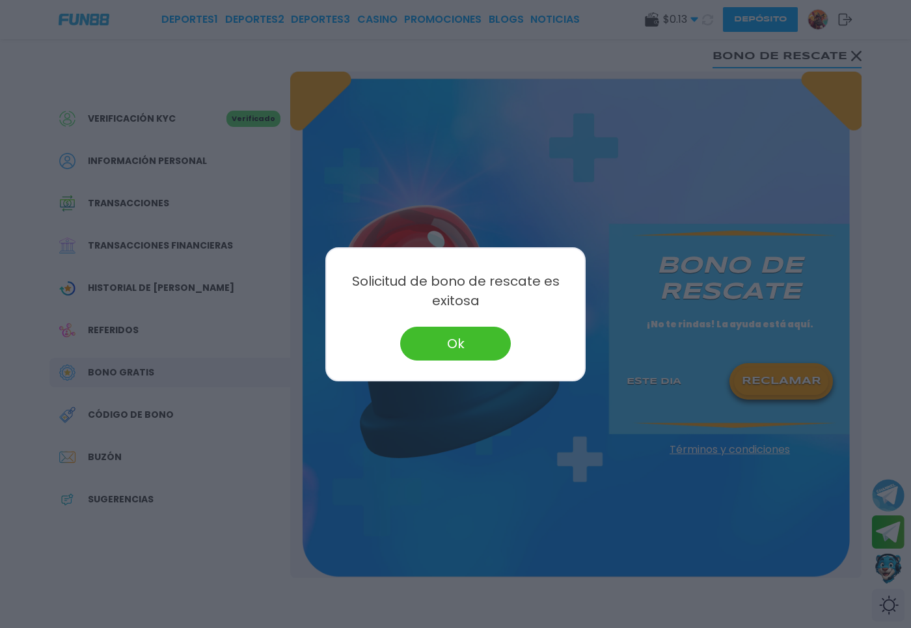
click at [430, 333] on button "Ok" at bounding box center [455, 344] width 111 height 34
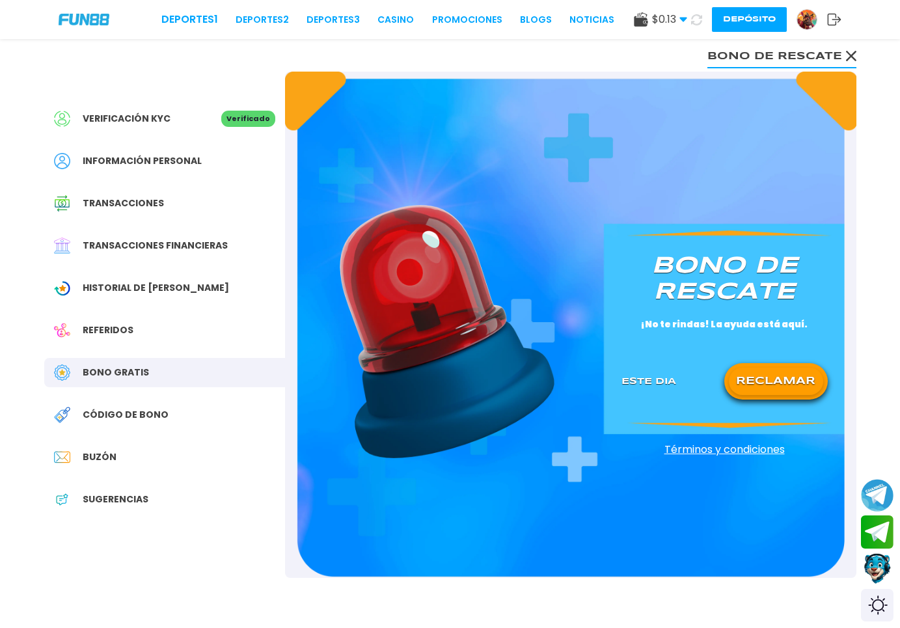
click at [160, 444] on div "Buzón" at bounding box center [164, 456] width 241 height 29
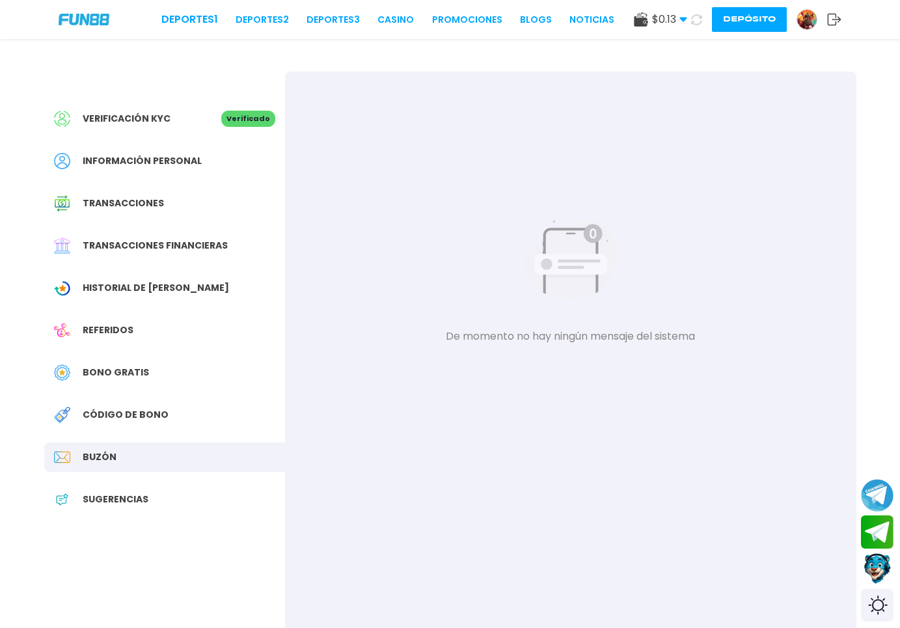
click at [217, 122] on div "Verificación KYC" at bounding box center [137, 119] width 167 height 16
click at [221, 118] on div "Verificación KYC" at bounding box center [137, 119] width 167 height 16
click at [202, 168] on div "Información personal" at bounding box center [164, 160] width 241 height 29
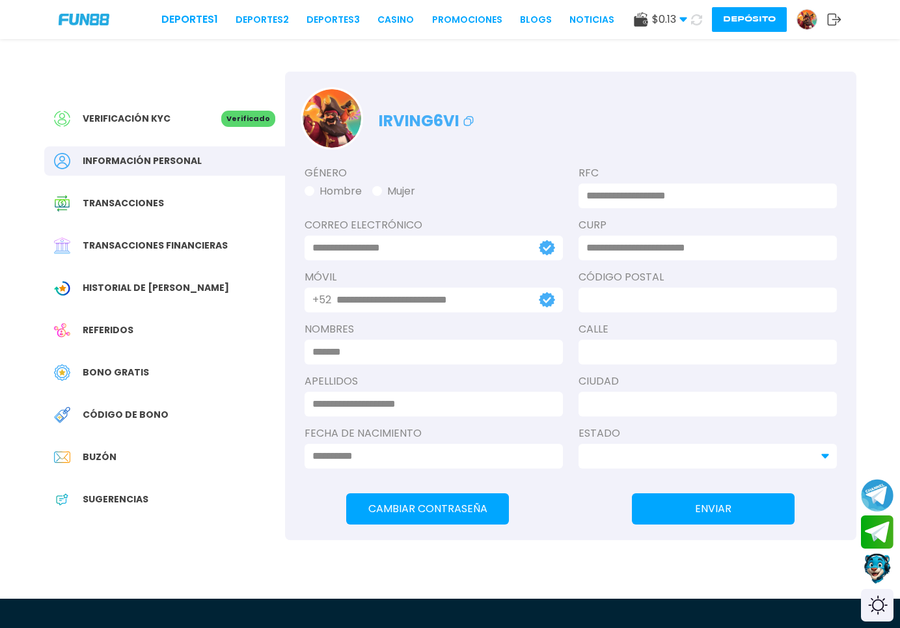
type input "**********"
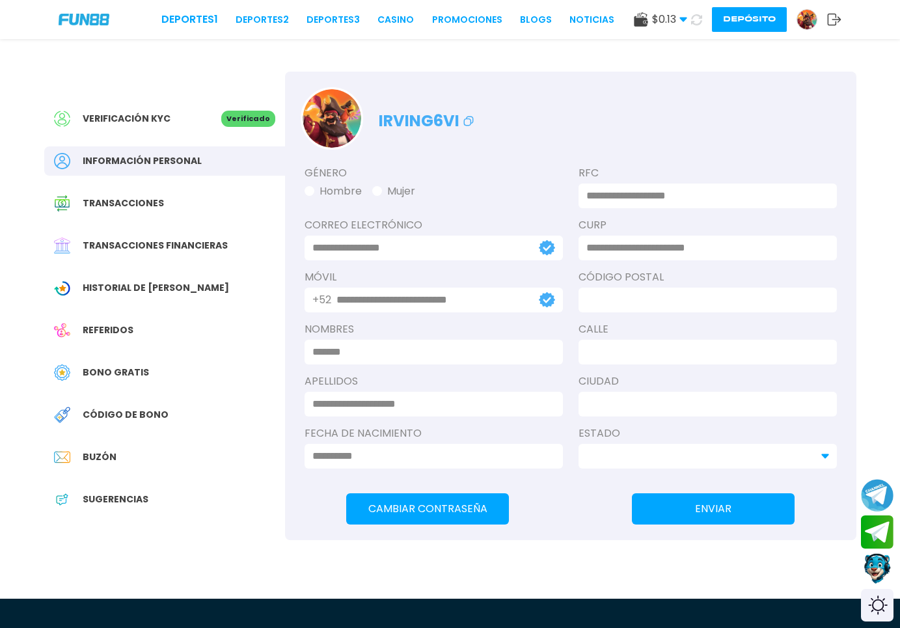
type input "**********"
type input "*****"
type input "*********"
type input "*****"
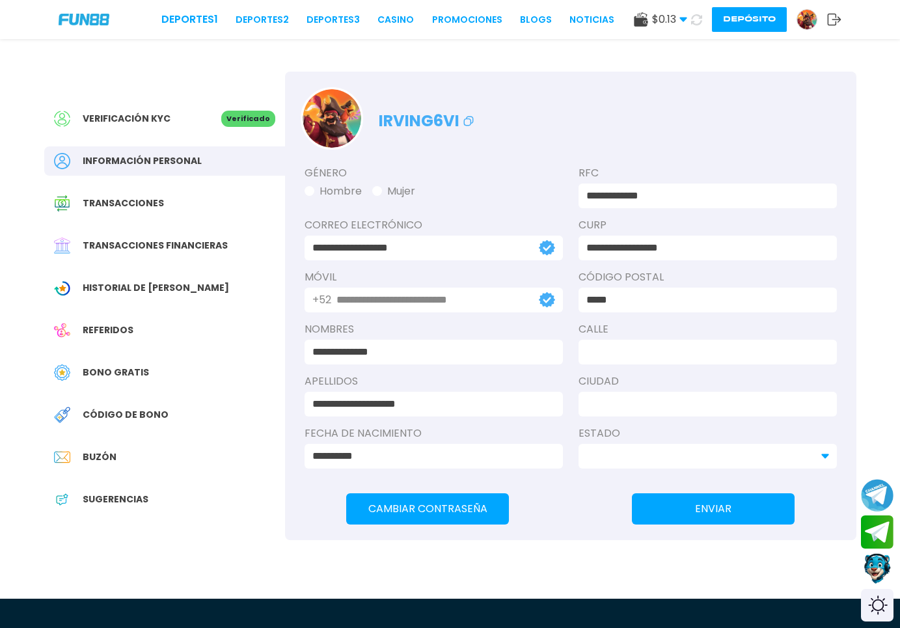
type input "*******"
click at [377, 23] on link "CASINO" at bounding box center [395, 20] width 36 height 14
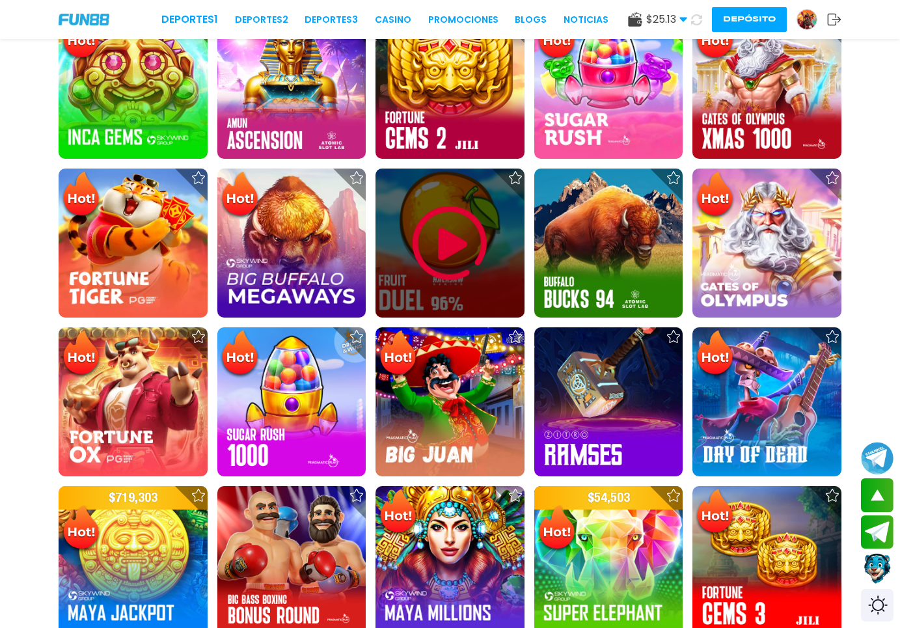
scroll to position [796, 0]
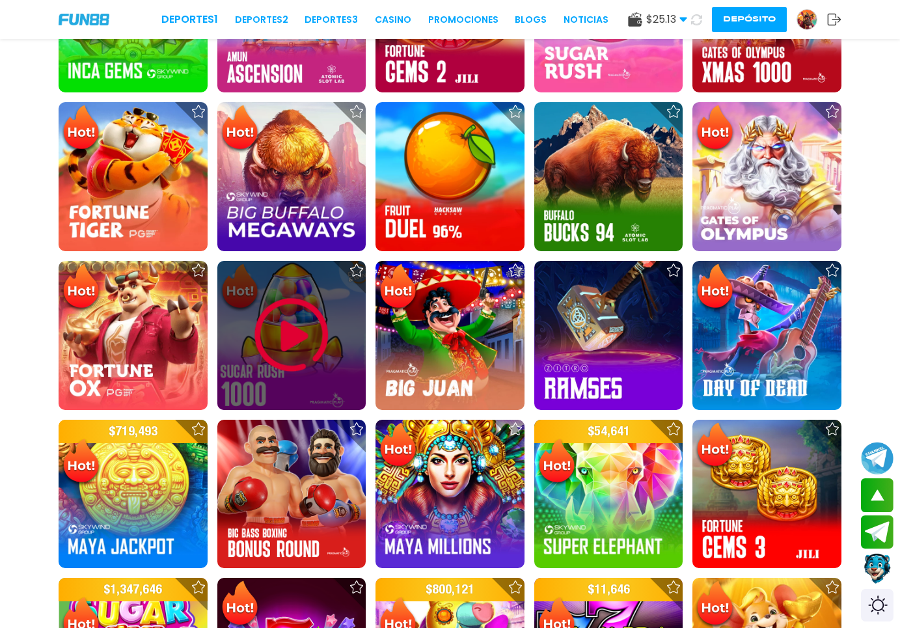
click at [282, 353] on img at bounding box center [291, 335] width 78 height 78
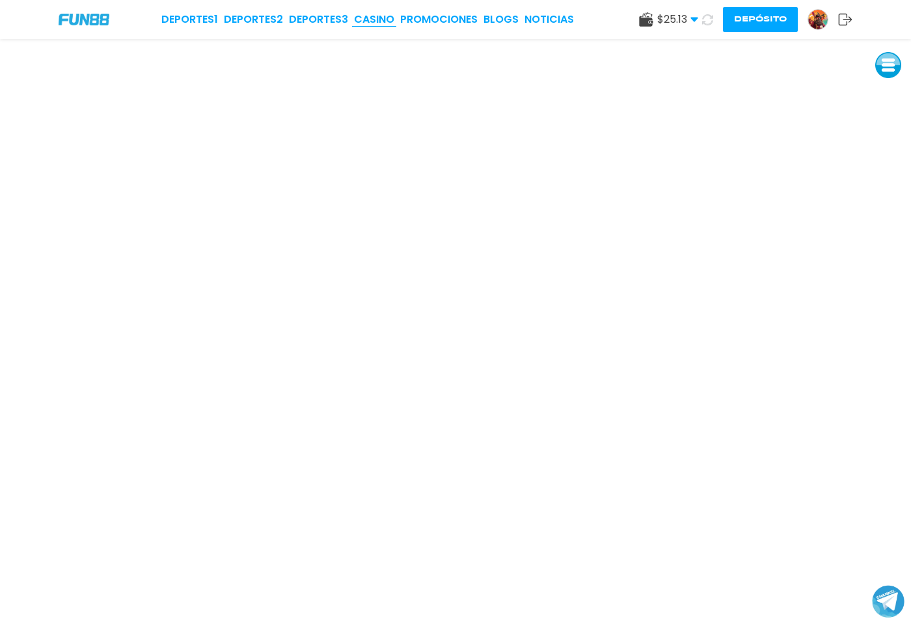
click at [384, 21] on link "CASINO" at bounding box center [374, 20] width 40 height 16
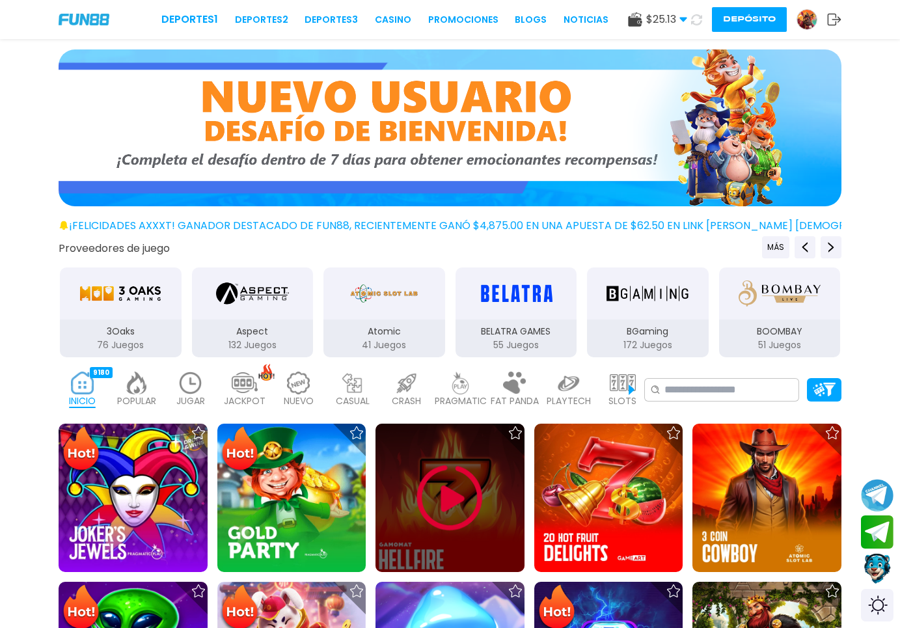
scroll to position [265, 0]
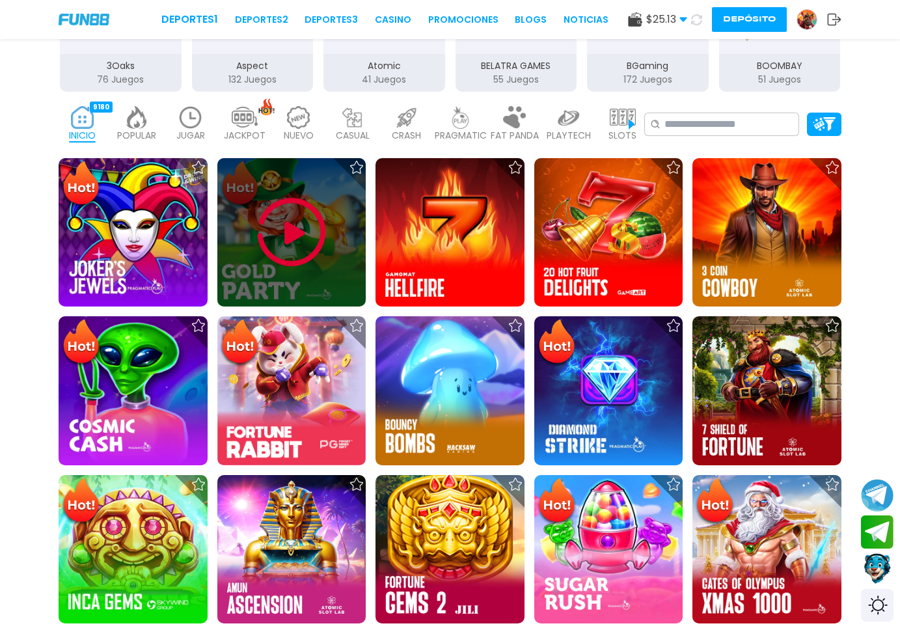
click at [332, 269] on div at bounding box center [291, 232] width 149 height 149
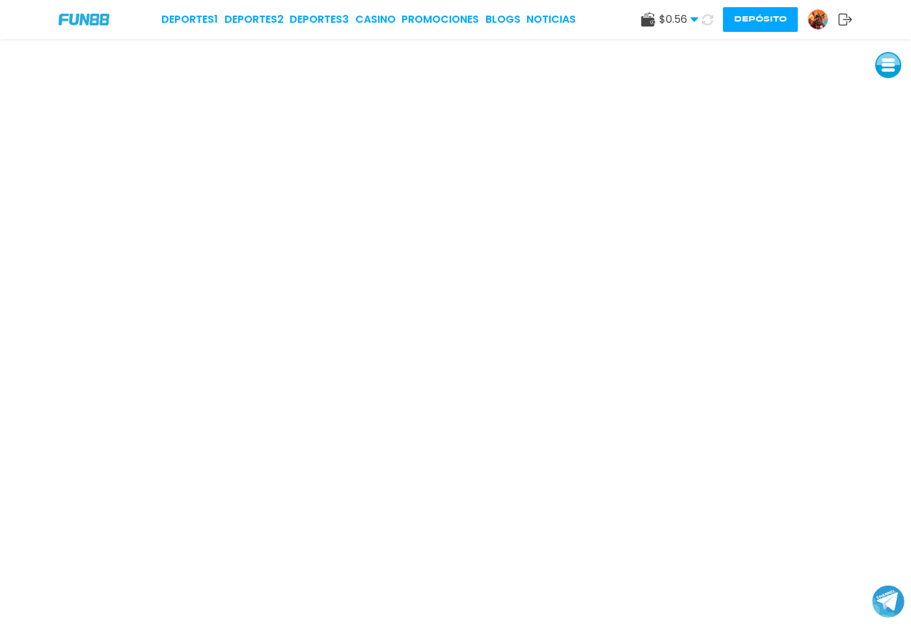
click at [816, 24] on img at bounding box center [818, 20] width 20 height 20
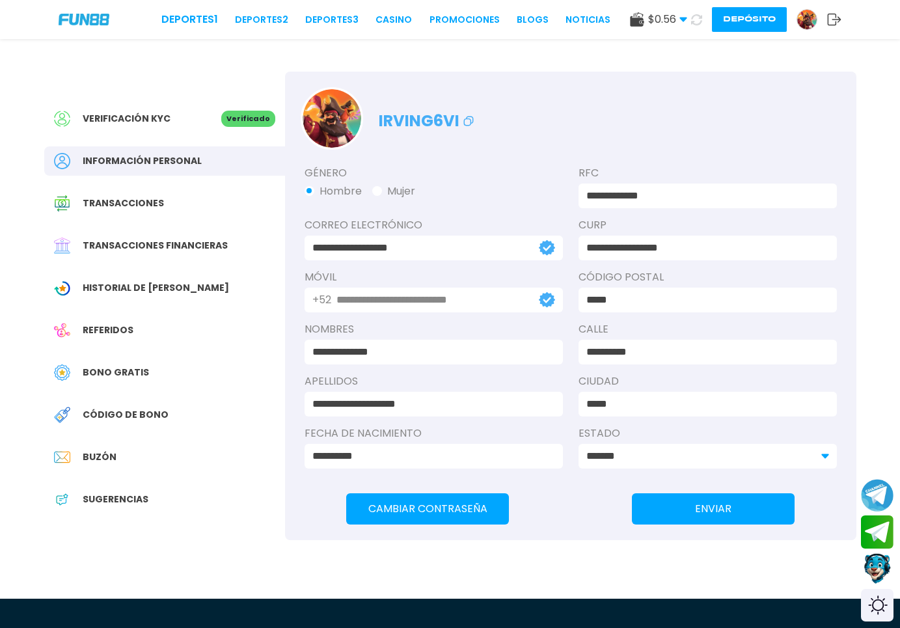
drag, startPoint x: 197, startPoint y: 317, endPoint x: 197, endPoint y: 296, distance: 20.8
click at [197, 314] on div "Verificación KYC Verificado Información personal Transacciones Transacciones fi…" at bounding box center [164, 316] width 241 height 488
click at [197, 291] on div "Historial de [PERSON_NAME]" at bounding box center [164, 287] width 241 height 29
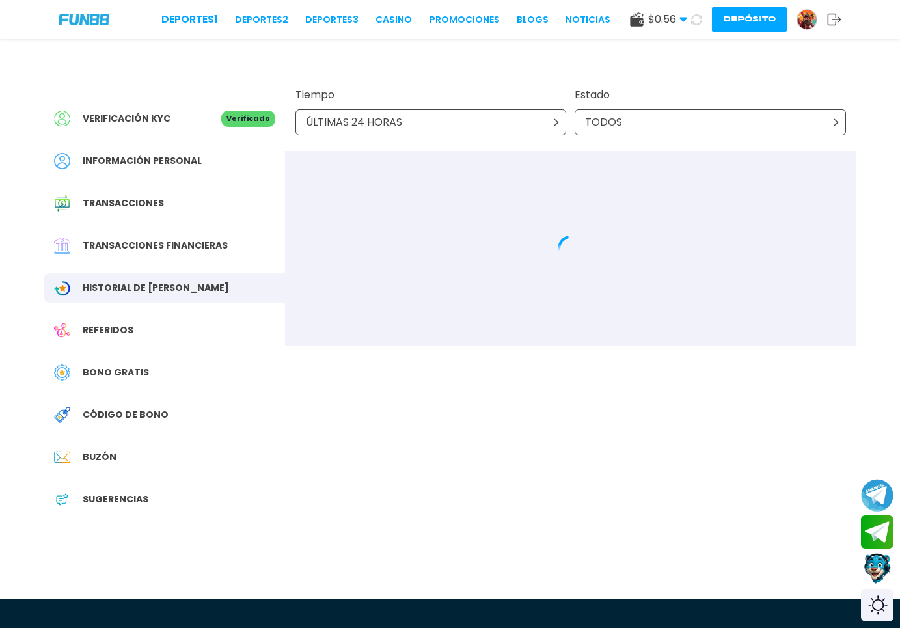
click at [174, 352] on div "Verificación KYC Verificado Información personal Transacciones Transacciones fi…" at bounding box center [164, 316] width 241 height 488
click at [172, 363] on div "Bono Gratis" at bounding box center [164, 372] width 241 height 29
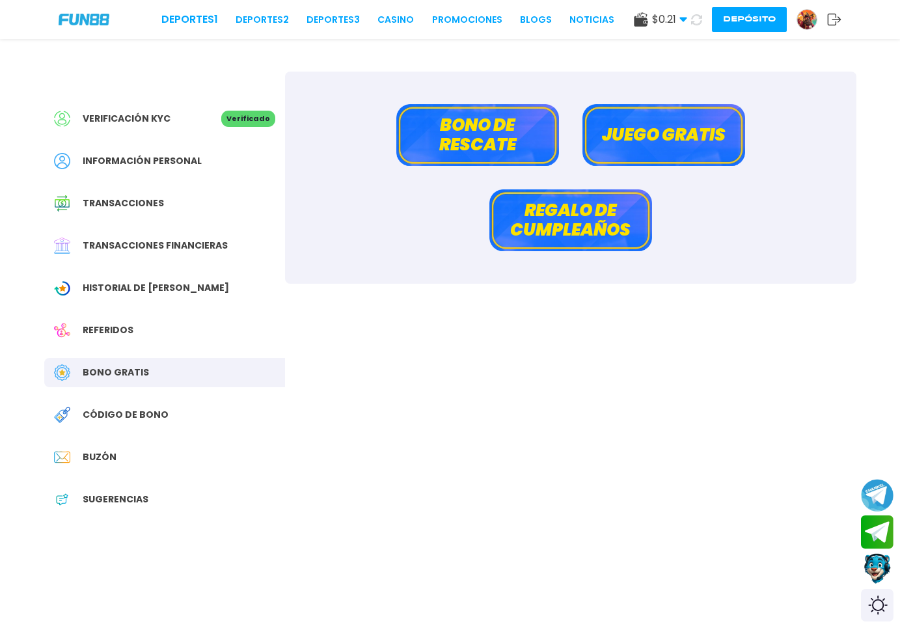
click at [657, 144] on button "Juego gratis" at bounding box center [663, 135] width 163 height 62
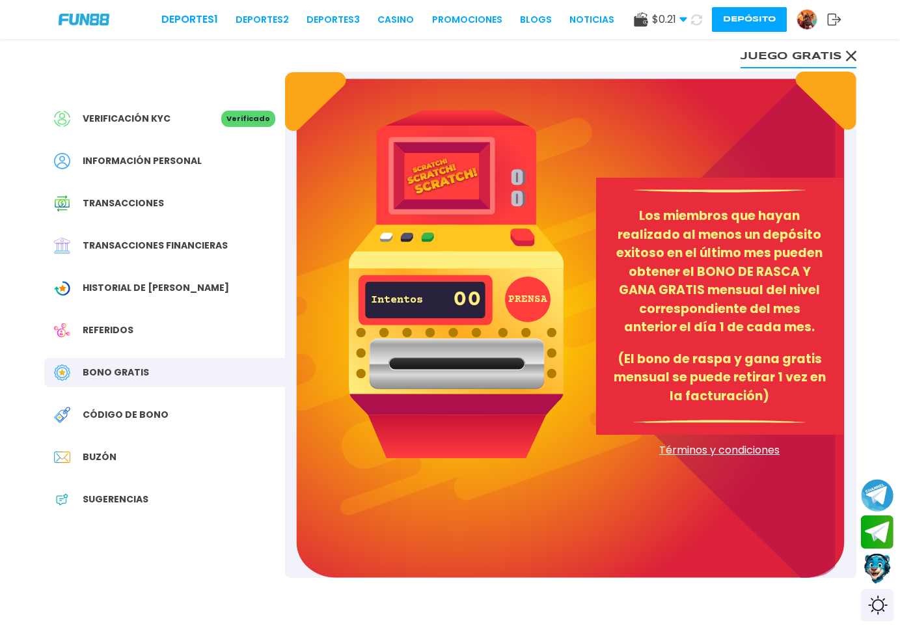
click at [204, 435] on div "Verificación KYC Verificado Información personal Transacciones Transacciones fi…" at bounding box center [164, 316] width 241 height 488
click at [205, 424] on div "Código de bono" at bounding box center [164, 414] width 241 height 29
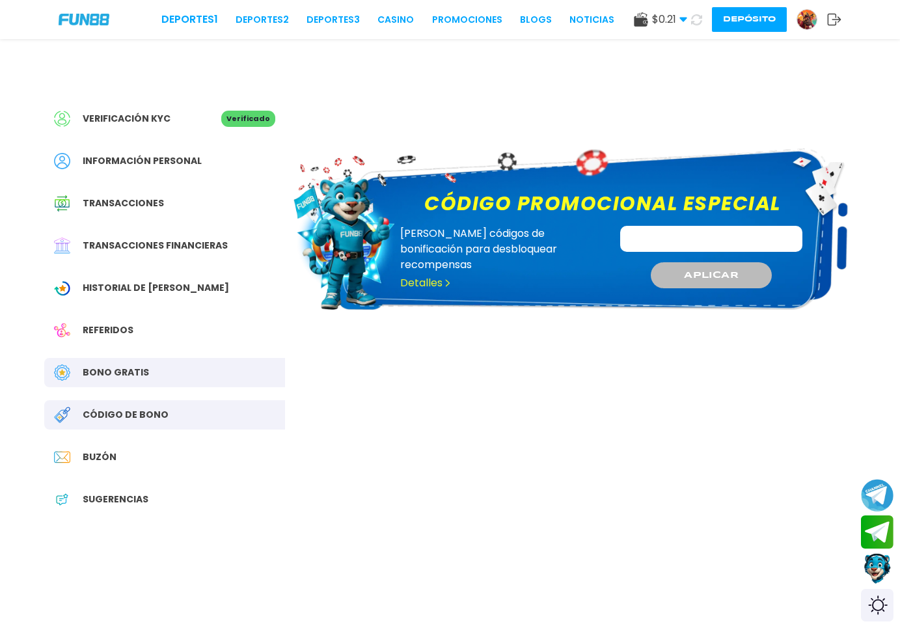
click at [146, 477] on div "Verificación KYC Verificado Información personal Transacciones Transacciones fi…" at bounding box center [164, 316] width 241 height 488
click at [172, 338] on div "Referidos" at bounding box center [164, 329] width 241 height 29
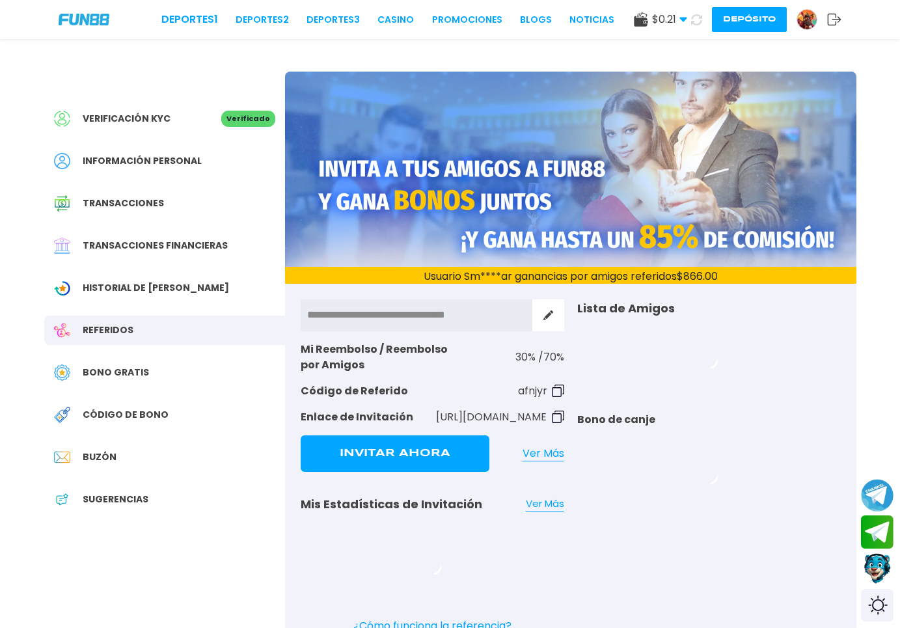
click at [157, 378] on div "Bono Gratis" at bounding box center [164, 372] width 241 height 29
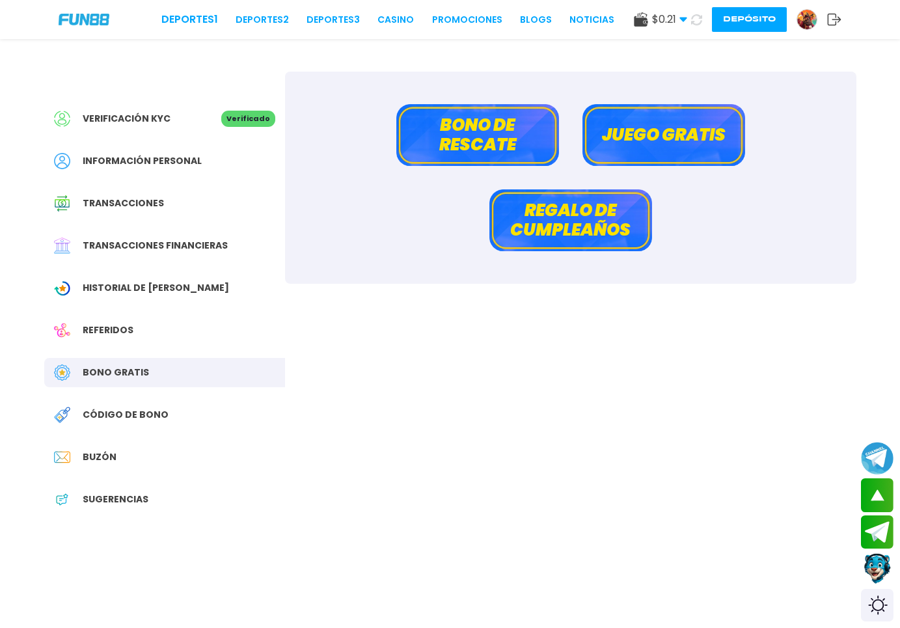
click at [115, 337] on div "Referidos" at bounding box center [164, 329] width 241 height 29
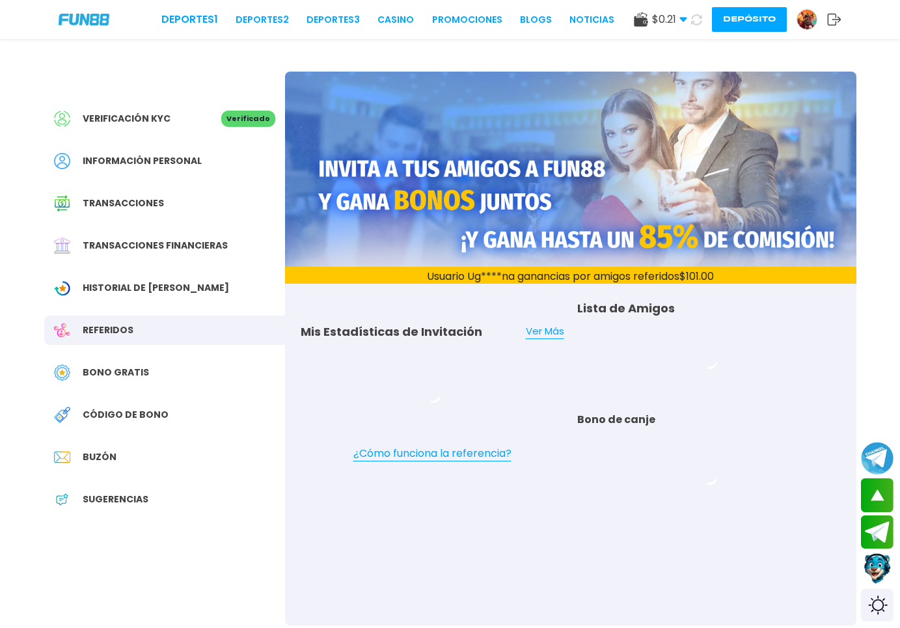
click at [163, 243] on span "Transacciones financieras" at bounding box center [155, 246] width 145 height 14
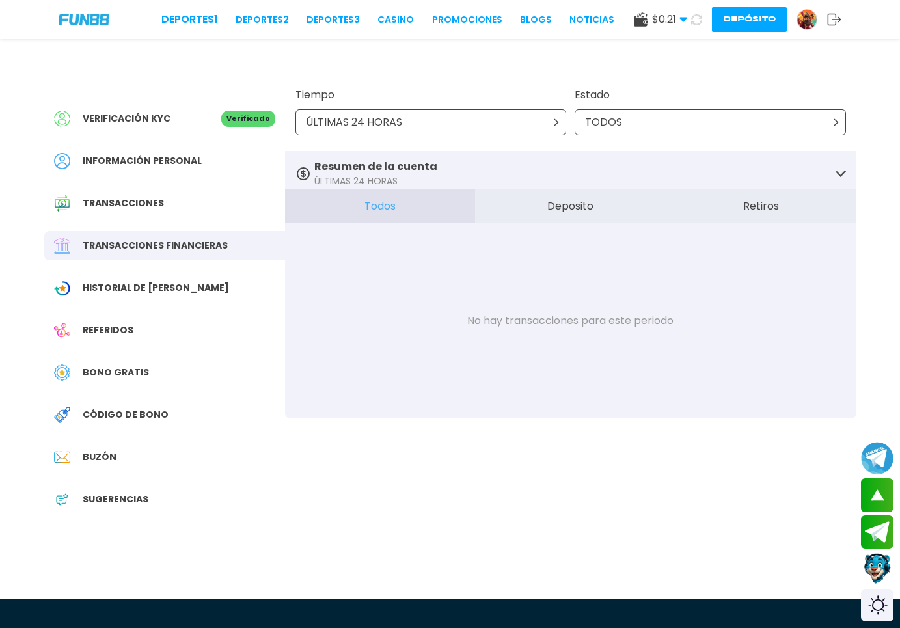
click at [628, 270] on div "Deportes 1 Deportes 2 Deportes 3 CASINO Promociones BLOGS NOTICIAS $ 0.21 Diner…" at bounding box center [450, 626] width 900 height 1252
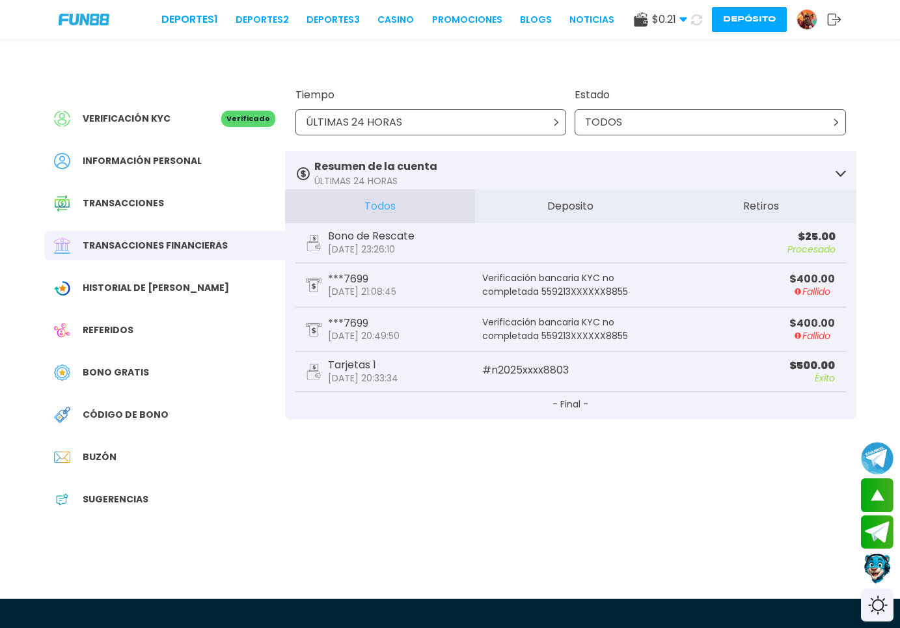
click at [102, 362] on div "Bono Gratis" at bounding box center [164, 372] width 241 height 29
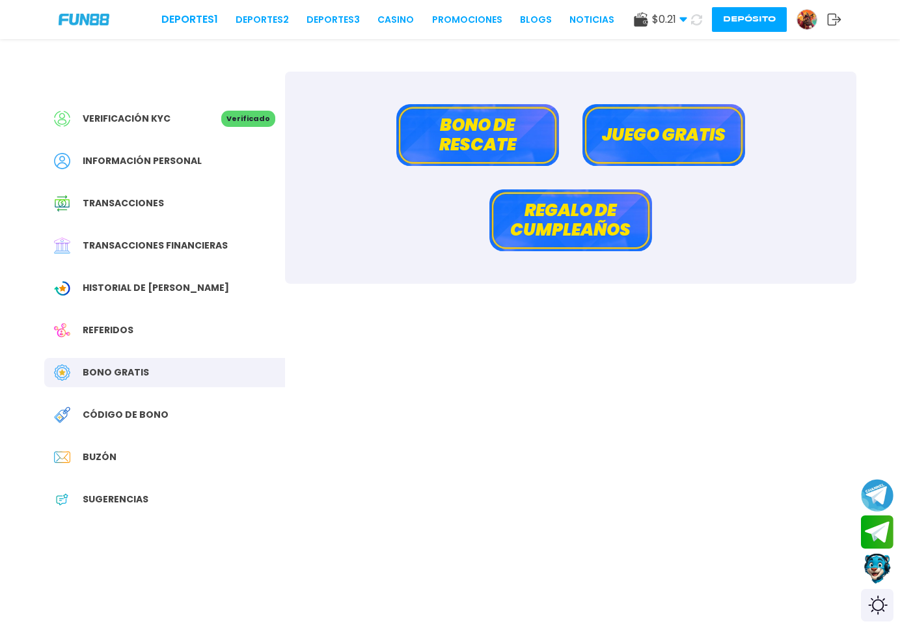
click at [844, 18] on div "Deportes 1 Deportes 2 Deportes 3 CASINO Promociones BLOGS NOTICIAS $ 0.21 Diner…" at bounding box center [450, 19] width 900 height 39
click at [828, 16] on use at bounding box center [834, 20] width 14 height 12
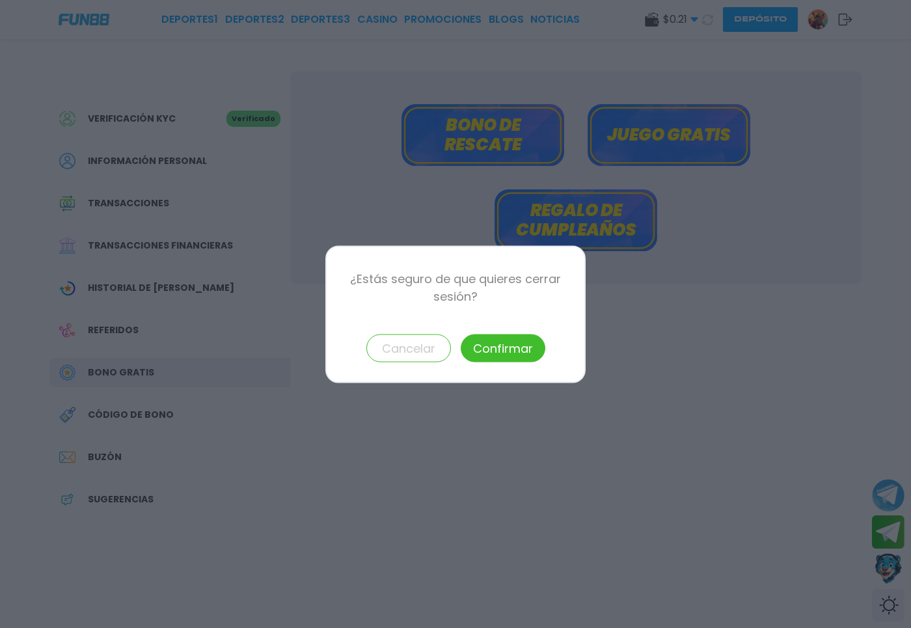
click at [514, 355] on button "Confirmar" at bounding box center [503, 348] width 85 height 28
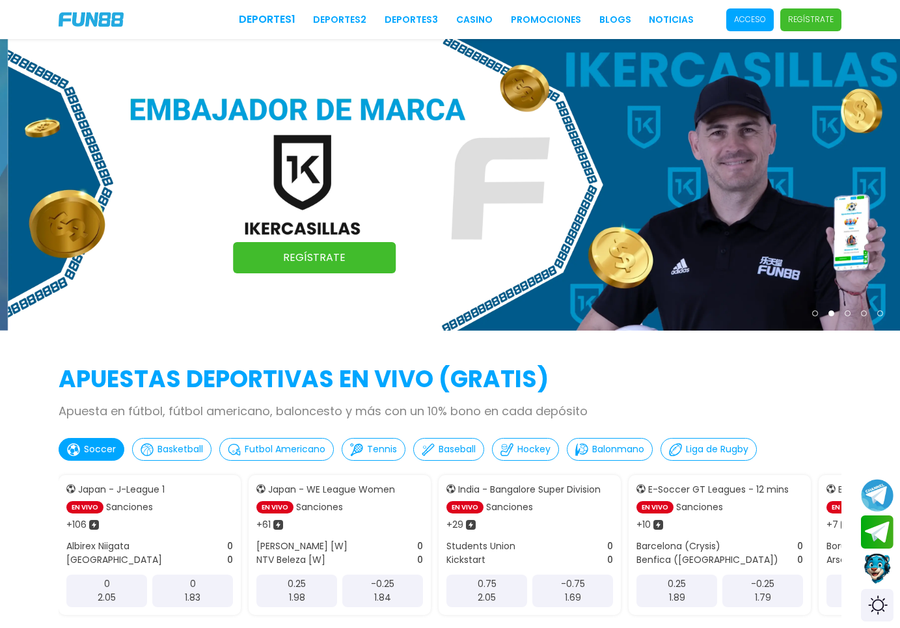
click at [744, 31] on div "Deportes 1 Deportes 2 Deportes 3 CASINO Promociones BLOGS NOTICIAS Acceso Regís…" at bounding box center [450, 19] width 900 height 39
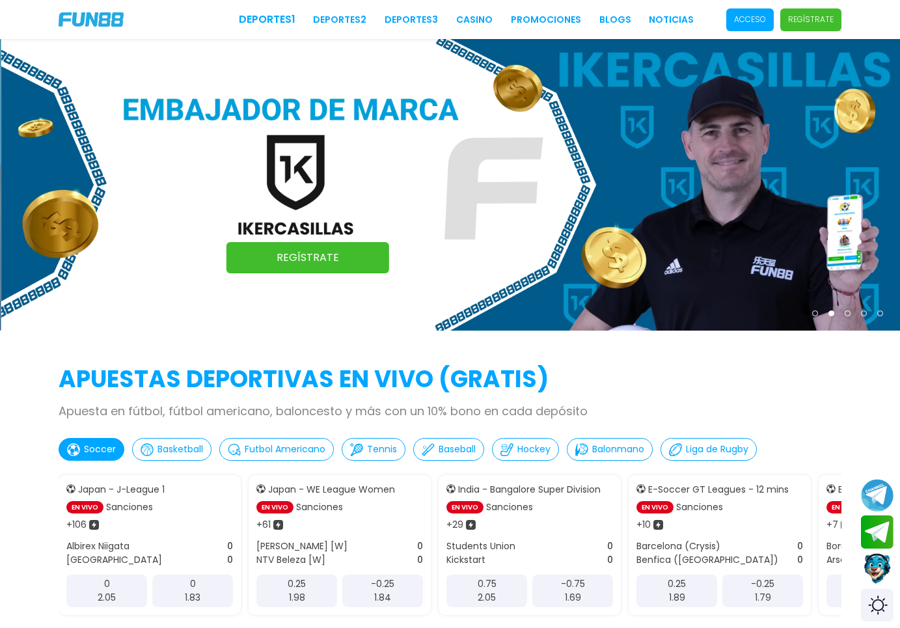
click at [746, 26] on span "Acceso" at bounding box center [749, 19] width 47 height 23
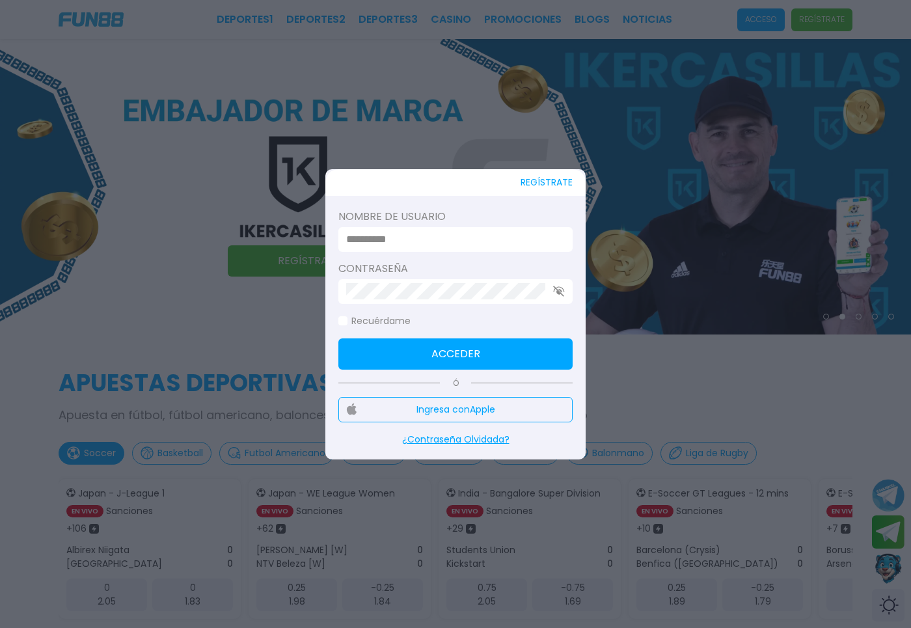
click at [472, 235] on input at bounding box center [451, 240] width 211 height 16
type input "*********"
click at [423, 346] on button "Acceder" at bounding box center [455, 353] width 234 height 31
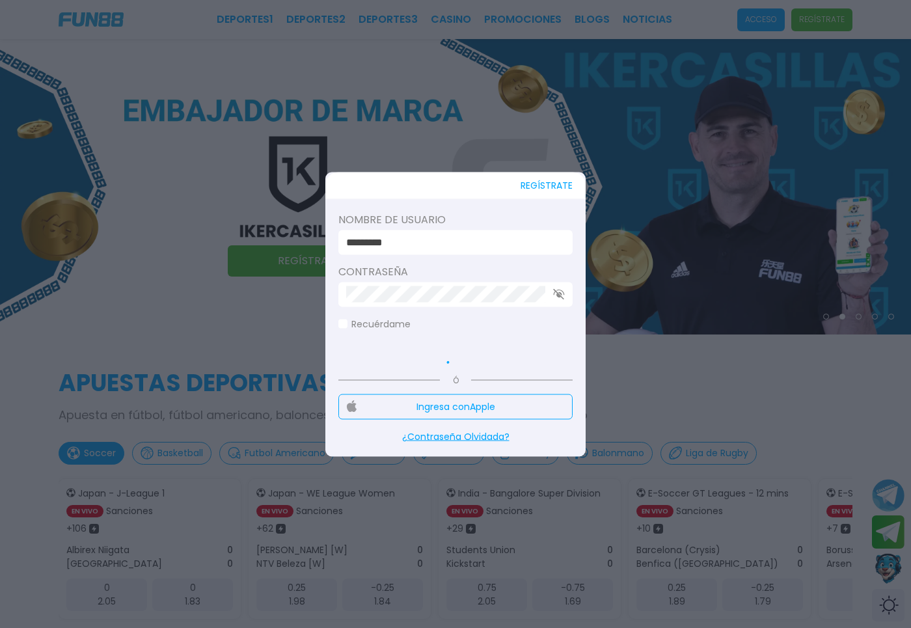
click at [444, 343] on icon at bounding box center [455, 353] width 25 height 25
click at [456, 355] on icon at bounding box center [455, 353] width 25 height 25
click at [417, 356] on div at bounding box center [455, 353] width 234 height 25
